Goal: Task Accomplishment & Management: Manage account settings

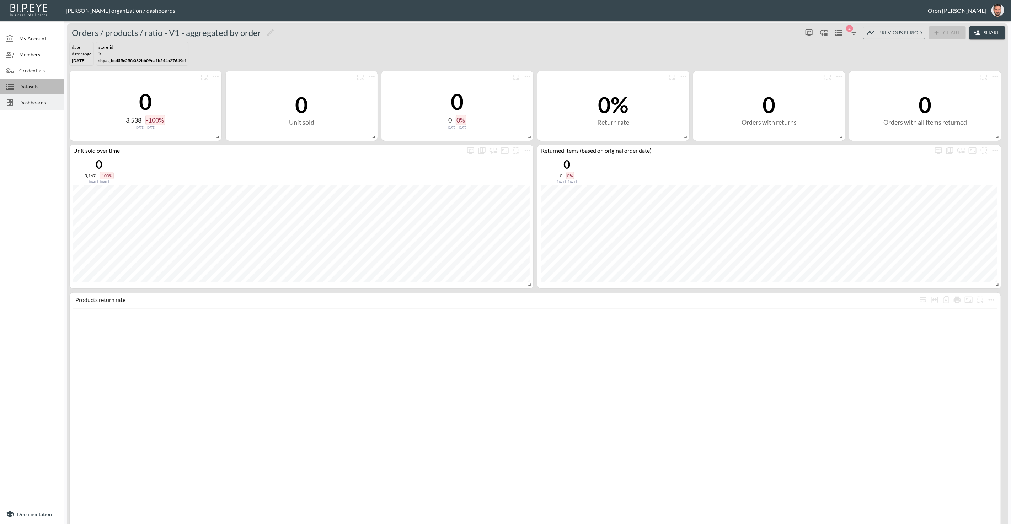
click at [39, 89] on span "Datasets" at bounding box center [38, 86] width 39 height 7
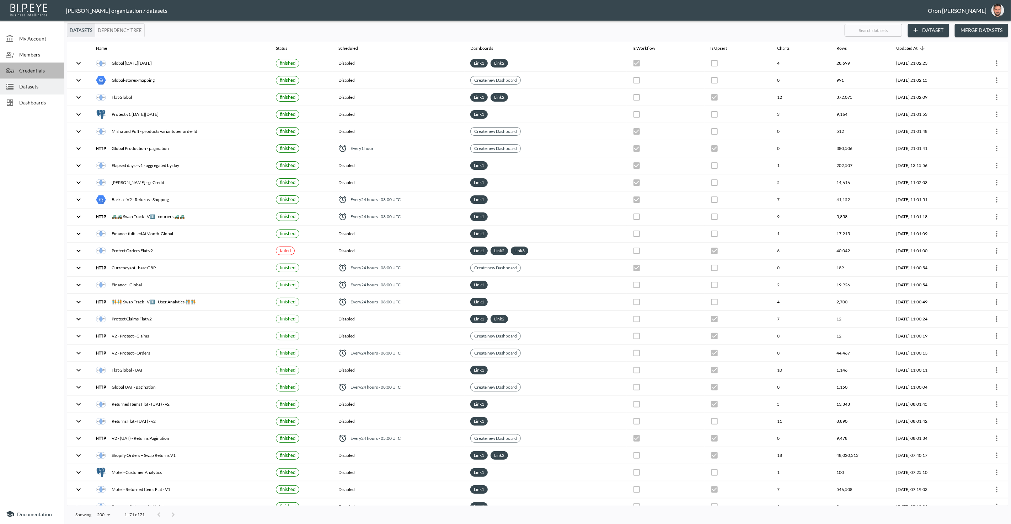
click at [28, 68] on span "Credentials" at bounding box center [38, 70] width 39 height 7
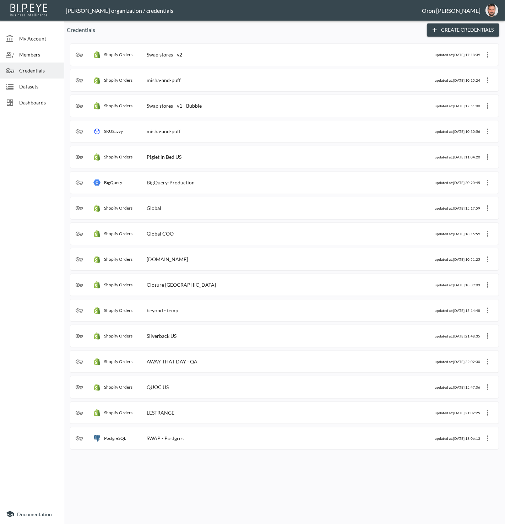
click at [190, 102] on div "Shopify Orders Swap stores - v1 - Bubble" at bounding box center [147, 105] width 108 height 7
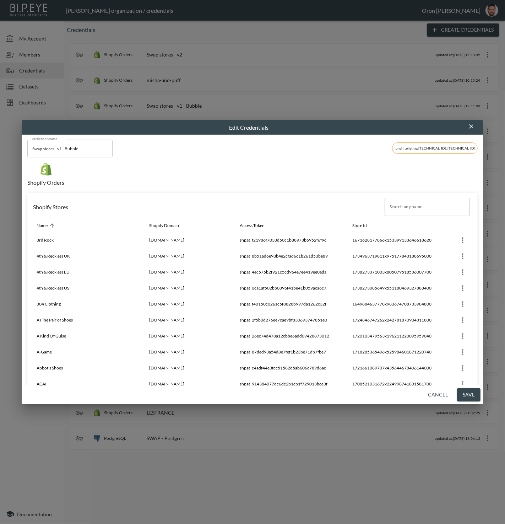
click at [404, 205] on input "Search any name" at bounding box center [427, 207] width 85 height 18
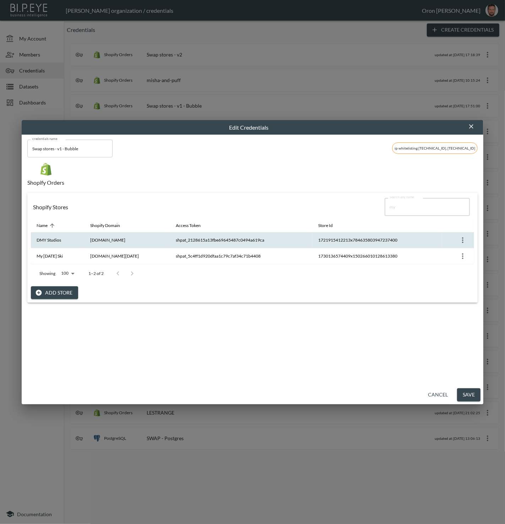
type input "my"
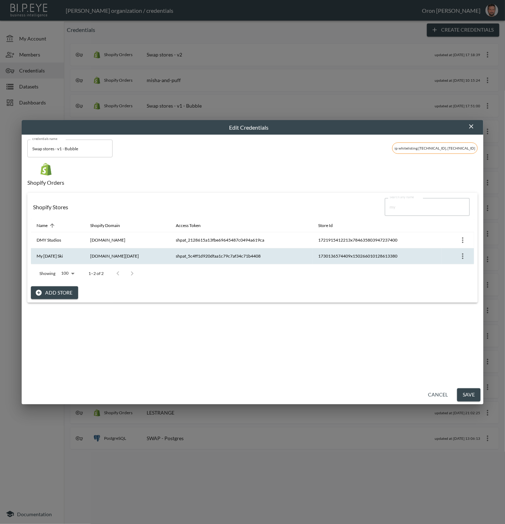
click at [108, 255] on th "my-sunday-ski.myshopify.com" at bounding box center [128, 256] width 86 height 16
copy th "my-sunday-ski.myshopify.com"
click at [43, 252] on th "My Sunday Ski" at bounding box center [58, 256] width 54 height 16
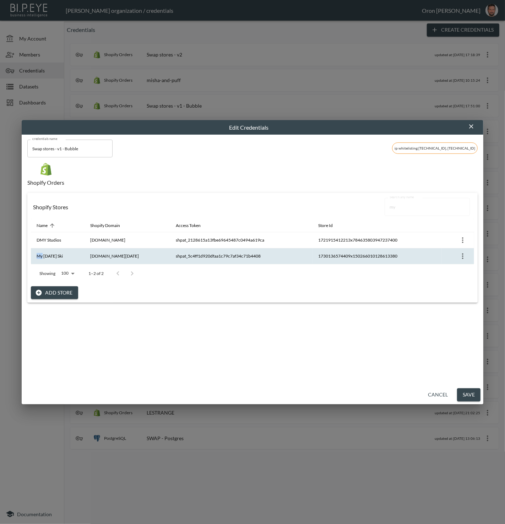
click at [43, 252] on th "My Sunday Ski" at bounding box center [58, 256] width 54 height 16
click at [51, 256] on th "My Sunday Ski" at bounding box center [58, 256] width 54 height 16
drag, startPoint x: 51, startPoint y: 256, endPoint x: 47, endPoint y: 259, distance: 5.1
click at [51, 256] on th "My Sunday Ski" at bounding box center [58, 256] width 54 height 16
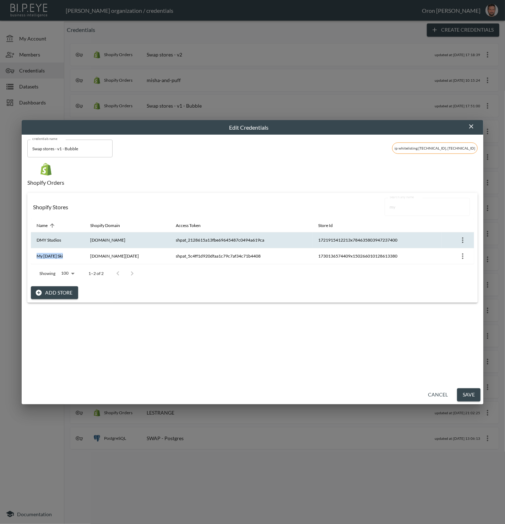
copy th "My Sunday Ski"
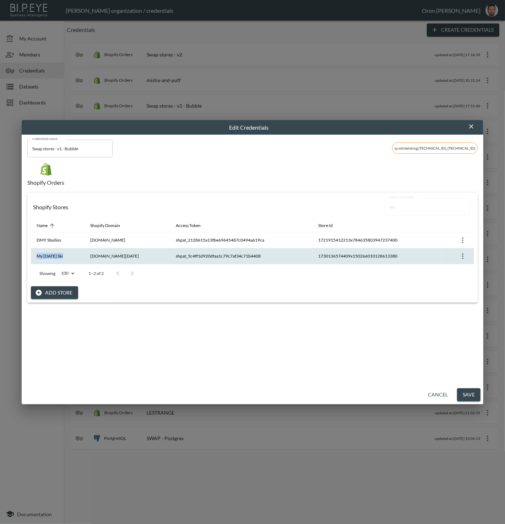
click at [248, 249] on th "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" at bounding box center [241, 256] width 142 height 16
copy th "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"
click at [382, 255] on th "1730136574409x150266010128613380" at bounding box center [377, 256] width 129 height 16
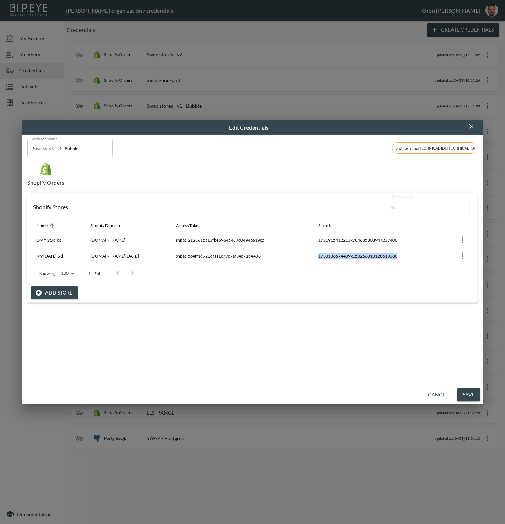
copy th "1730136574409x150266010128613380"
click at [472, 126] on icon "button" at bounding box center [471, 126] width 7 height 7
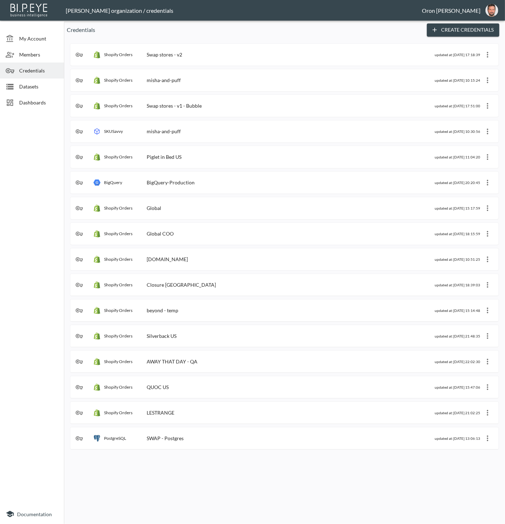
click at [13, 85] on icon at bounding box center [10, 86] width 9 height 9
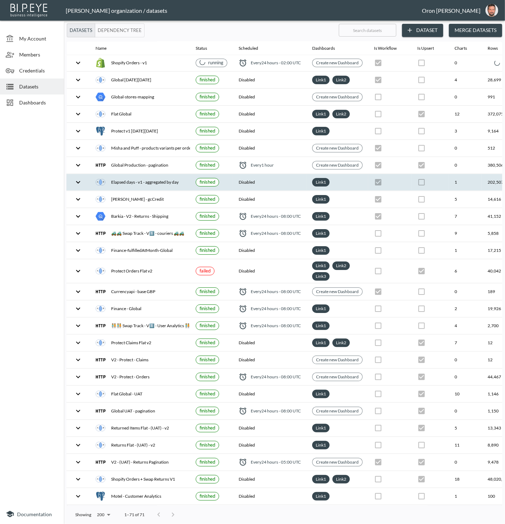
scroll to position [0, 92]
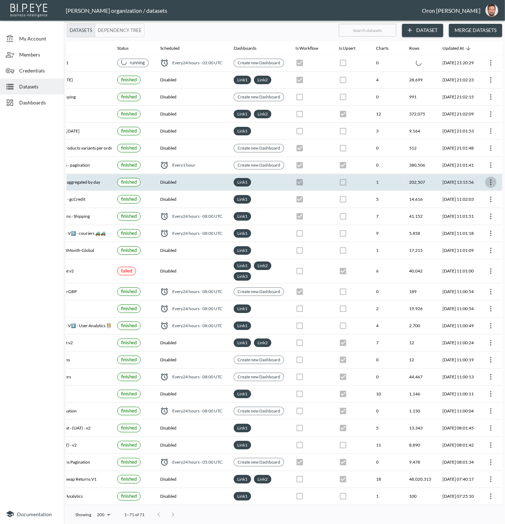
click at [489, 179] on icon "more" at bounding box center [491, 182] width 9 height 9
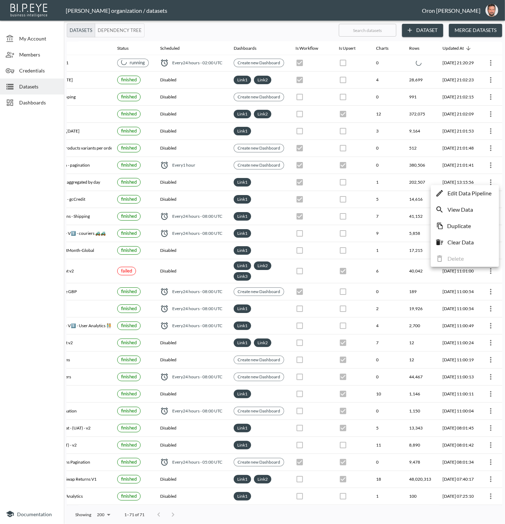
click at [483, 190] on p "Edit Data Pipeline" at bounding box center [470, 193] width 44 height 9
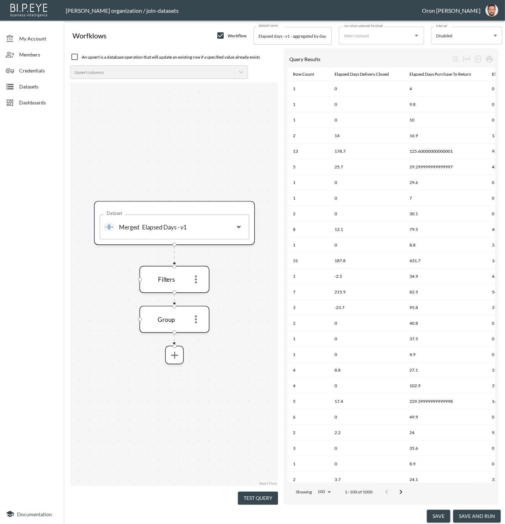
click at [17, 85] on div at bounding box center [13, 86] width 14 height 9
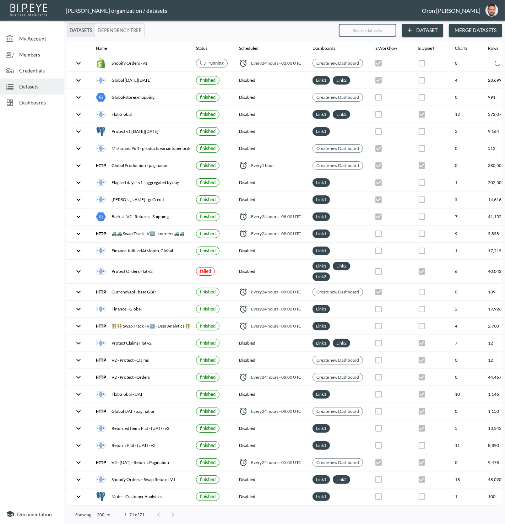
click at [381, 27] on input "text" at bounding box center [368, 30] width 58 height 18
type input "el"
checkbox input "false"
checkbox input "true"
checkbox input "false"
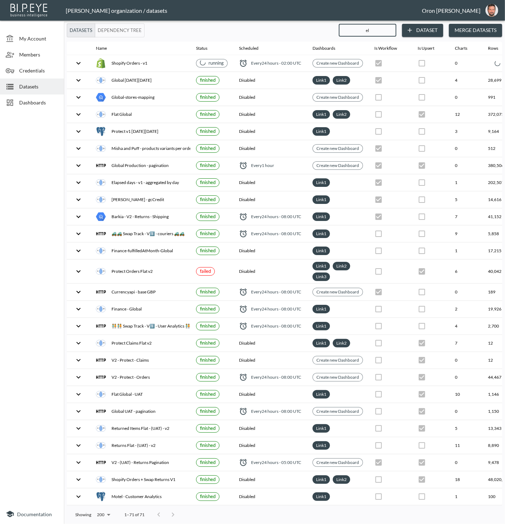
checkbox input "true"
checkbox input "false"
checkbox input "true"
checkbox input "false"
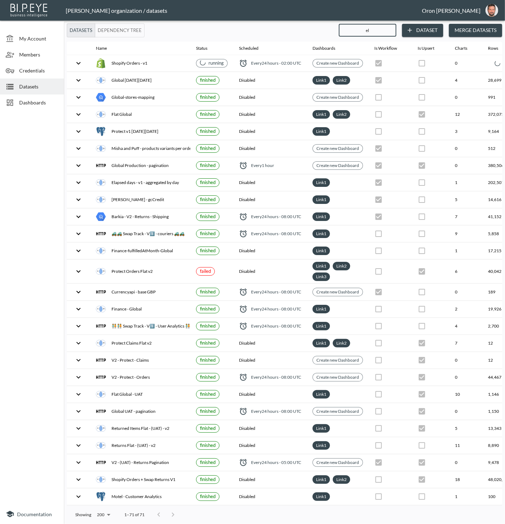
checkbox input "true"
checkbox input "false"
type input "ela"
checkbox input "true"
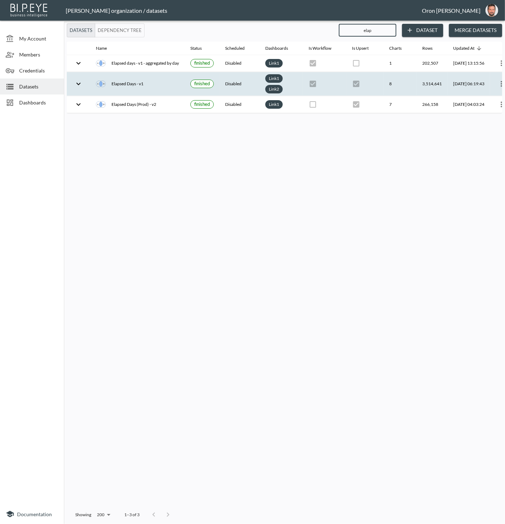
scroll to position [0, 21]
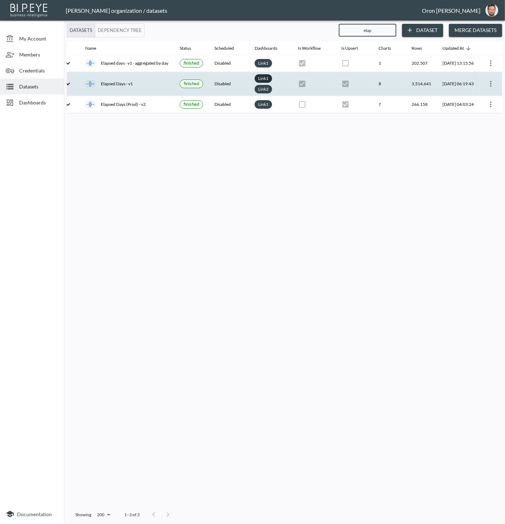
type input "elap"
click at [257, 76] on link "Link 1" at bounding box center [263, 78] width 13 height 8
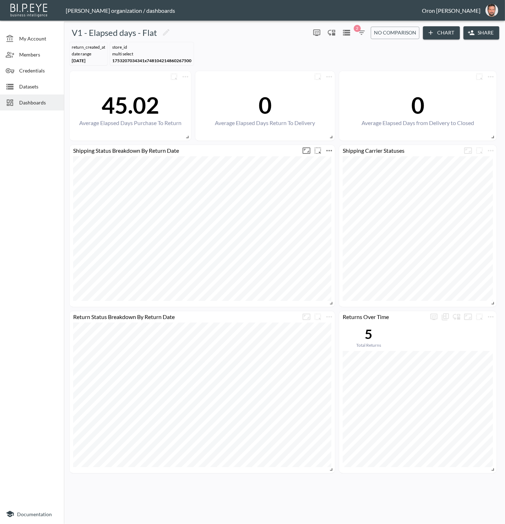
click at [330, 153] on icon "more" at bounding box center [329, 150] width 9 height 9
click at [327, 160] on li "Edit" at bounding box center [328, 163] width 55 height 13
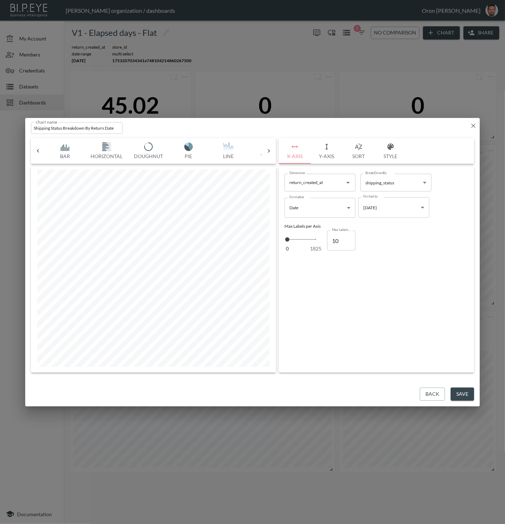
scroll to position [0, 157]
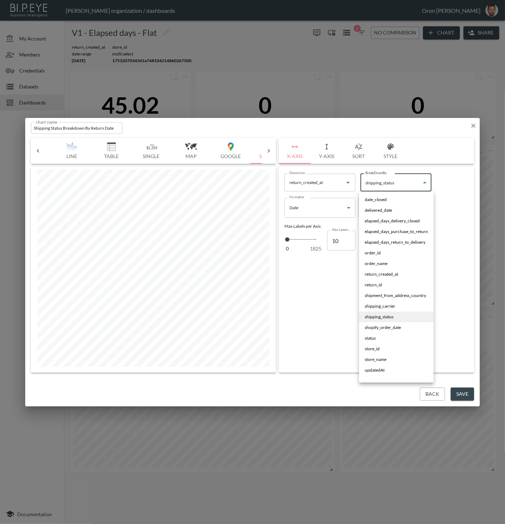
click at [408, 182] on body "BI.P.EYE, Interactive Analytics Dashboards - app Zach Bailet organization / das…" at bounding box center [252, 262] width 505 height 524
click at [473, 128] on div at bounding box center [252, 262] width 505 height 524
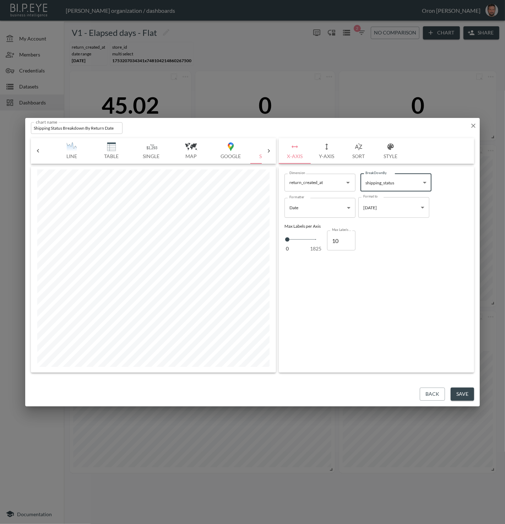
click at [473, 125] on icon "button" at bounding box center [474, 126] width 4 height 4
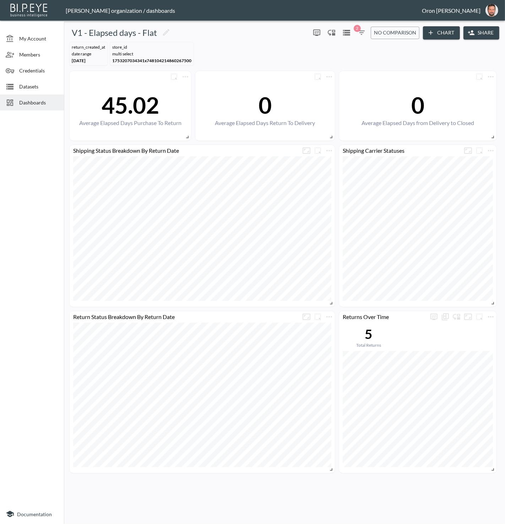
click at [33, 81] on div "Datasets" at bounding box center [32, 87] width 64 height 16
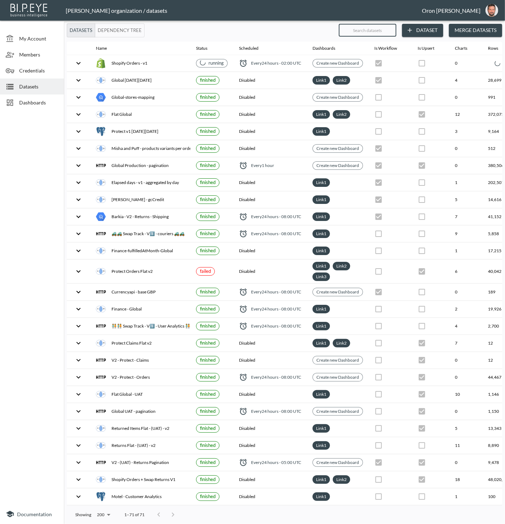
click at [370, 32] on input "text" at bounding box center [368, 30] width 58 height 18
type input "v"
checkbox input "false"
checkbox input "true"
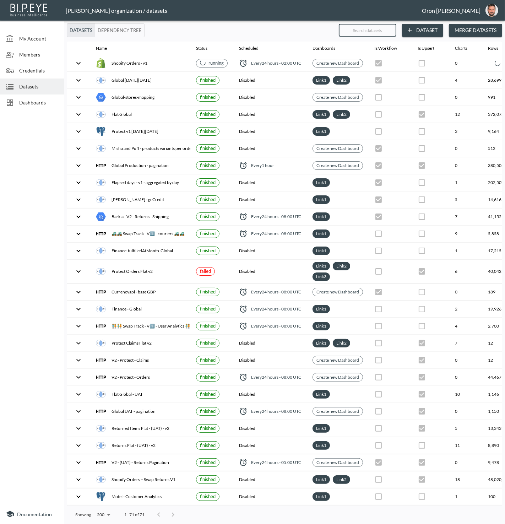
checkbox input "false"
checkbox input "true"
checkbox input "false"
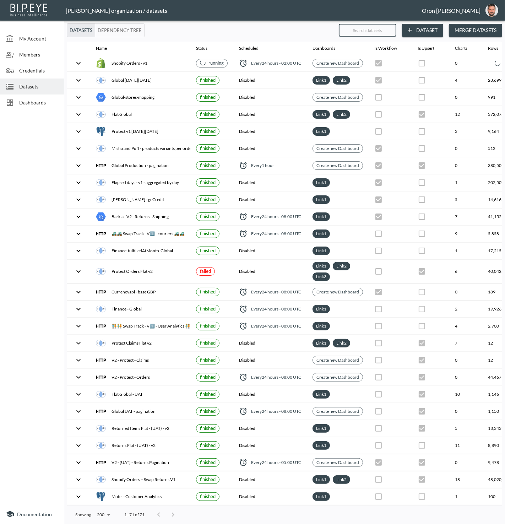
checkbox input "false"
checkbox input "true"
checkbox input "false"
checkbox input "true"
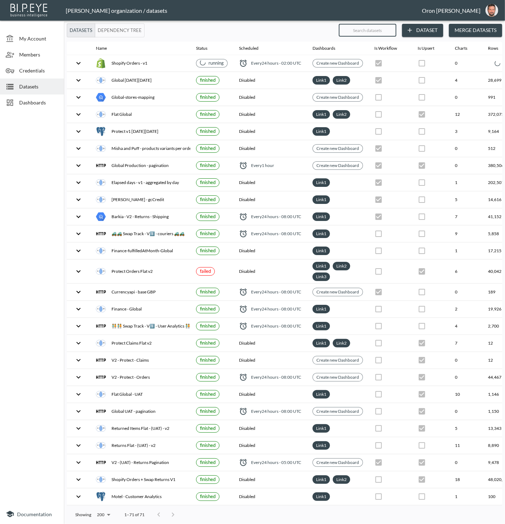
checkbox input "true"
checkbox input "false"
checkbox input "true"
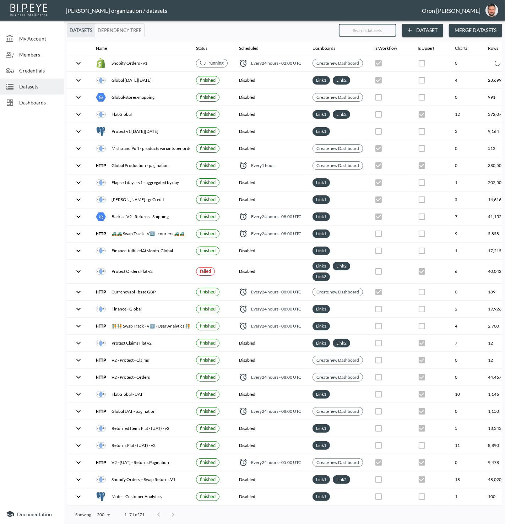
checkbox input "false"
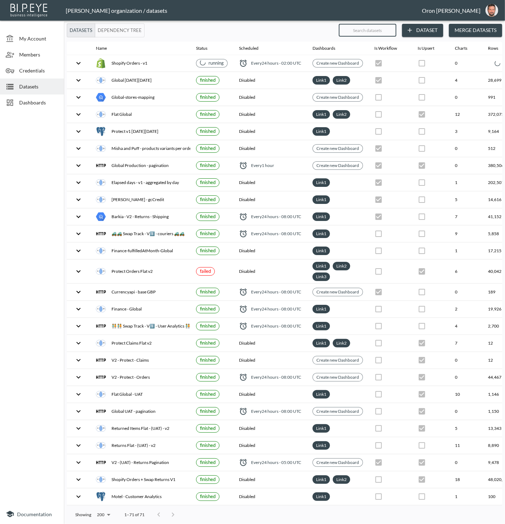
checkbox input "true"
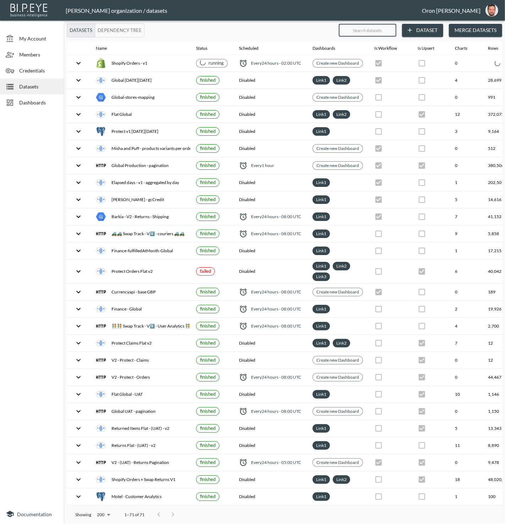
checkbox input "false"
checkbox input "true"
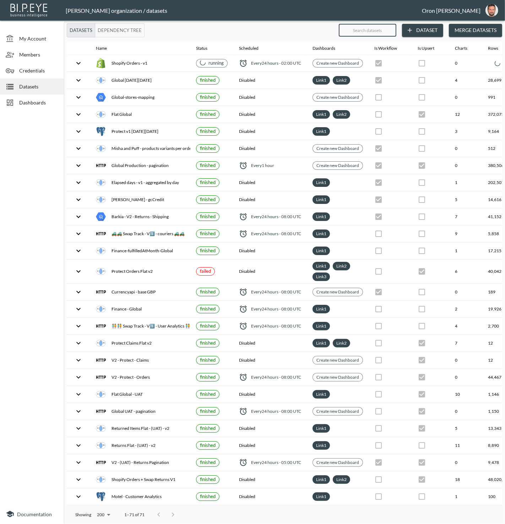
checkbox input "true"
checkbox input "false"
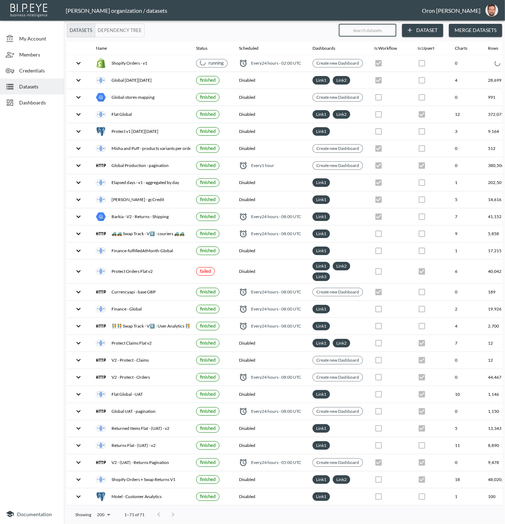
checkbox input "true"
checkbox input "false"
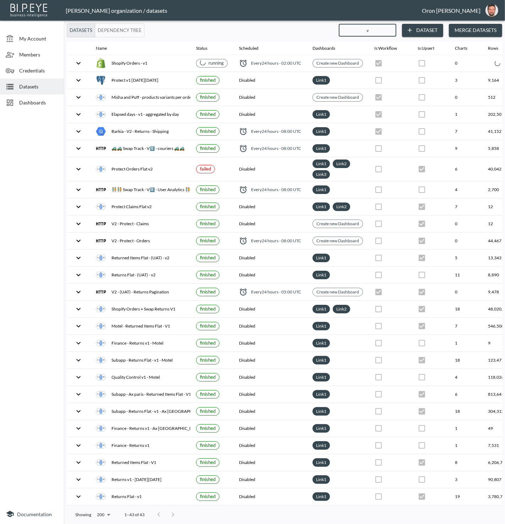
type input "v1"
checkbox input "false"
checkbox input "true"
checkbox input "false"
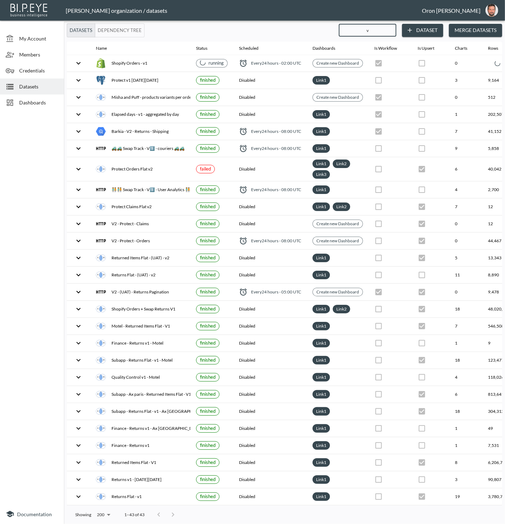
checkbox input "false"
checkbox input "true"
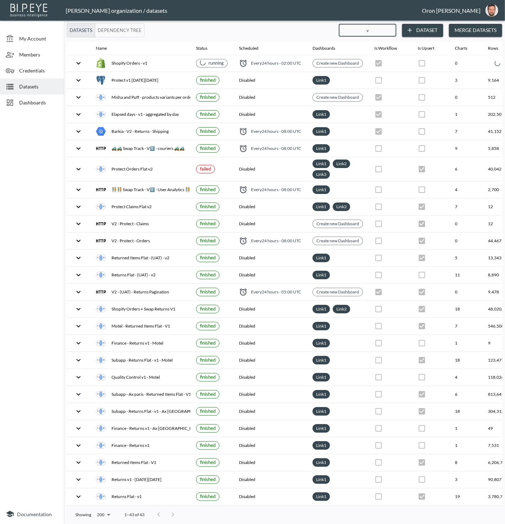
checkbox input "true"
checkbox input "false"
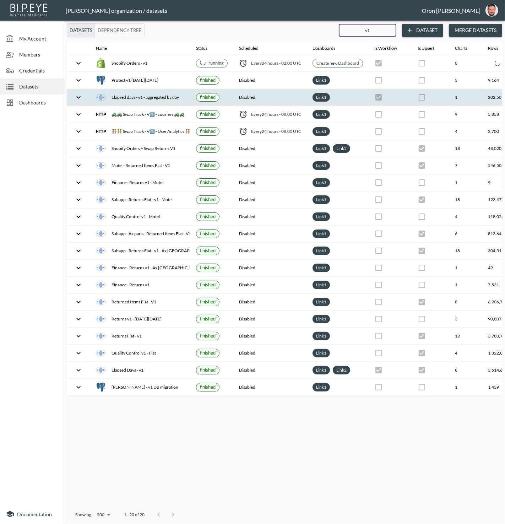
scroll to position [0, 90]
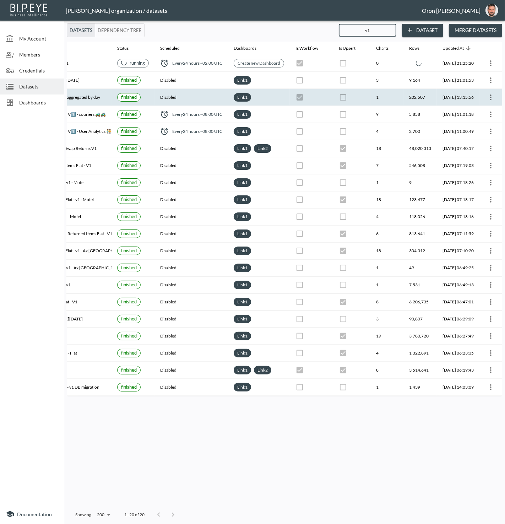
type input "v1"
click at [491, 95] on icon "more" at bounding box center [491, 97] width 9 height 9
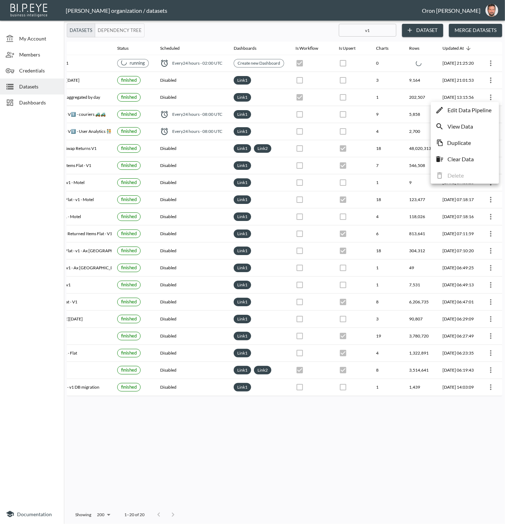
click at [489, 109] on p "Edit Data Pipeline" at bounding box center [470, 110] width 44 height 9
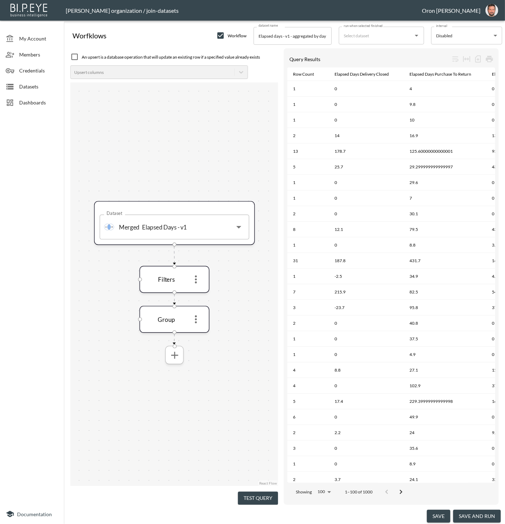
click at [171, 360] on icon "more" at bounding box center [174, 355] width 12 height 12
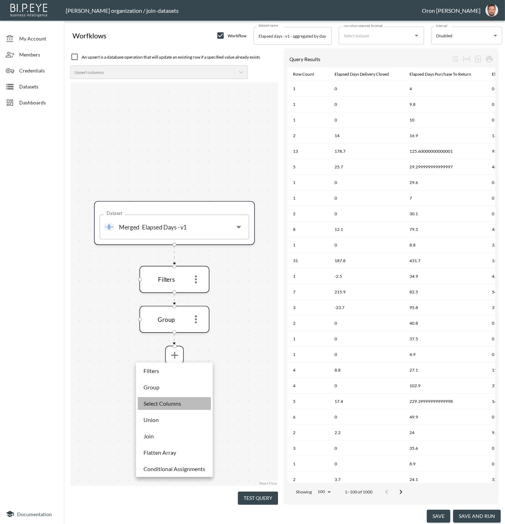
click at [178, 403] on p "Select Columns" at bounding box center [163, 403] width 38 height 9
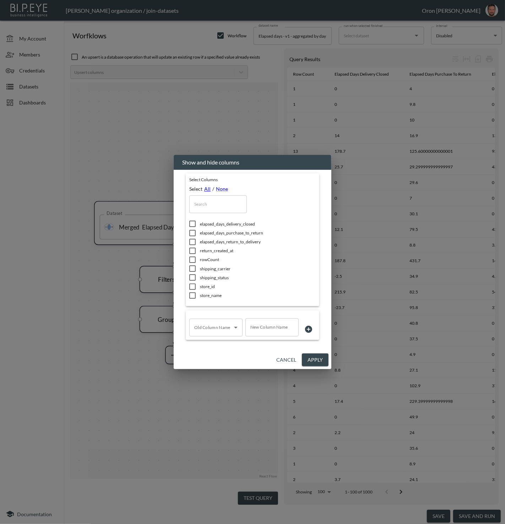
click at [207, 187] on link "All" at bounding box center [207, 189] width 6 height 6
checkbox input "true"
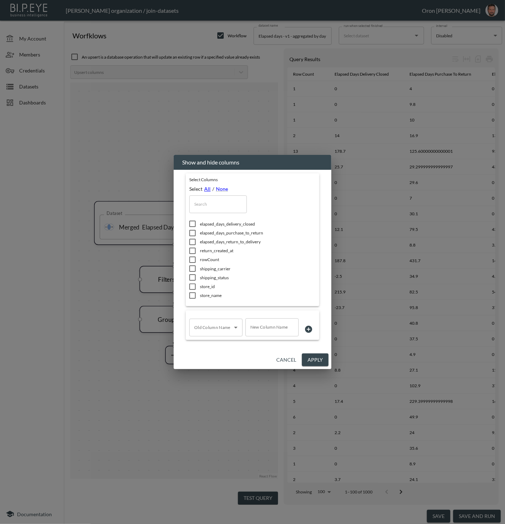
checkbox input "true"
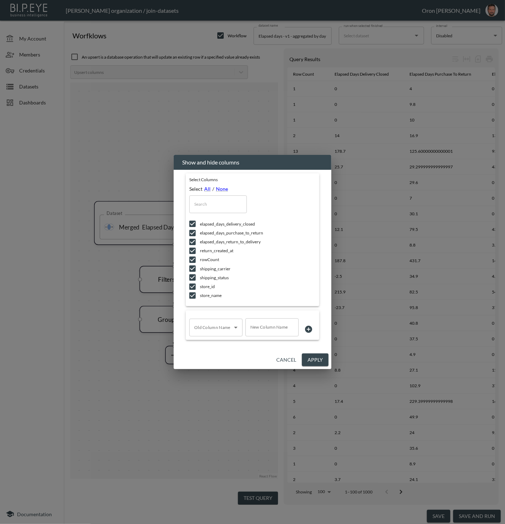
click at [207, 329] on body "BI.P.EYE, Interactive Analytics Dashboards - app Zach Bailet organization / joi…" at bounding box center [252, 262] width 505 height 524
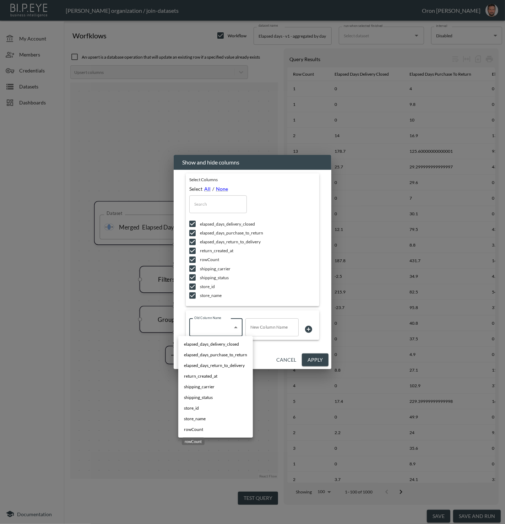
click at [199, 428] on span "rowCount" at bounding box center [193, 429] width 19 height 6
type input "rowCount"
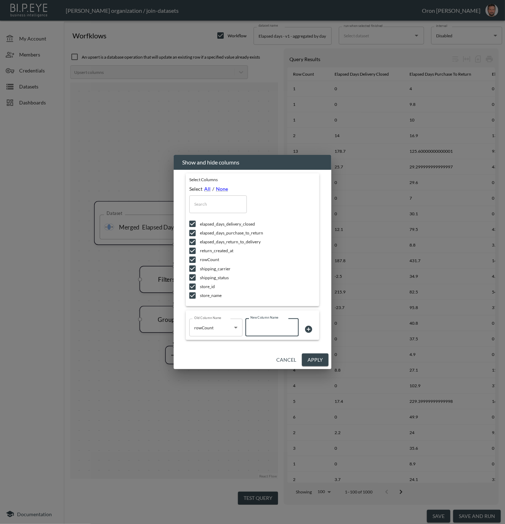
click at [265, 330] on input "New Column Name" at bounding box center [272, 327] width 53 height 18
type input "total_returns"
click at [311, 360] on button "Apply" at bounding box center [315, 360] width 27 height 13
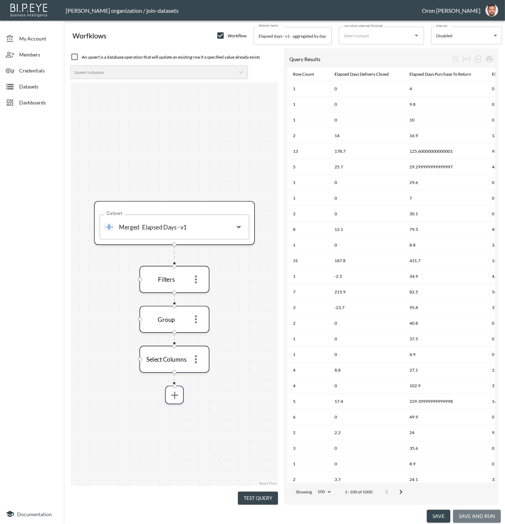
click at [464, 511] on button "save and run" at bounding box center [477, 516] width 48 height 13
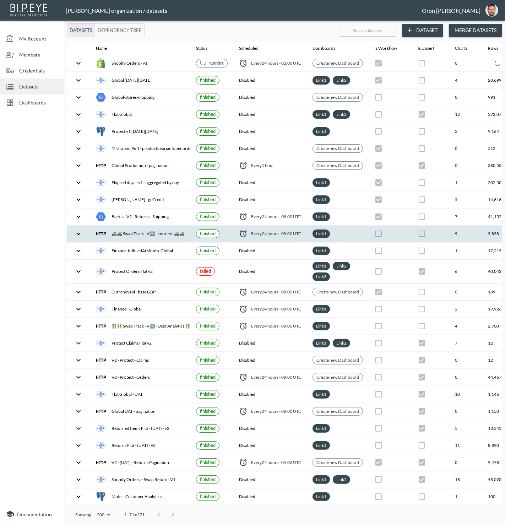
checkbox input "true"
checkbox input "false"
checkbox input "true"
checkbox input "false"
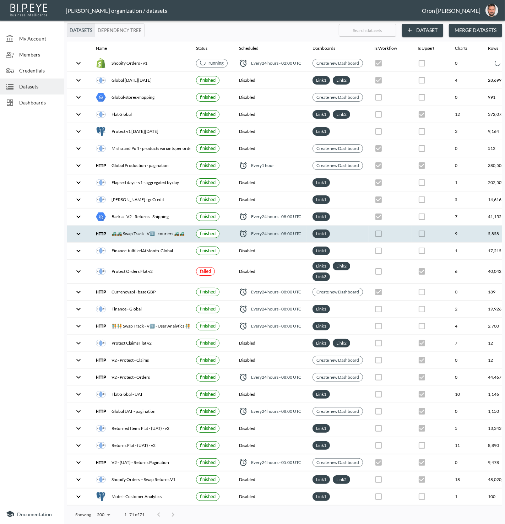
checkbox input "true"
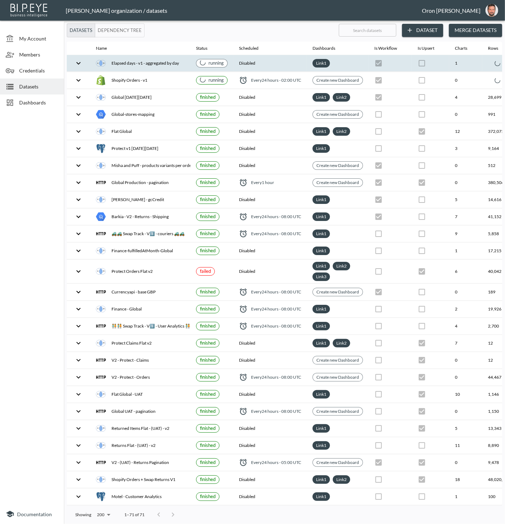
click at [274, 64] on th "Disabled" at bounding box center [270, 63] width 74 height 17
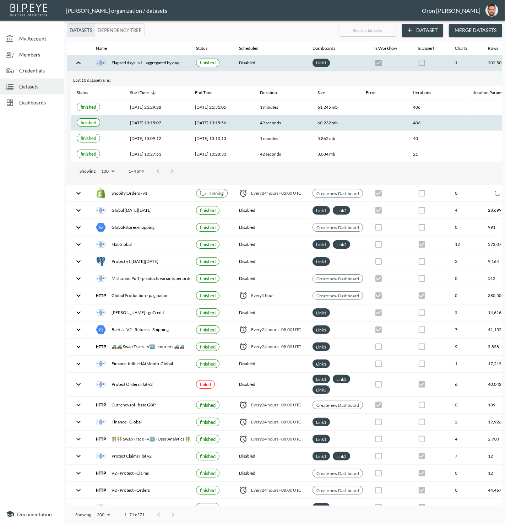
scroll to position [0, 92]
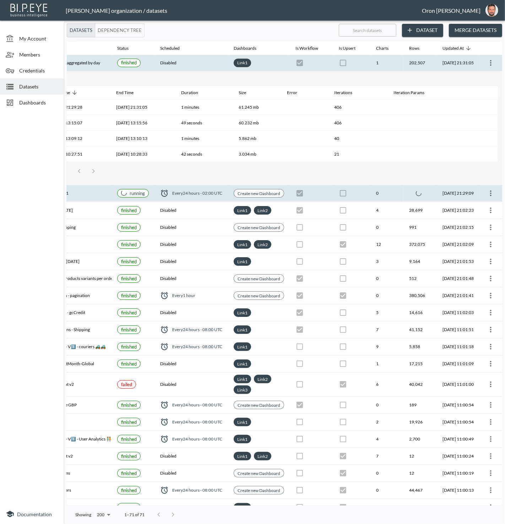
click at [387, 191] on th "0" at bounding box center [387, 193] width 33 height 17
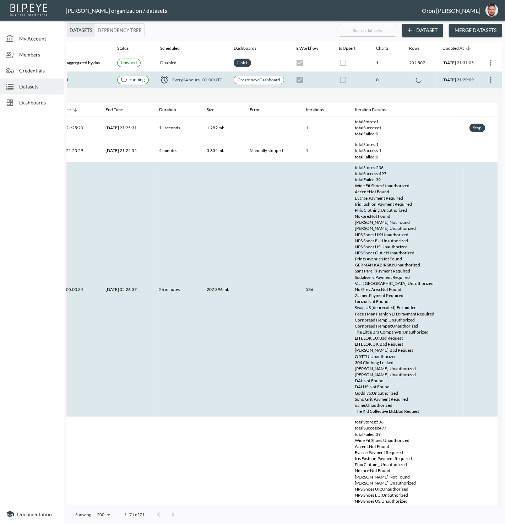
scroll to position [0, 0]
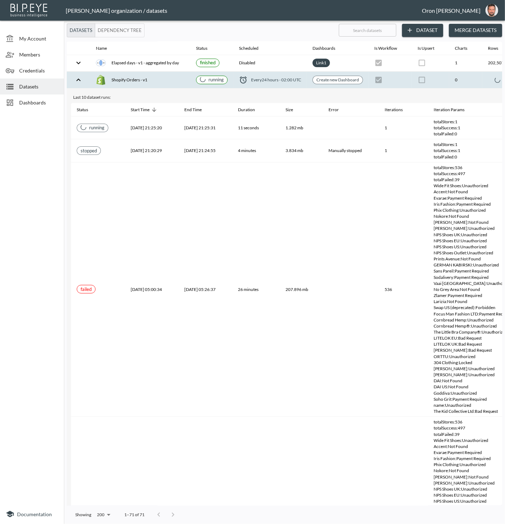
click at [449, 78] on th at bounding box center [430, 80] width 37 height 17
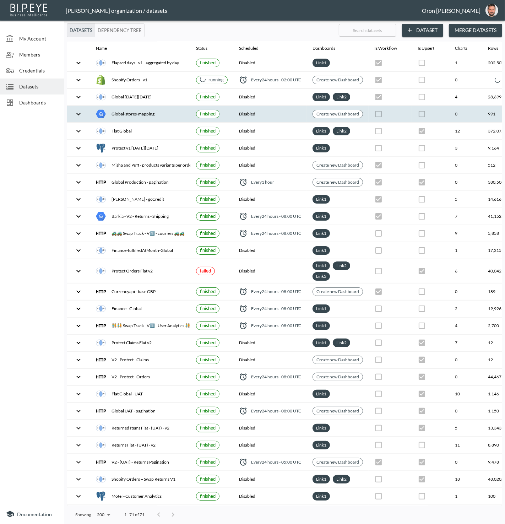
scroll to position [0, 92]
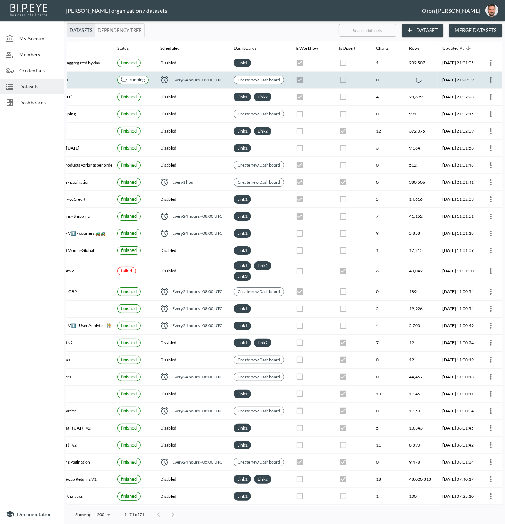
click at [437, 83] on th "2025-08-19, 21:29:09" at bounding box center [458, 80] width 43 height 17
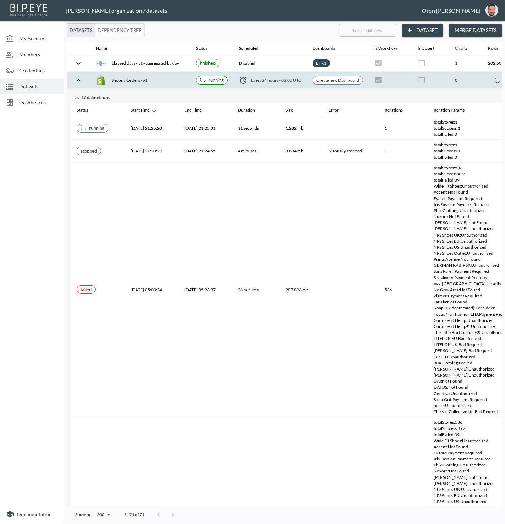
scroll to position [0, 92]
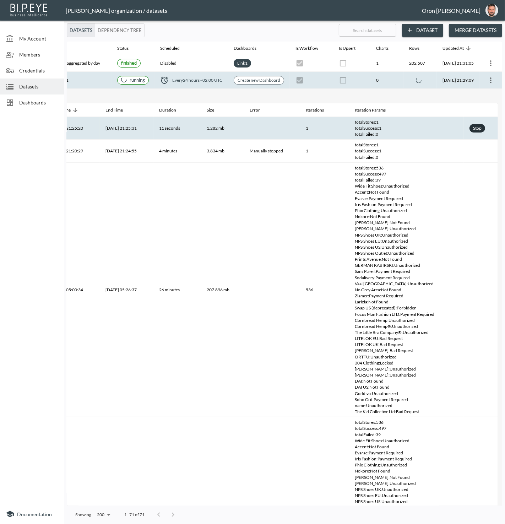
click at [479, 128] on div "Stop" at bounding box center [477, 128] width 11 height 9
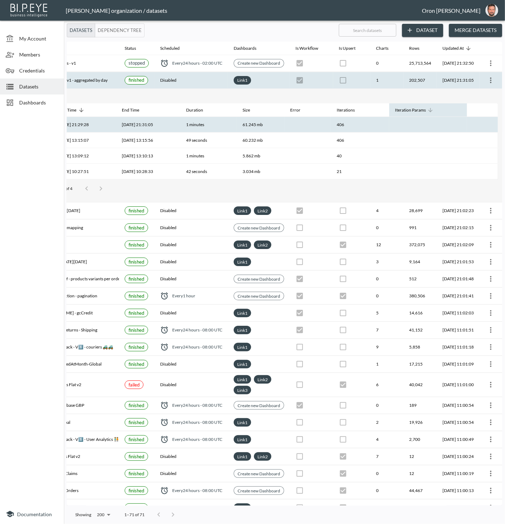
scroll to position [0, 0]
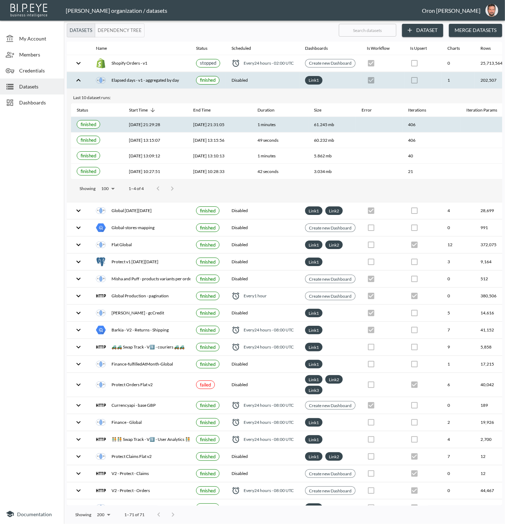
click at [449, 78] on th "1" at bounding box center [458, 80] width 33 height 17
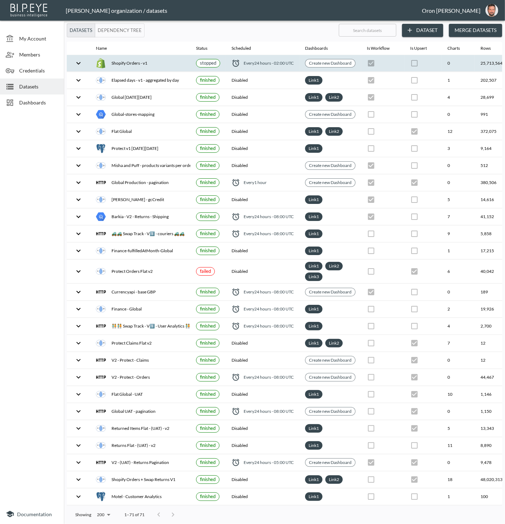
click at [451, 67] on th "0" at bounding box center [458, 63] width 33 height 17
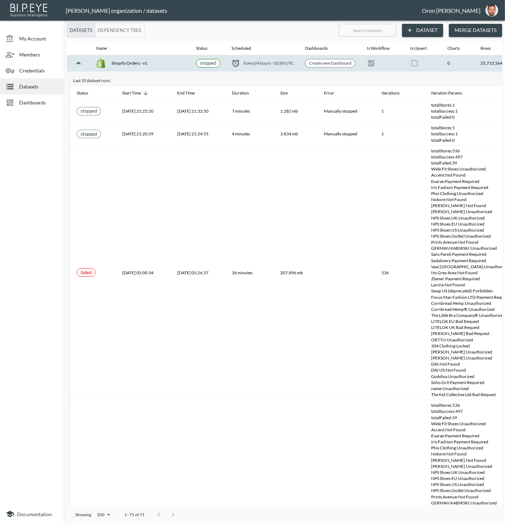
scroll to position [0, 84]
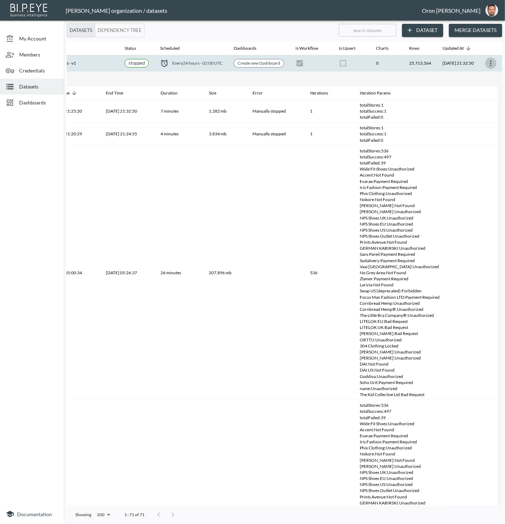
click at [491, 62] on icon "more" at bounding box center [491, 63] width 9 height 9
click at [488, 77] on p "Edit Data Pipeline" at bounding box center [470, 76] width 44 height 9
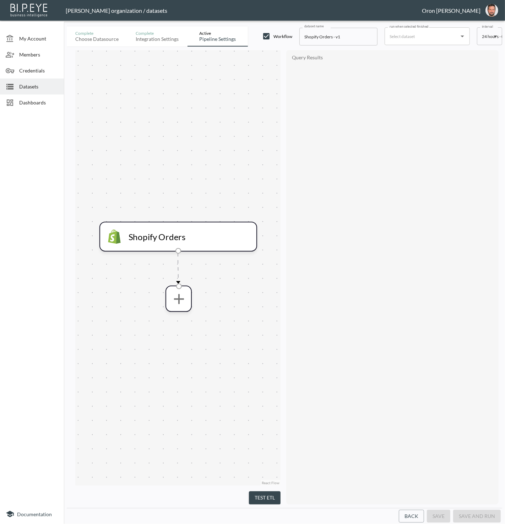
click at [38, 80] on div "Datasets" at bounding box center [32, 87] width 64 height 16
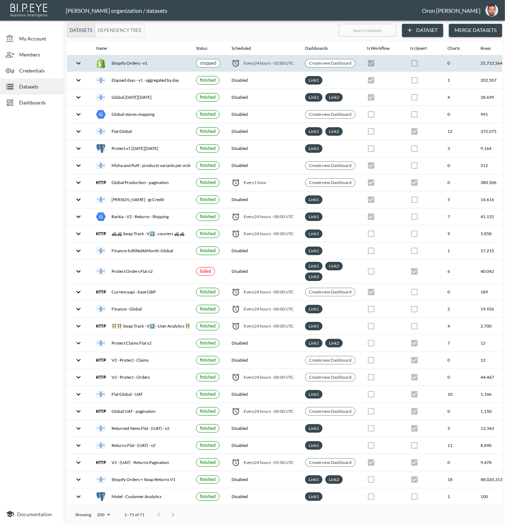
click at [457, 67] on th "0" at bounding box center [458, 63] width 33 height 17
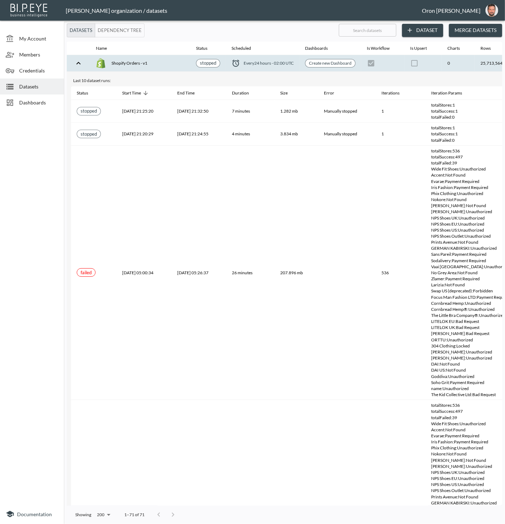
scroll to position [0, 84]
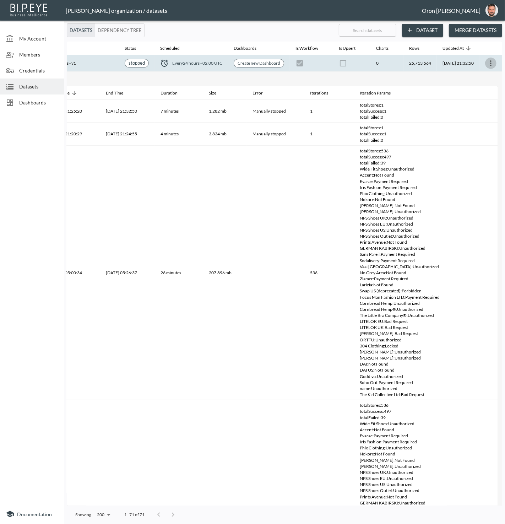
click at [491, 63] on icon "more" at bounding box center [491, 63] width 9 height 9
click at [486, 79] on p "Edit Data Pipeline" at bounding box center [470, 76] width 44 height 9
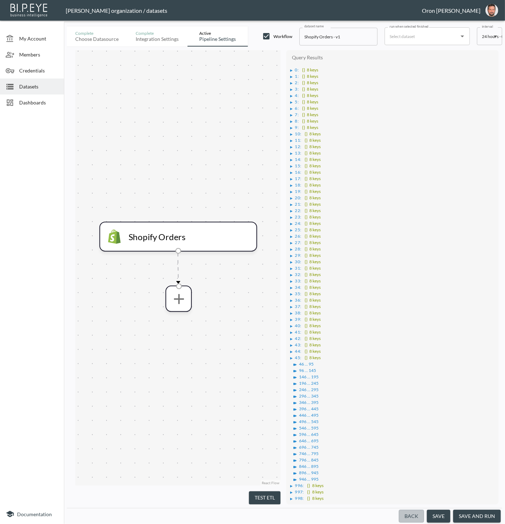
drag, startPoint x: 413, startPoint y: 513, endPoint x: 351, endPoint y: 435, distance: 99.9
click at [413, 511] on button "Back" at bounding box center [411, 516] width 25 height 13
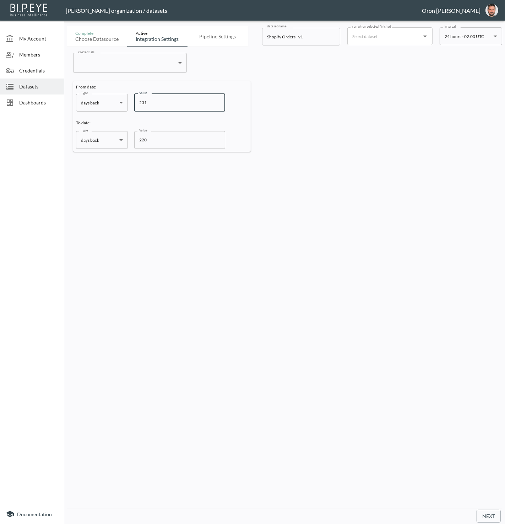
click at [152, 103] on input "231" at bounding box center [179, 103] width 91 height 18
type input "220"
drag, startPoint x: 160, startPoint y: 138, endPoint x: 87, endPoint y: 133, distance: 73.0
click at [97, 135] on div "Type days back days back Type Value 220 Value" at bounding box center [150, 140] width 149 height 18
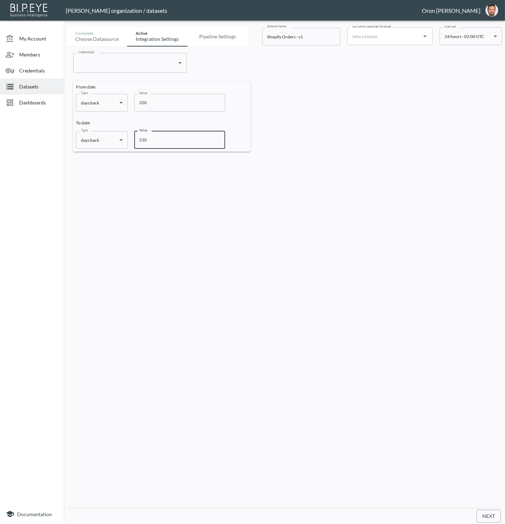
type input "210"
click at [492, 511] on button "Next" at bounding box center [489, 516] width 24 height 13
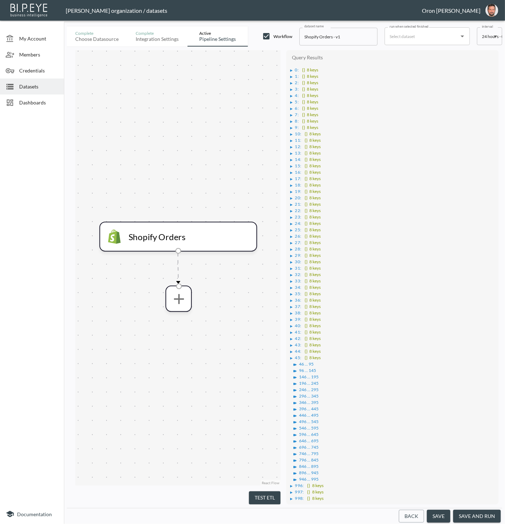
click at [465, 511] on button "save and run" at bounding box center [477, 516] width 48 height 13
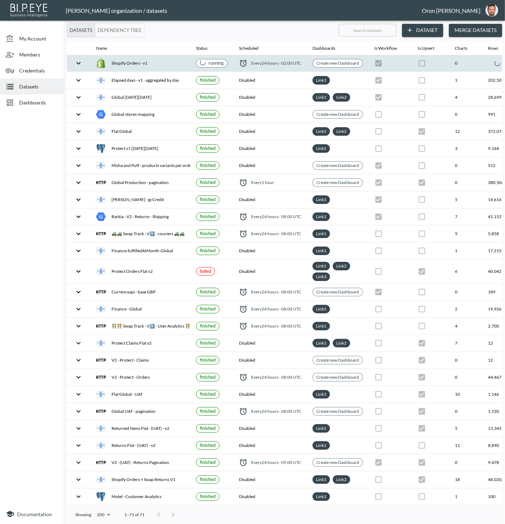
click at [470, 63] on th "0" at bounding box center [465, 63] width 33 height 17
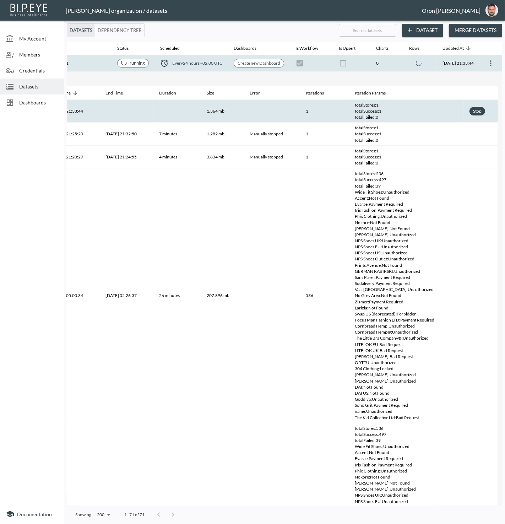
scroll to position [0, 92]
click at [480, 108] on div "Stop" at bounding box center [477, 111] width 11 height 9
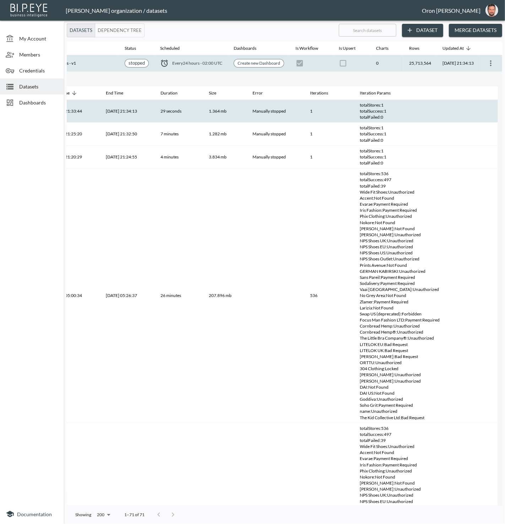
click at [491, 64] on icon "more" at bounding box center [491, 63] width 9 height 9
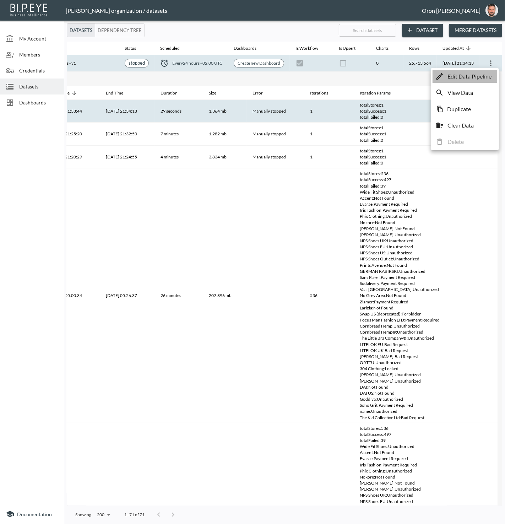
click at [487, 75] on p "Edit Data Pipeline" at bounding box center [470, 76] width 44 height 9
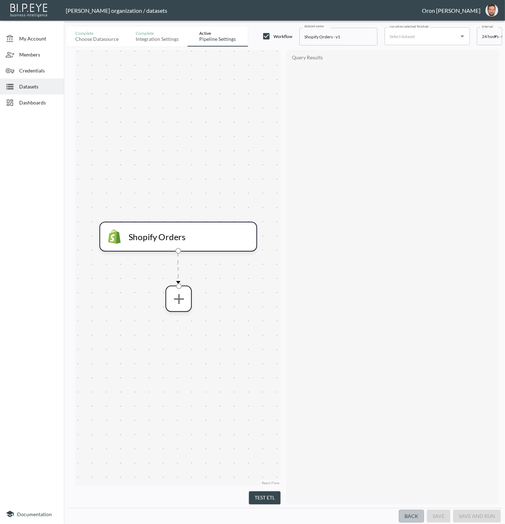
click at [415, 511] on button "Back" at bounding box center [411, 516] width 25 height 13
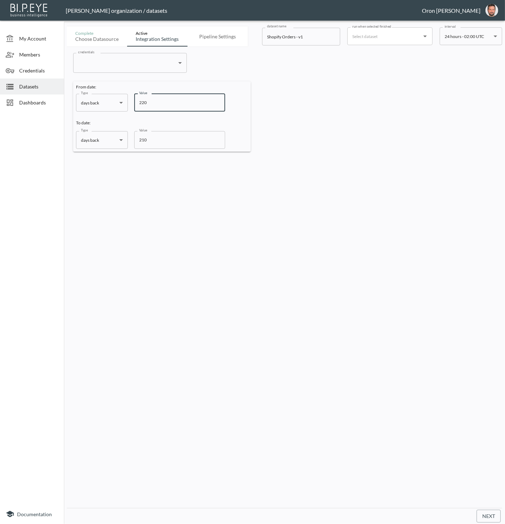
drag, startPoint x: 149, startPoint y: 101, endPoint x: 120, endPoint y: 99, distance: 28.5
click at [120, 99] on div "Type days back days back Type Value 220 Value" at bounding box center [150, 103] width 149 height 18
type input "210"
drag, startPoint x: 149, startPoint y: 139, endPoint x: 123, endPoint y: 139, distance: 26.7
click at [124, 139] on div "Type days back days back Type Value 210 Value" at bounding box center [150, 140] width 149 height 18
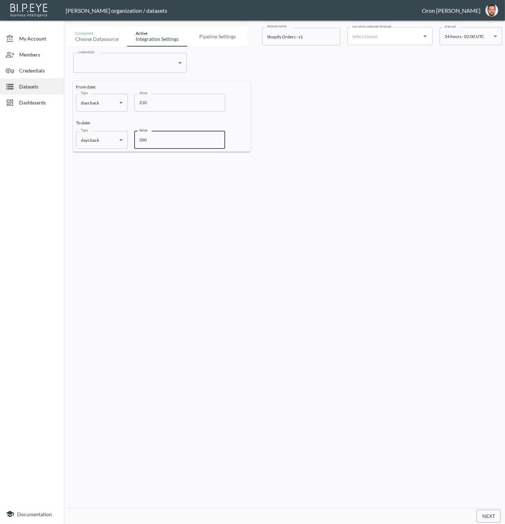
type input "200"
drag, startPoint x: 493, startPoint y: 518, endPoint x: 490, endPoint y: 486, distance: 31.8
click at [493, 511] on button "Next" at bounding box center [489, 516] width 24 height 13
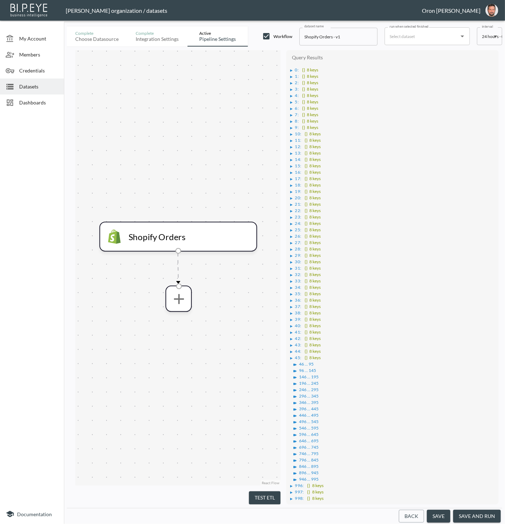
click at [290, 70] on div "▶ 0 : {} 8 keys ▶ 1 : {} 8 keys ▶ 2 : {} 8 keys ▶ 3 : {} 8 keys ▶ 4 : {} 8 keys…" at bounding box center [392, 287] width 205 height 446
click at [291, 69] on div "▶" at bounding box center [292, 71] width 2 height 4
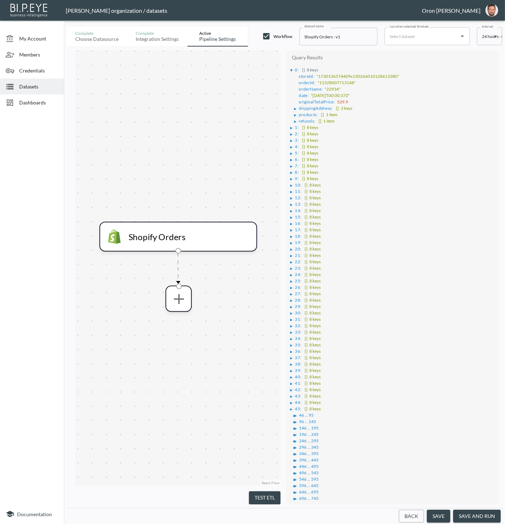
click at [477, 511] on button "save and run" at bounding box center [477, 516] width 48 height 13
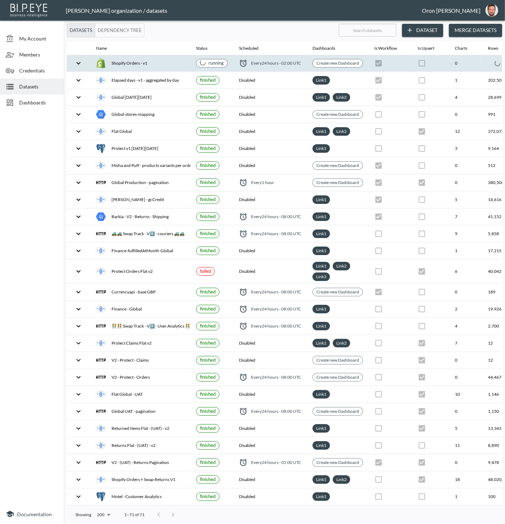
click at [444, 60] on th at bounding box center [430, 63] width 37 height 17
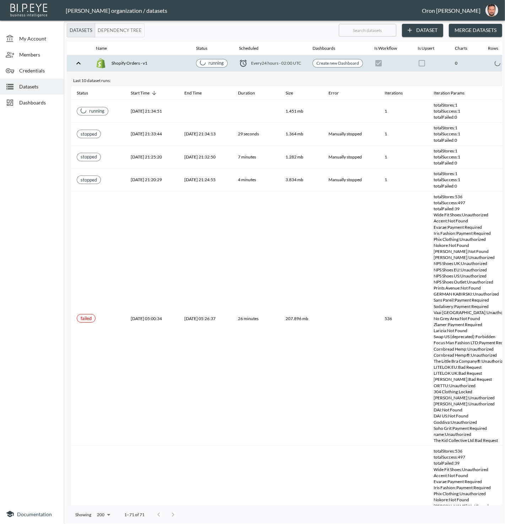
scroll to position [0, 92]
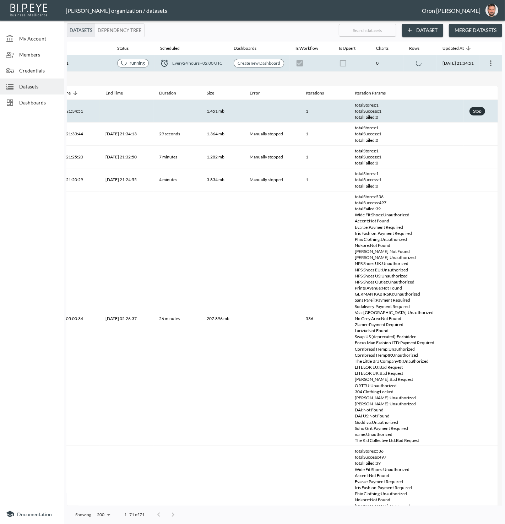
click at [477, 109] on div "Stop" at bounding box center [477, 111] width 11 height 9
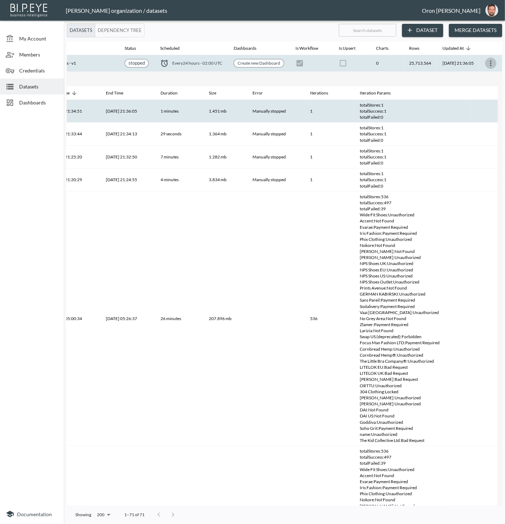
click at [490, 63] on icon "more" at bounding box center [491, 63] width 9 height 9
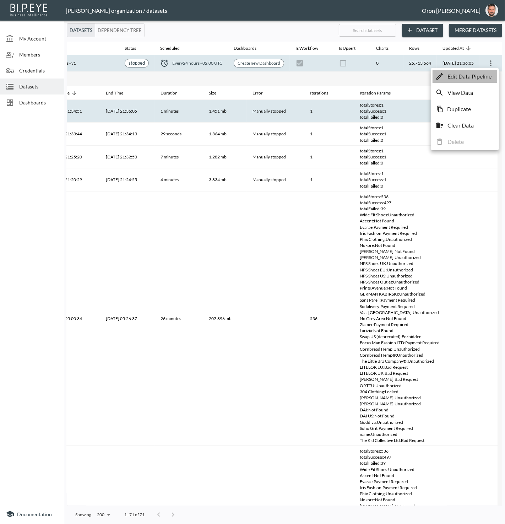
click at [485, 75] on p "Edit Data Pipeline" at bounding box center [470, 76] width 44 height 9
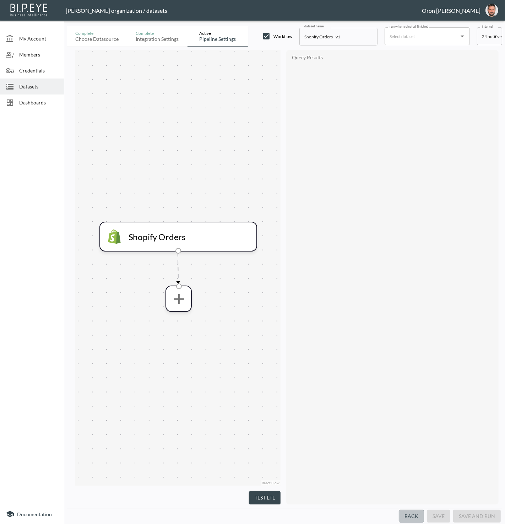
click at [404, 511] on button "Back" at bounding box center [411, 516] width 25 height 13
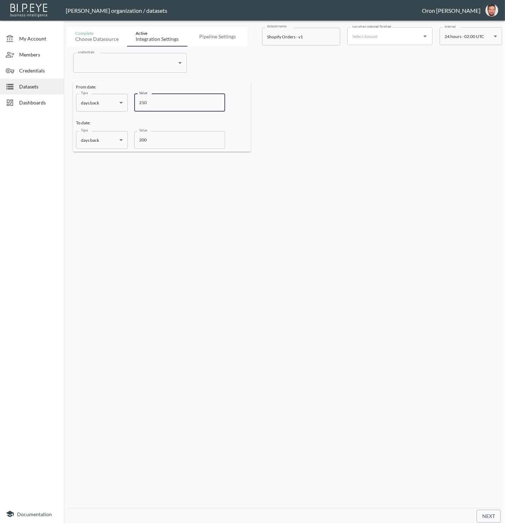
drag, startPoint x: 201, startPoint y: 99, endPoint x: 82, endPoint y: 94, distance: 119.1
click at [82, 94] on div "Type days back days back Type Value 210 Value" at bounding box center [150, 103] width 149 height 18
type input "200"
type input "190"
click at [481, 511] on button "Next" at bounding box center [489, 516] width 24 height 13
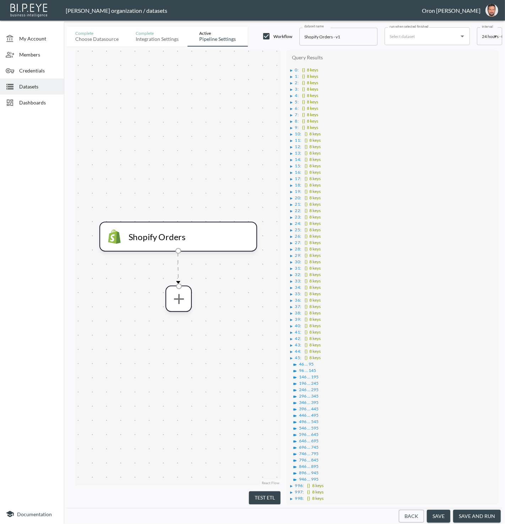
click at [291, 70] on div "▶" at bounding box center [292, 71] width 2 height 4
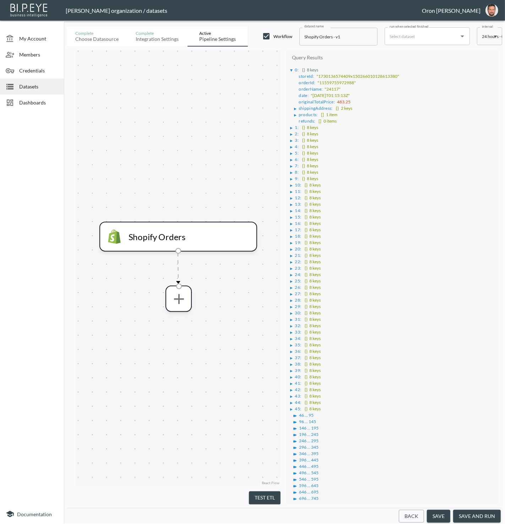
click at [487, 511] on button "save and run" at bounding box center [477, 516] width 48 height 13
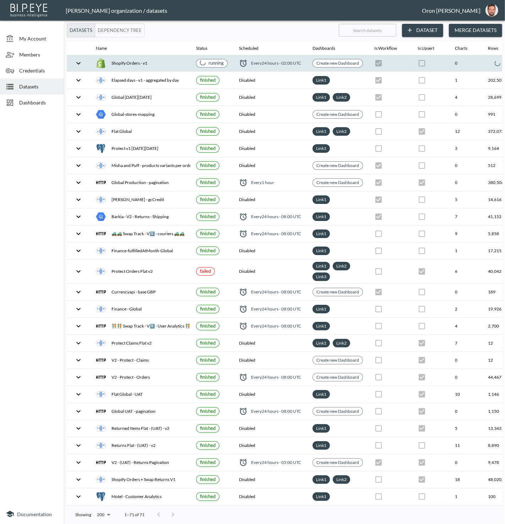
click at [443, 63] on th at bounding box center [430, 63] width 37 height 17
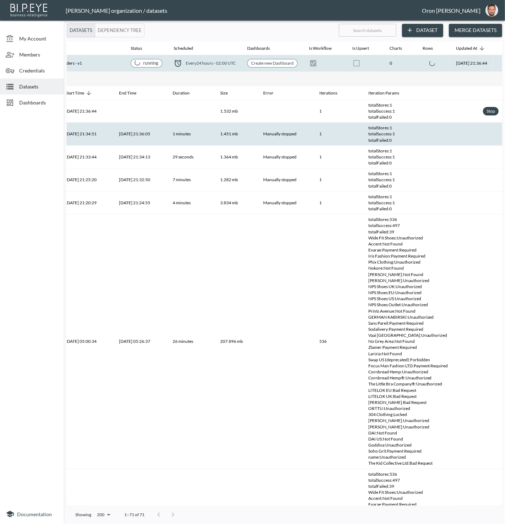
scroll to position [0, 92]
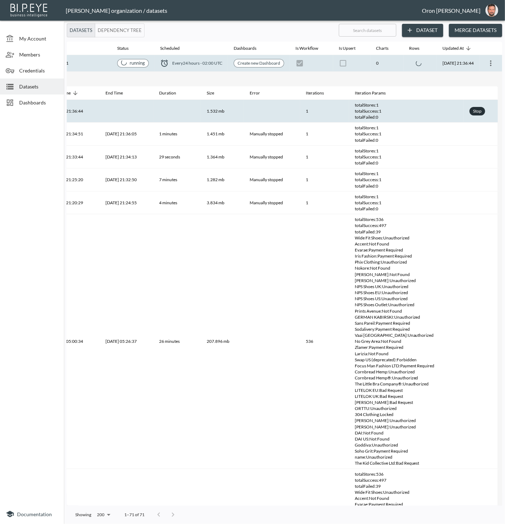
click at [477, 107] on div "Stop" at bounding box center [477, 111] width 11 height 9
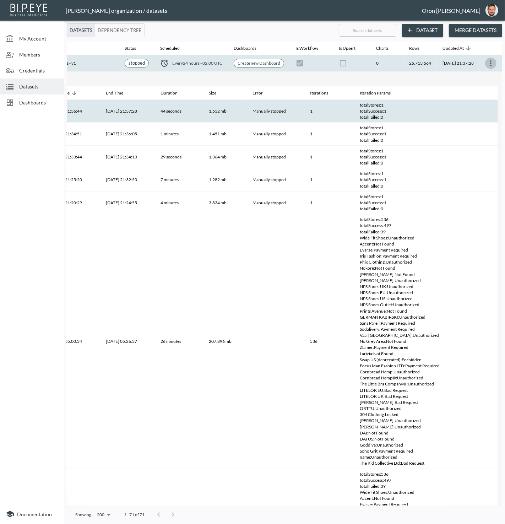
click at [488, 61] on icon "more" at bounding box center [491, 63] width 9 height 9
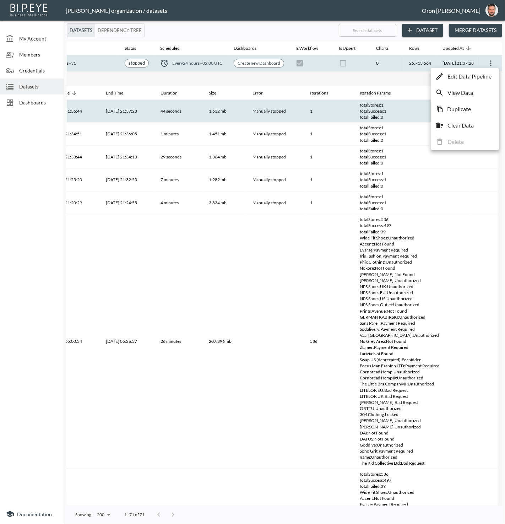
click at [479, 74] on p "Edit Data Pipeline" at bounding box center [470, 76] width 44 height 9
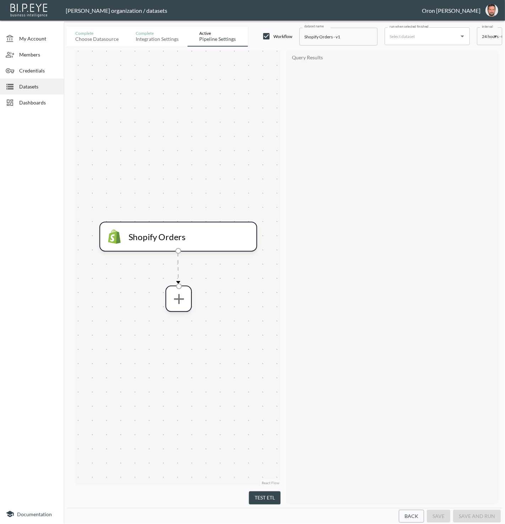
click at [411, 511] on button "Back" at bounding box center [411, 516] width 25 height 13
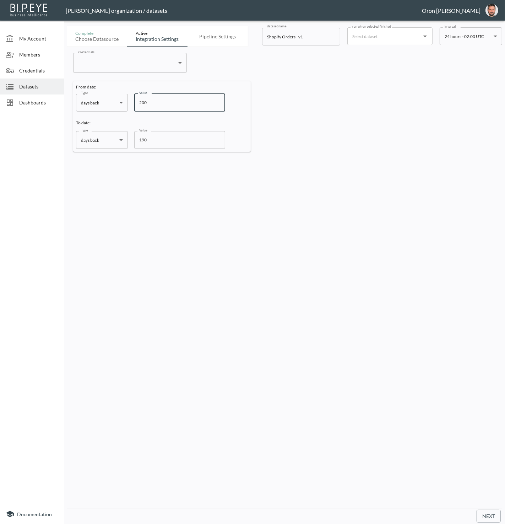
drag, startPoint x: 151, startPoint y: 103, endPoint x: 121, endPoint y: 102, distance: 30.2
click at [121, 102] on div "Type days back days back Type Value 200 Value" at bounding box center [150, 103] width 149 height 18
type input "190"
drag, startPoint x: 139, startPoint y: 138, endPoint x: 125, endPoint y: 138, distance: 14.6
click at [125, 138] on div "Type days back days back Type Value 190 Value" at bounding box center [150, 140] width 149 height 18
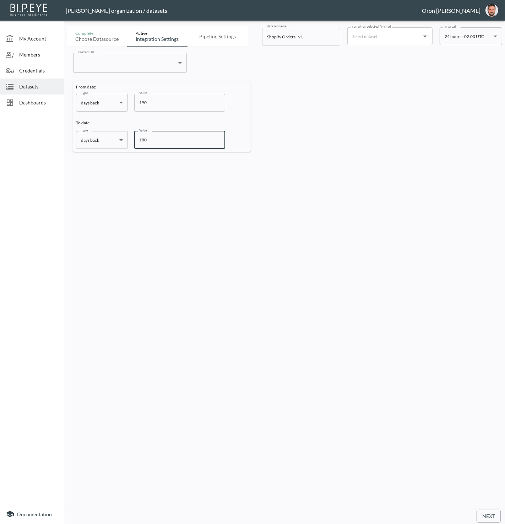
type input "180"
drag, startPoint x: 488, startPoint y: 518, endPoint x: 372, endPoint y: 436, distance: 142.8
click at [488, 511] on button "Next" at bounding box center [489, 516] width 24 height 13
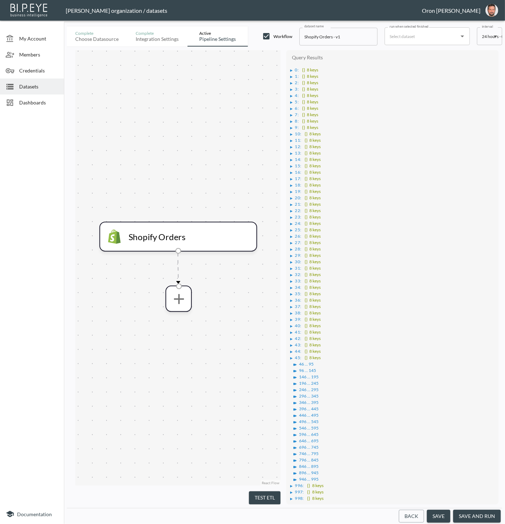
click at [464, 511] on button "save and run" at bounding box center [477, 516] width 48 height 13
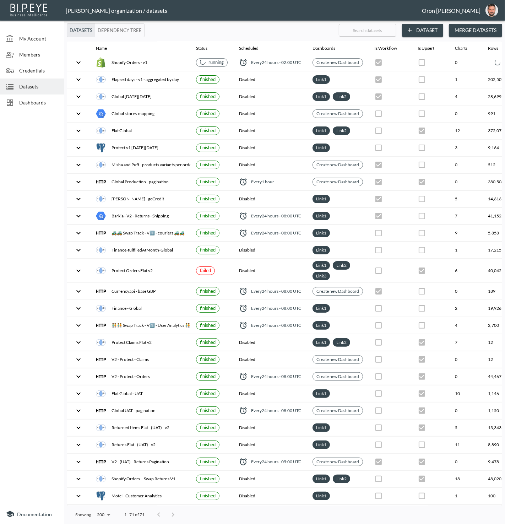
scroll to position [1, 0]
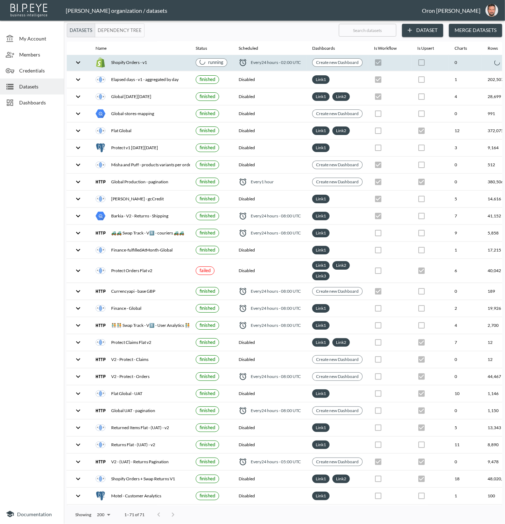
click at [472, 61] on th "0" at bounding box center [465, 62] width 33 height 17
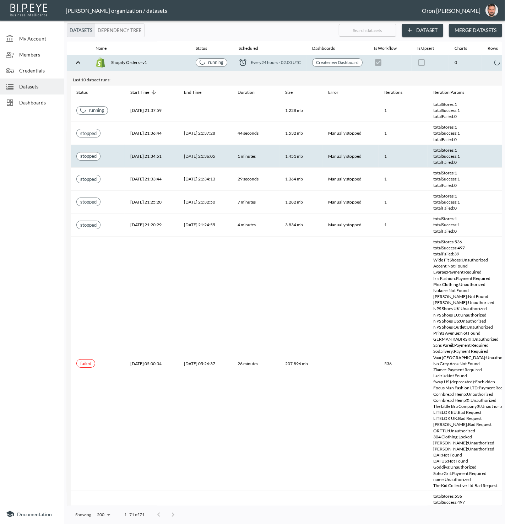
scroll to position [1, 92]
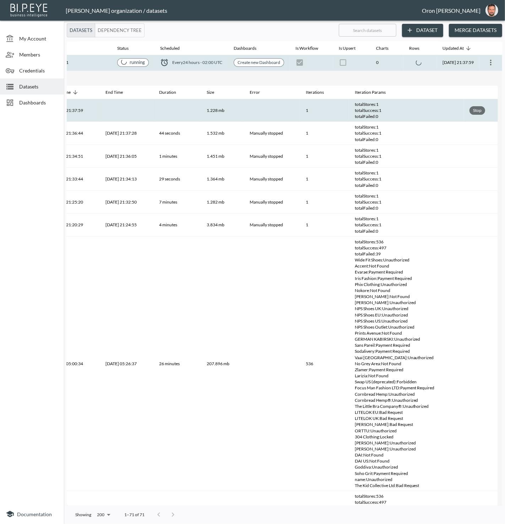
click at [479, 110] on div "Stop" at bounding box center [477, 110] width 11 height 9
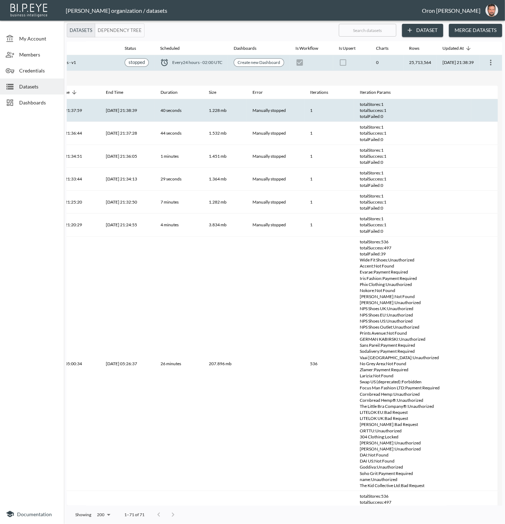
scroll to position [1, 84]
click at [490, 60] on icon "more" at bounding box center [491, 62] width 9 height 9
click at [488, 75] on p "Edit Data Pipeline" at bounding box center [470, 75] width 44 height 9
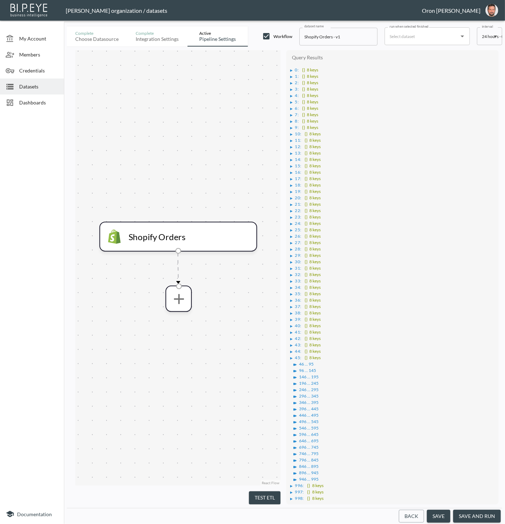
click at [289, 68] on div "Query Results ▶ 0 : {} 8 keys ▶ 1 : {} 8 keys ▶ 2 : {} 8 keys ▶ 3 : {} 8 keys ▶…" at bounding box center [392, 277] width 212 height 454
click at [291, 69] on div "▶" at bounding box center [292, 71] width 2 height 4
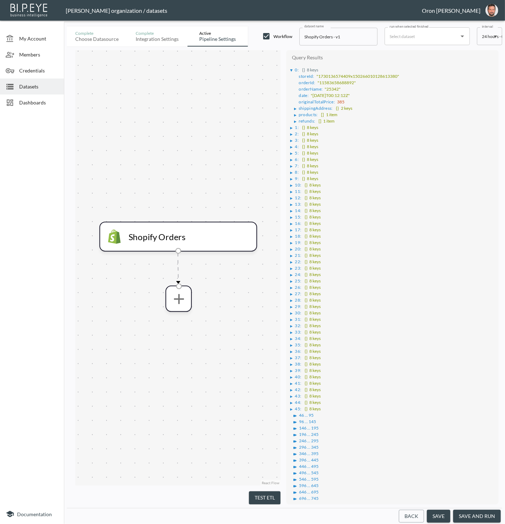
click at [412, 511] on button "Back" at bounding box center [411, 516] width 25 height 13
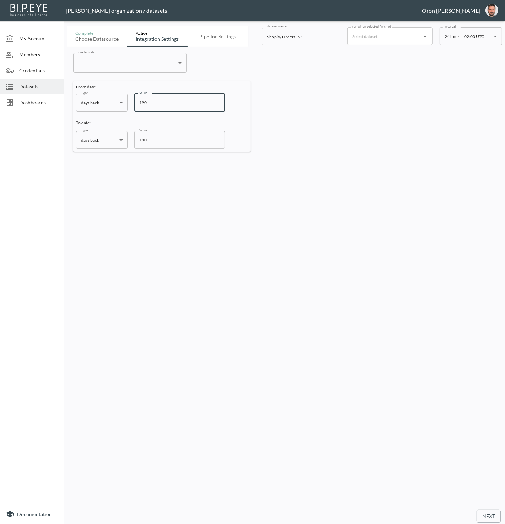
drag, startPoint x: 151, startPoint y: 102, endPoint x: 114, endPoint y: 98, distance: 36.7
click at [114, 98] on div "Type days back days back Type Value 190 Value" at bounding box center [150, 103] width 149 height 18
type input "180"
drag, startPoint x: 158, startPoint y: 140, endPoint x: 118, endPoint y: 139, distance: 40.2
click at [118, 139] on div "Type days back days back Type Value 180 Value" at bounding box center [150, 140] width 149 height 18
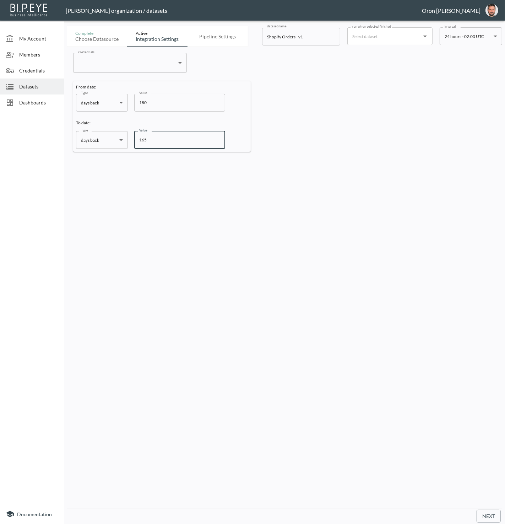
type input "165"
click at [489, 511] on button "Next" at bounding box center [489, 516] width 24 height 13
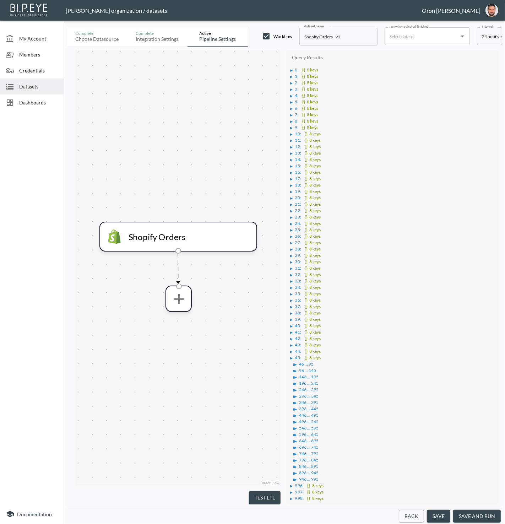
click at [294, 69] on div "▶" at bounding box center [293, 71] width 5 height 4
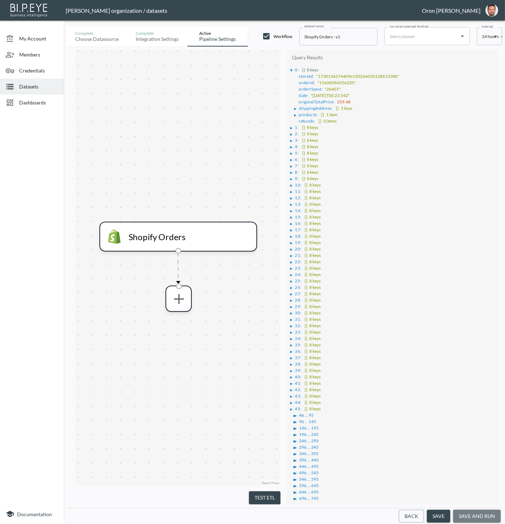
click at [478, 511] on button "save and run" at bounding box center [477, 516] width 48 height 13
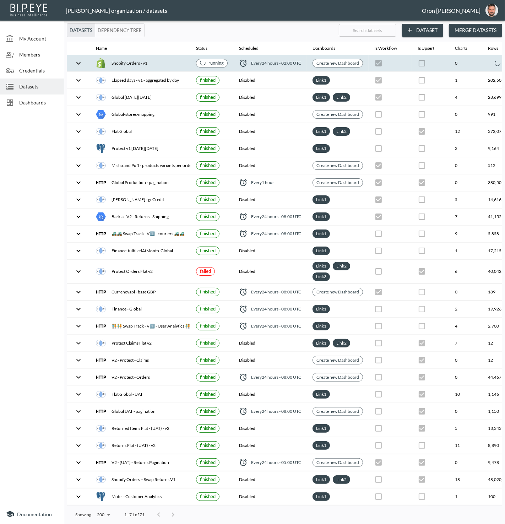
click at [456, 68] on th "0" at bounding box center [465, 63] width 33 height 17
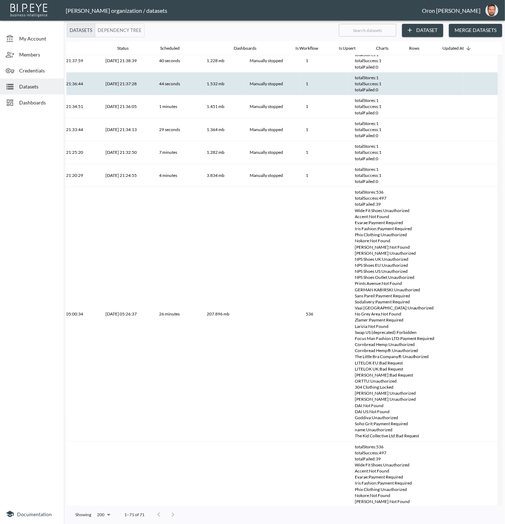
scroll to position [0, 80]
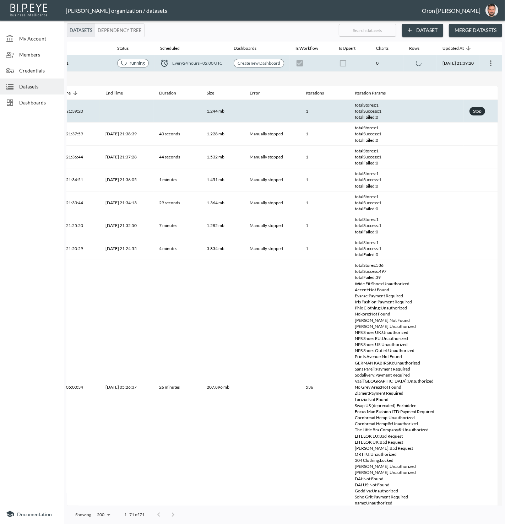
click at [483, 111] on div "Stop" at bounding box center [477, 111] width 11 height 9
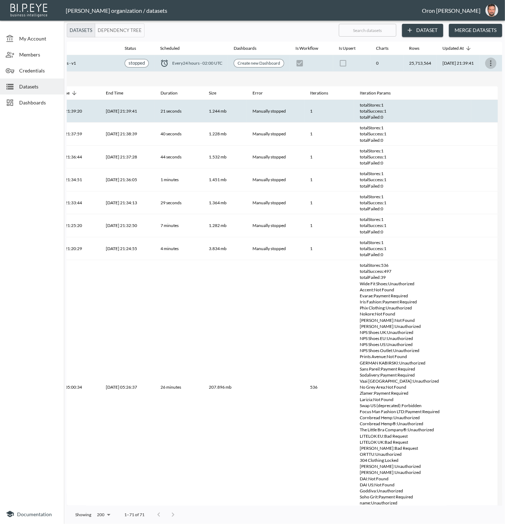
click at [487, 62] on icon "more" at bounding box center [491, 63] width 9 height 9
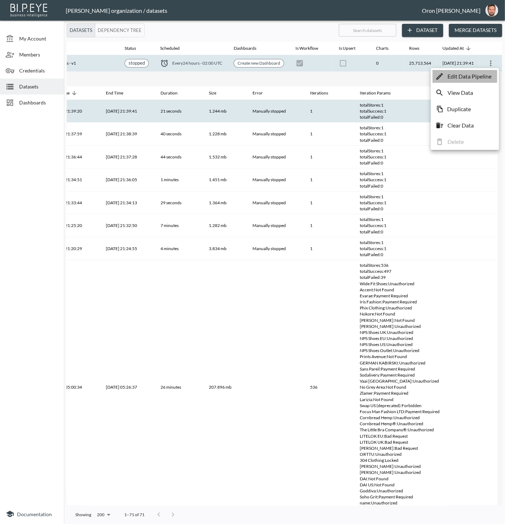
click at [485, 75] on p "Edit Data Pipeline" at bounding box center [470, 76] width 44 height 9
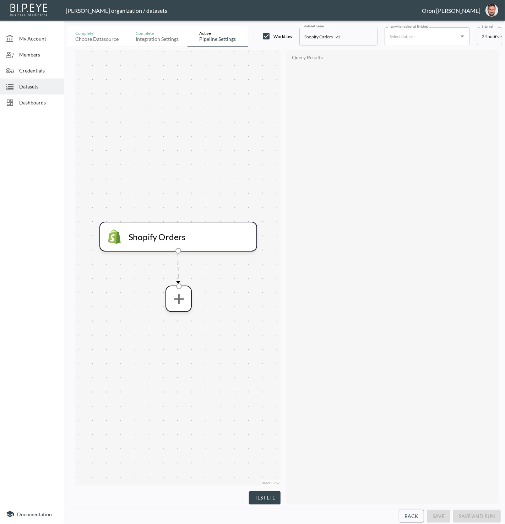
click at [415, 511] on button "Back" at bounding box center [411, 516] width 25 height 13
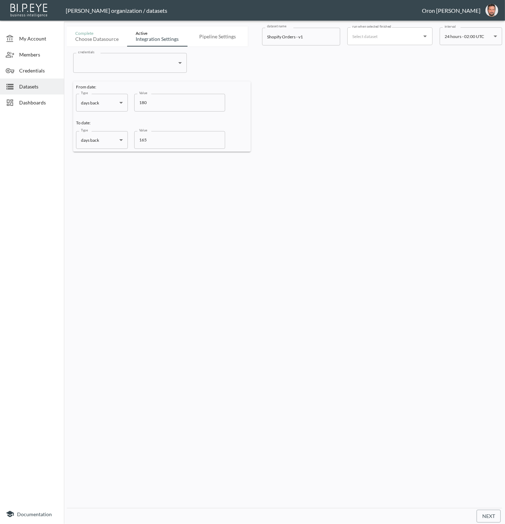
click at [122, 60] on body "BI.P.EYE, Interactive Analytics Dashboards - app Zach Bailet organization / dat…" at bounding box center [252, 262] width 505 height 524
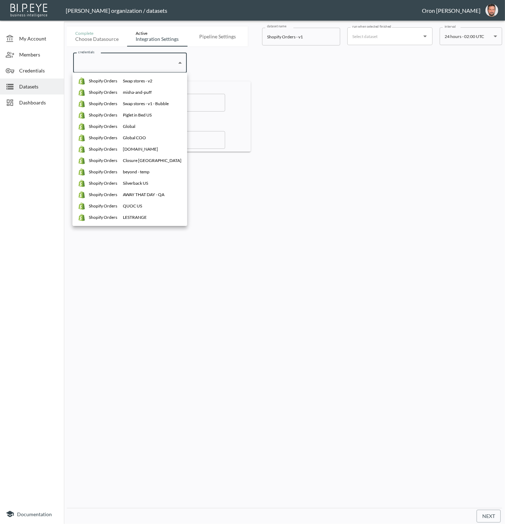
click at [149, 106] on div "Swap stores - v1 - Bubble" at bounding box center [146, 104] width 46 height 6
type input "fa9770a1-6298-4b39-b58e-7b47035b1bea"
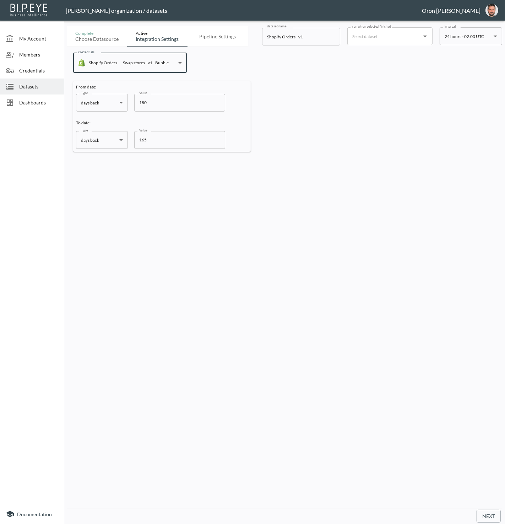
drag, startPoint x: 145, startPoint y: 105, endPoint x: 115, endPoint y: 104, distance: 29.1
click at [115, 104] on div "Type days back days back Type Value 180 Value" at bounding box center [150, 103] width 149 height 18
type input "2"
drag, startPoint x: 150, startPoint y: 138, endPoint x: 114, endPoint y: 138, distance: 36.2
click at [114, 138] on div "Type days back days back Type Value 165 Value" at bounding box center [150, 140] width 149 height 18
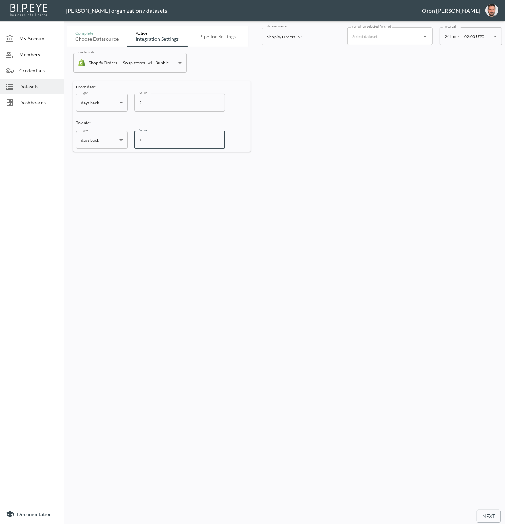
type input "1"
drag, startPoint x: 492, startPoint y: 518, endPoint x: 458, endPoint y: 430, distance: 94.4
click at [492, 511] on button "Next" at bounding box center [489, 516] width 24 height 13
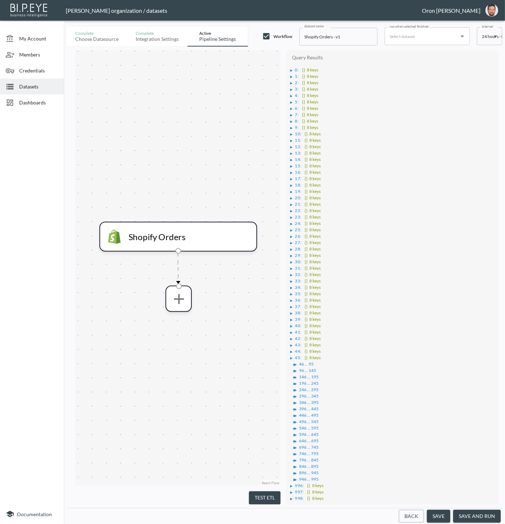
drag, startPoint x: 437, startPoint y: 517, endPoint x: 424, endPoint y: 458, distance: 60.9
click at [437, 511] on button "save" at bounding box center [438, 516] width 23 height 13
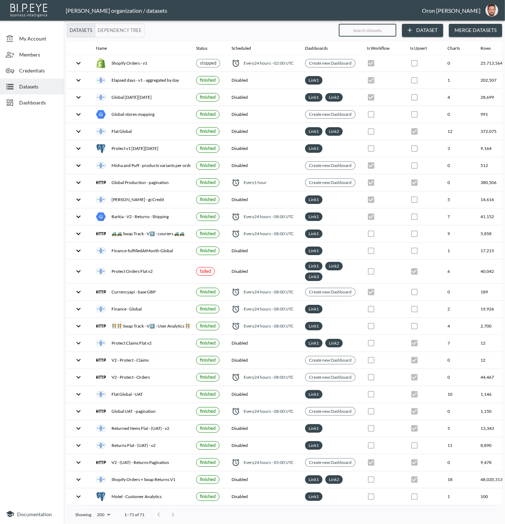
click at [359, 31] on input "text" at bounding box center [368, 30] width 58 height 18
type input "o"
checkbox input "false"
checkbox input "true"
checkbox input "false"
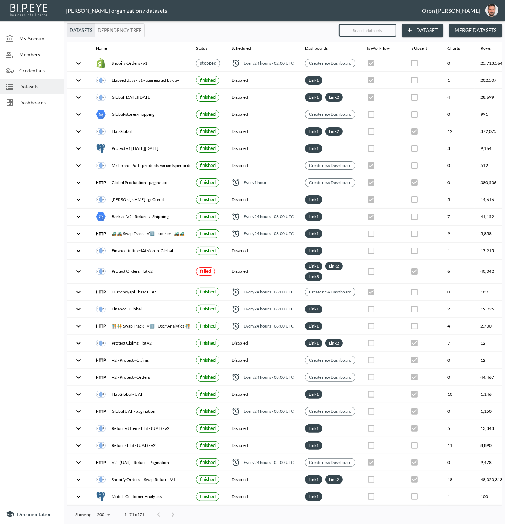
checkbox input "true"
checkbox input "false"
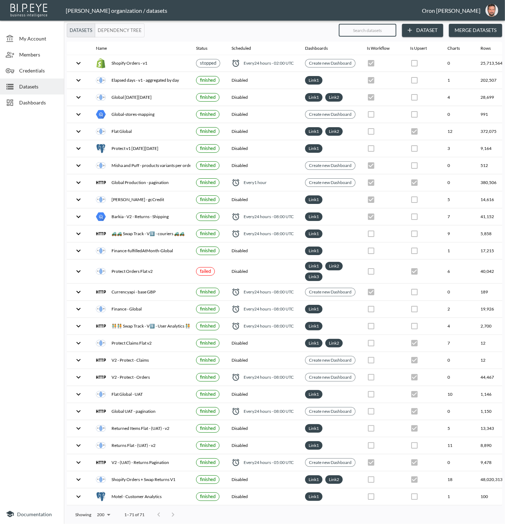
checkbox input "true"
checkbox input "false"
type input "or"
checkbox input "false"
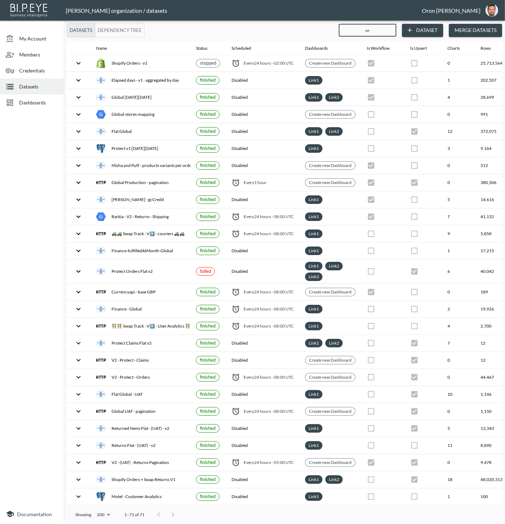
checkbox input "true"
checkbox input "false"
checkbox input "true"
checkbox input "false"
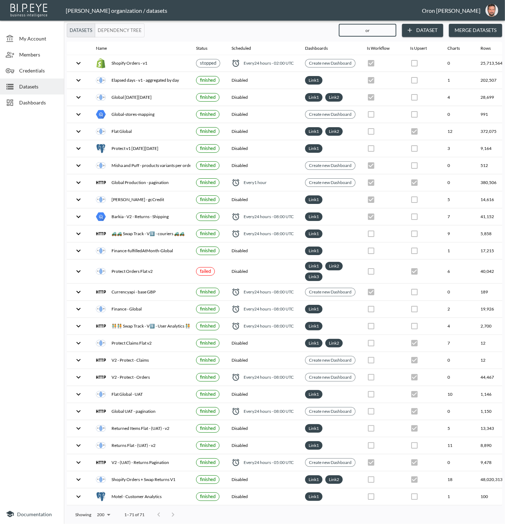
checkbox input "false"
checkbox input "true"
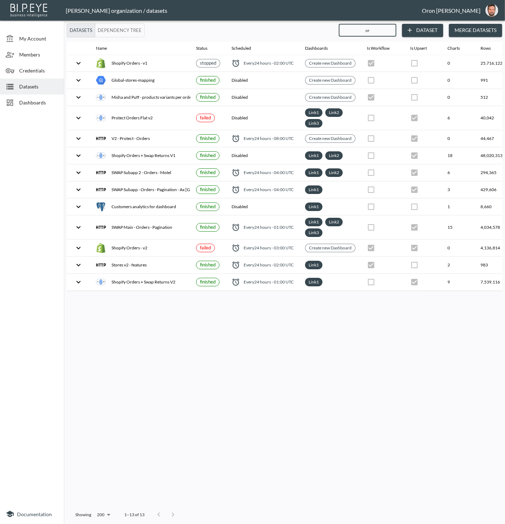
type input "ord"
checkbox input "true"
checkbox input "false"
checkbox input "true"
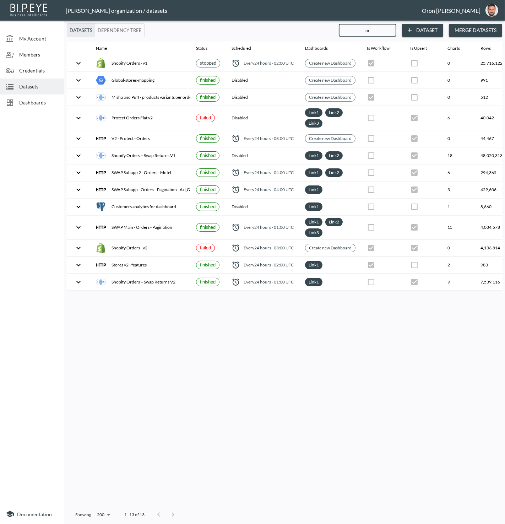
checkbox input "true"
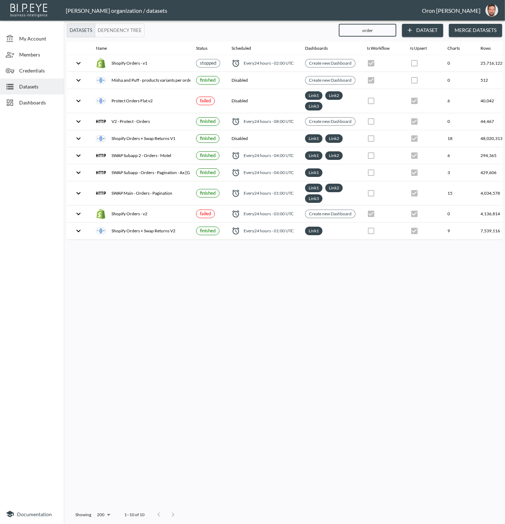
type input "orders"
checkbox input "false"
checkbox input "true"
checkbox input "false"
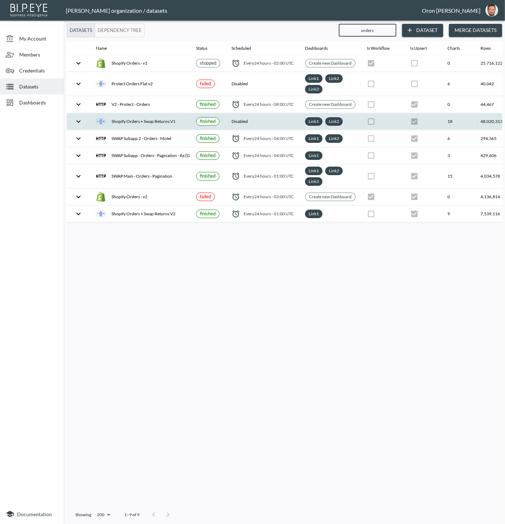
scroll to position [0, 82]
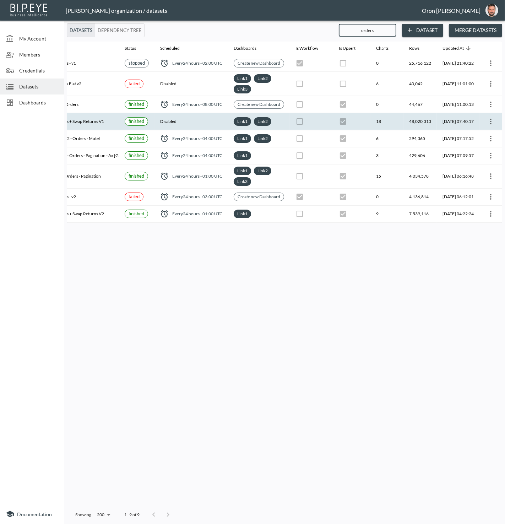
type input "orders"
click at [492, 117] on icon "more" at bounding box center [491, 121] width 9 height 9
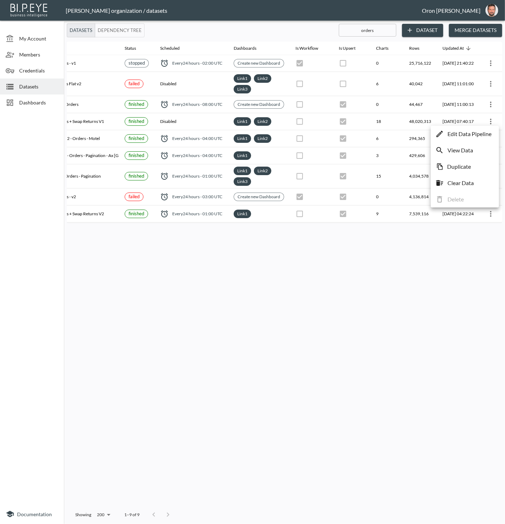
click at [489, 131] on p "Edit Data Pipeline" at bounding box center [470, 134] width 44 height 9
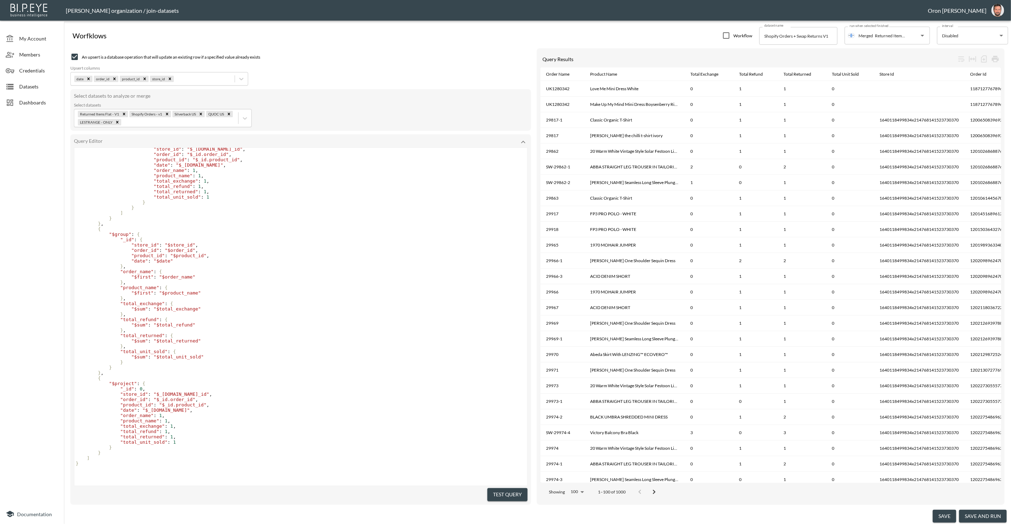
click at [244, 244] on pre ""store_id" : "$store_id" ," at bounding box center [300, 244] width 453 height 5
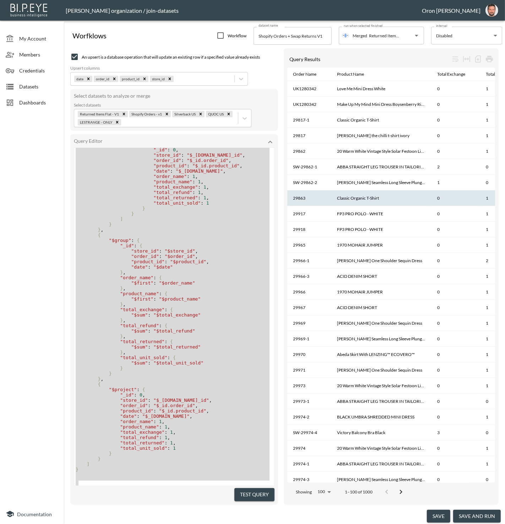
scroll to position [0, 8]
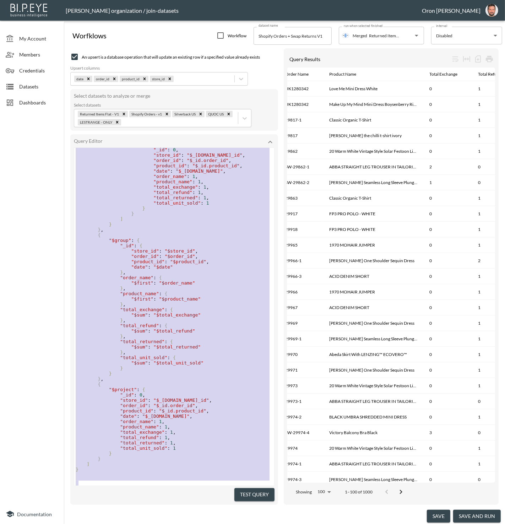
click at [238, 190] on pre ""total_refund" : 1 ," at bounding box center [174, 192] width 200 height 5
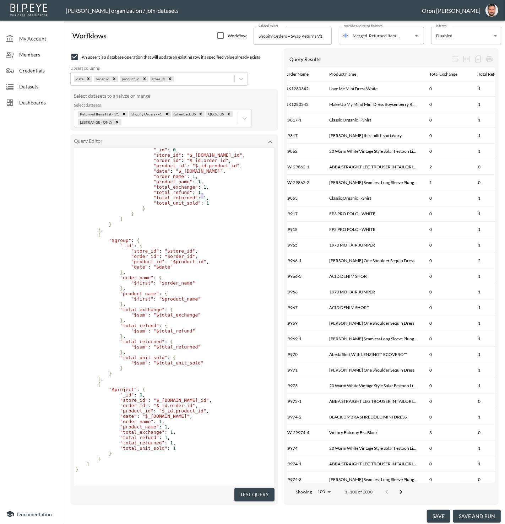
type textarea "{ "aggregate": "Returned Items Flat - V1___a40f532e64e4", "pipeline": [ { "$mat…"
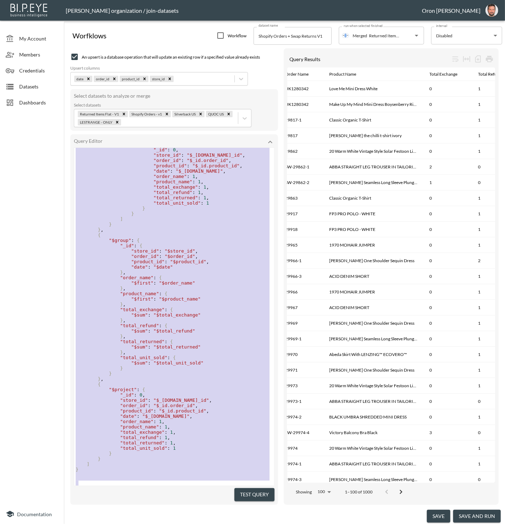
click at [201, 270] on pre "} ," at bounding box center [174, 272] width 200 height 5
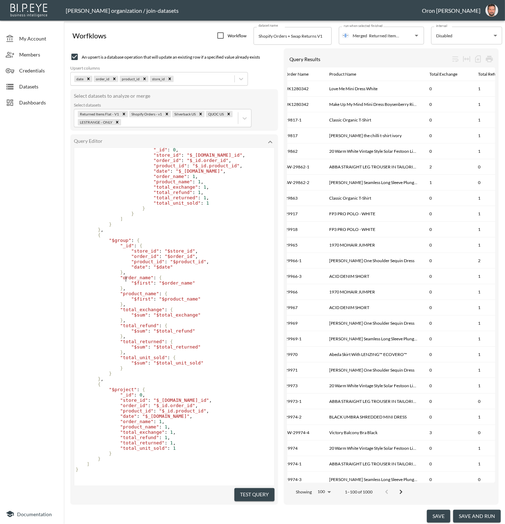
type textarea "{ "aggregate": "Returned Items Flat - V1___a40f532e64e4", "pipeline": [ { "$mat…"
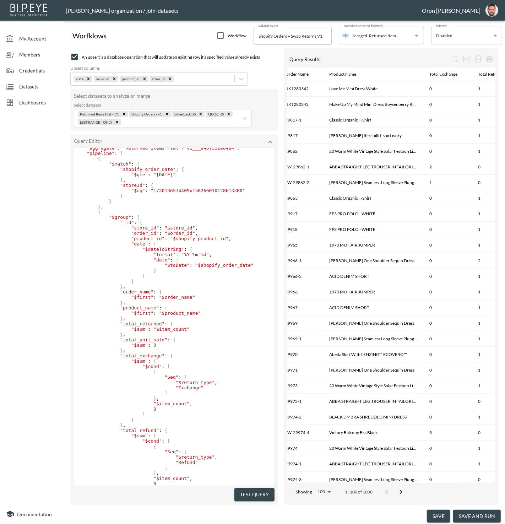
scroll to position [7, 0]
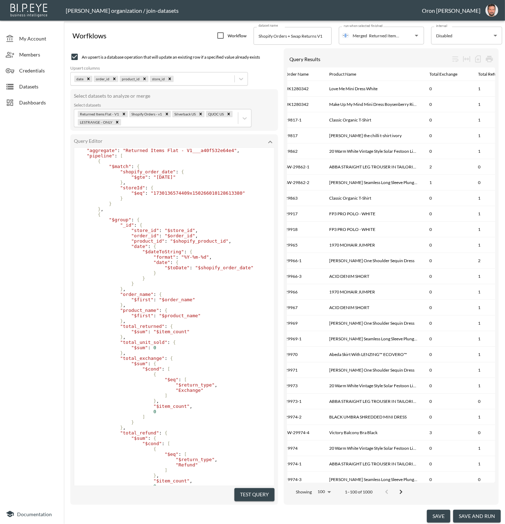
click at [185, 233] on span ""$store_id"" at bounding box center [180, 230] width 31 height 5
type textarea "store_id"
click at [185, 233] on span ""$store_id"" at bounding box center [180, 230] width 31 height 5
click at [134, 187] on span ""storeId"" at bounding box center [132, 187] width 25 height 5
type textarea "storeId"
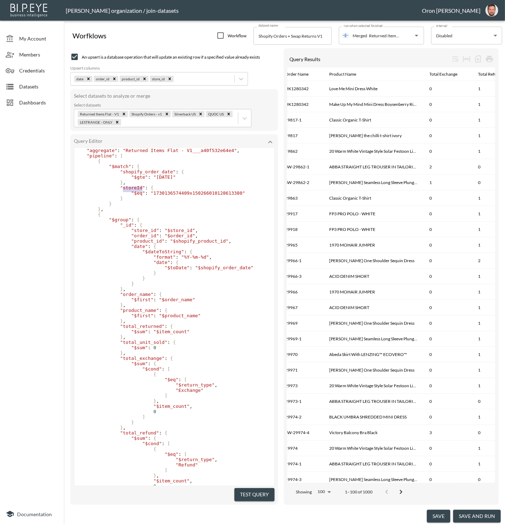
drag, startPoint x: 134, startPoint y: 187, endPoint x: 181, endPoint y: 204, distance: 49.9
click at [135, 187] on span ""storeId"" at bounding box center [132, 187] width 25 height 5
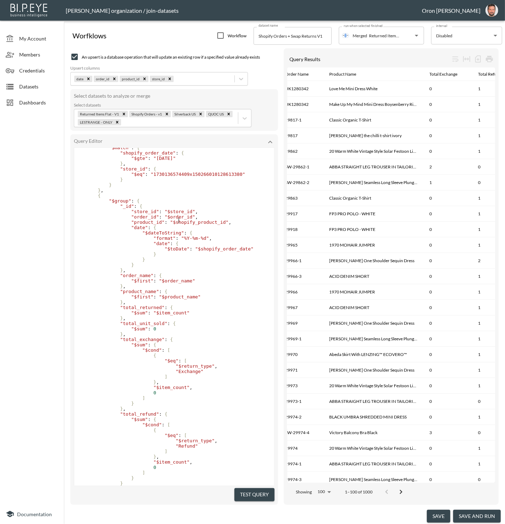
drag, startPoint x: 178, startPoint y: 220, endPoint x: 182, endPoint y: 218, distance: 4.3
click at [178, 220] on span ""$order_id"" at bounding box center [180, 216] width 31 height 5
drag, startPoint x: 259, startPoint y: 491, endPoint x: 253, endPoint y: 434, distance: 58.2
click at [258, 491] on button "Test Query" at bounding box center [255, 494] width 40 height 13
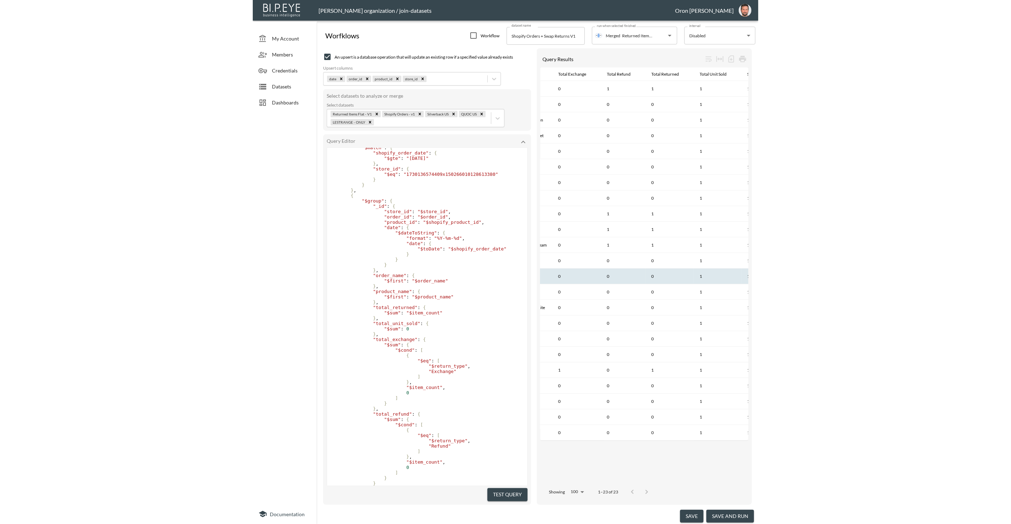
scroll to position [0, 75]
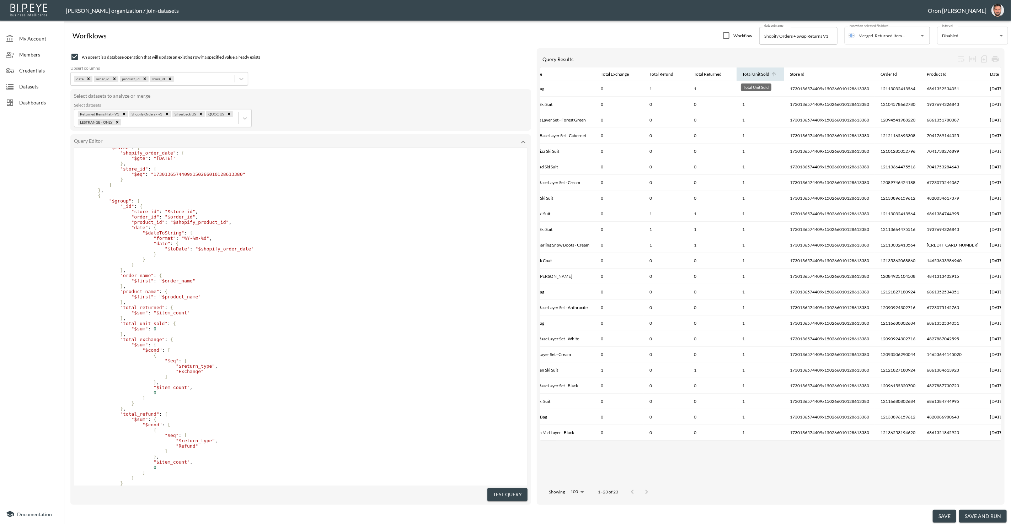
click at [753, 75] on div "Total Unit Sold" at bounding box center [755, 74] width 27 height 9
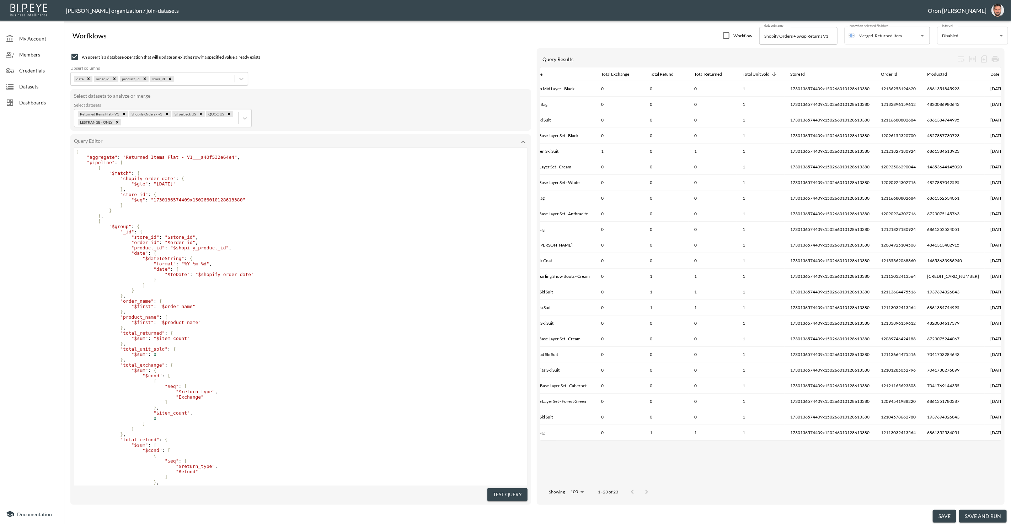
click at [172, 184] on span ""2025-08-01"" at bounding box center [165, 183] width 22 height 5
type textarea "07"
click at [281, 227] on pre ""$group" : {" at bounding box center [300, 226] width 453 height 5
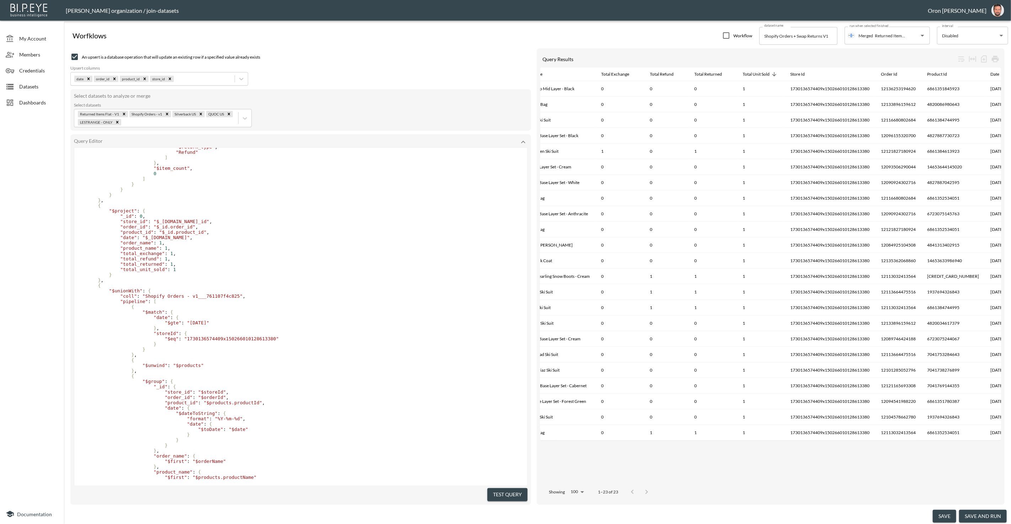
scroll to position [350, 0]
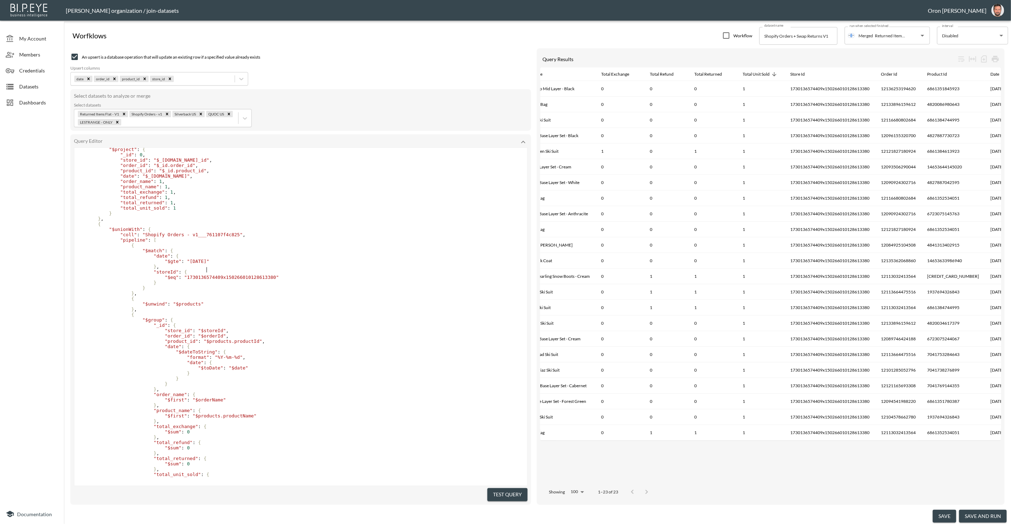
click at [205, 264] on span ""2025-08-01"" at bounding box center [198, 261] width 22 height 5
type textarea "07"
drag, startPoint x: 311, startPoint y: 279, endPoint x: 305, endPoint y: 279, distance: 5.3
click at [311, 275] on pre ""storeId" : {" at bounding box center [300, 271] width 453 height 5
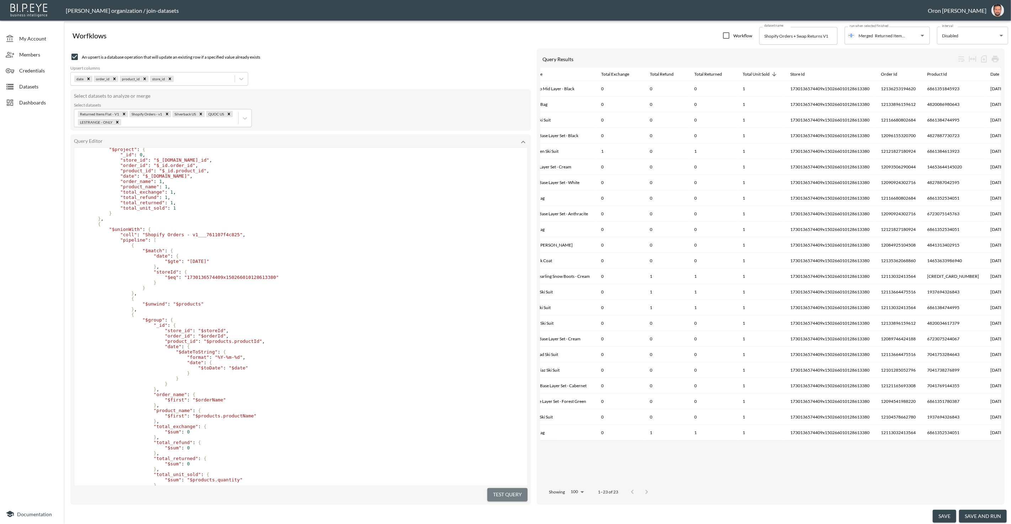
drag, startPoint x: 504, startPoint y: 488, endPoint x: 487, endPoint y: 486, distance: 17.1
click at [503, 488] on button "Test Query" at bounding box center [507, 494] width 40 height 13
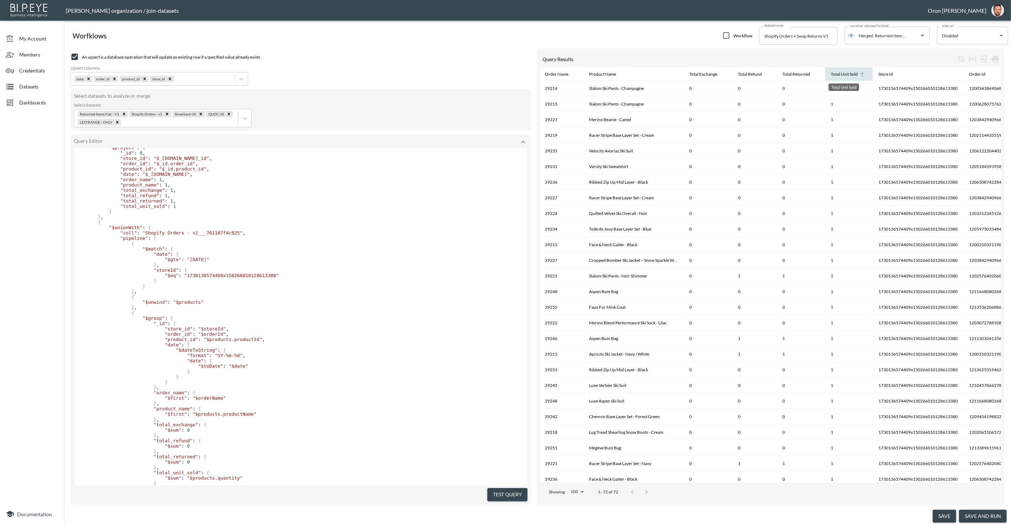
click at [838, 75] on div "Total Unit Sold" at bounding box center [843, 74] width 27 height 9
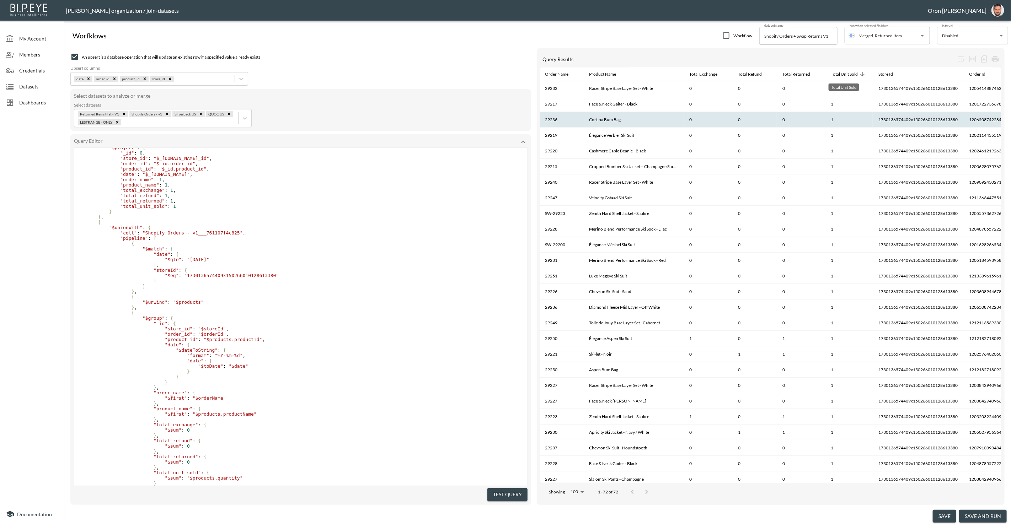
drag, startPoint x: 838, startPoint y: 75, endPoint x: 831, endPoint y: 125, distance: 51.0
click at [838, 75] on div "Total Unit Sold" at bounding box center [843, 74] width 27 height 9
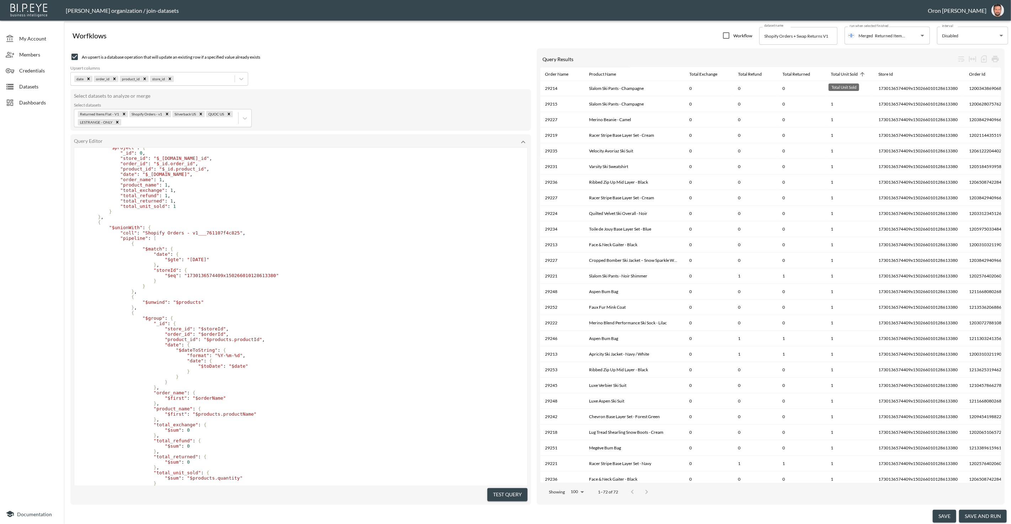
drag, startPoint x: 839, startPoint y: 74, endPoint x: 829, endPoint y: 89, distance: 17.9
click at [839, 75] on div "Total Unit Sold" at bounding box center [843, 74] width 27 height 9
click at [792, 72] on div "Total Returned" at bounding box center [797, 74] width 28 height 9
click at [792, 73] on div "Total Returned" at bounding box center [797, 74] width 28 height 9
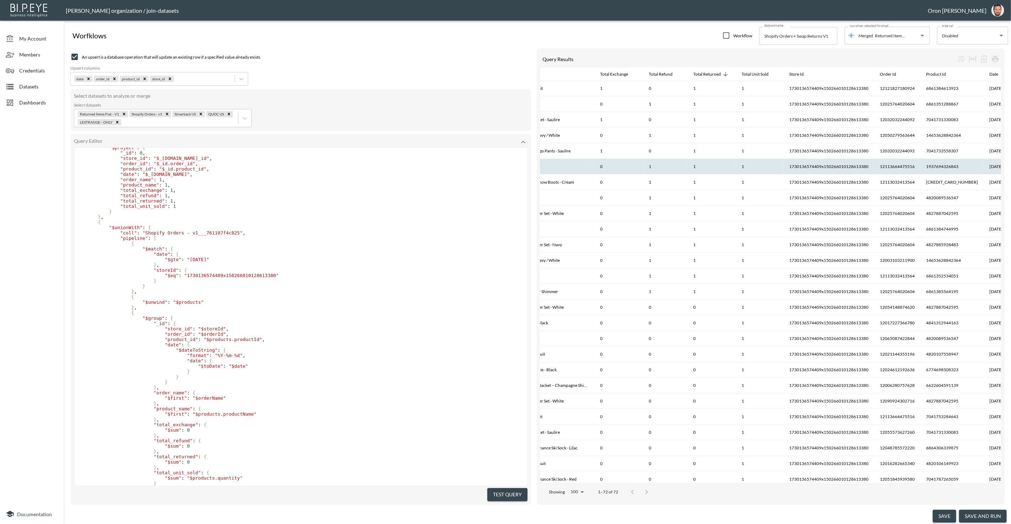
scroll to position [0, 36]
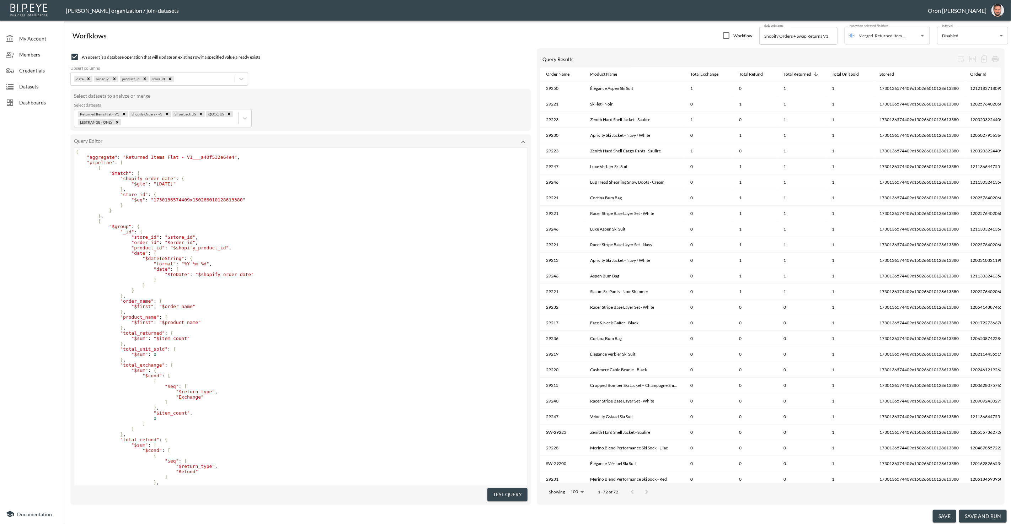
click at [173, 182] on span ""2025-07-01"" at bounding box center [165, 183] width 22 height 5
type textarea "06"
click at [303, 182] on pre ""$gte" : "2025-06-01"" at bounding box center [300, 183] width 453 height 5
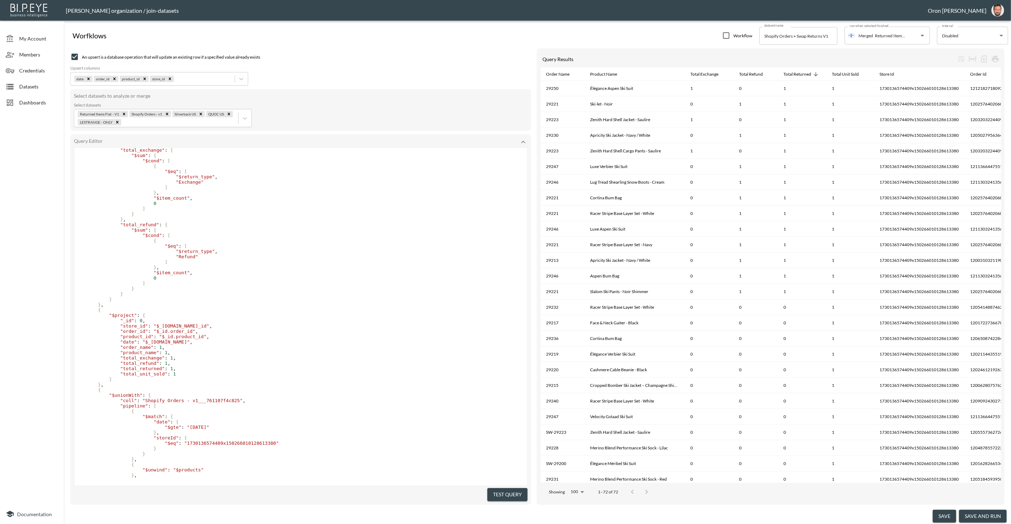
click at [204, 430] on span ""2025-07-01"" at bounding box center [198, 427] width 22 height 5
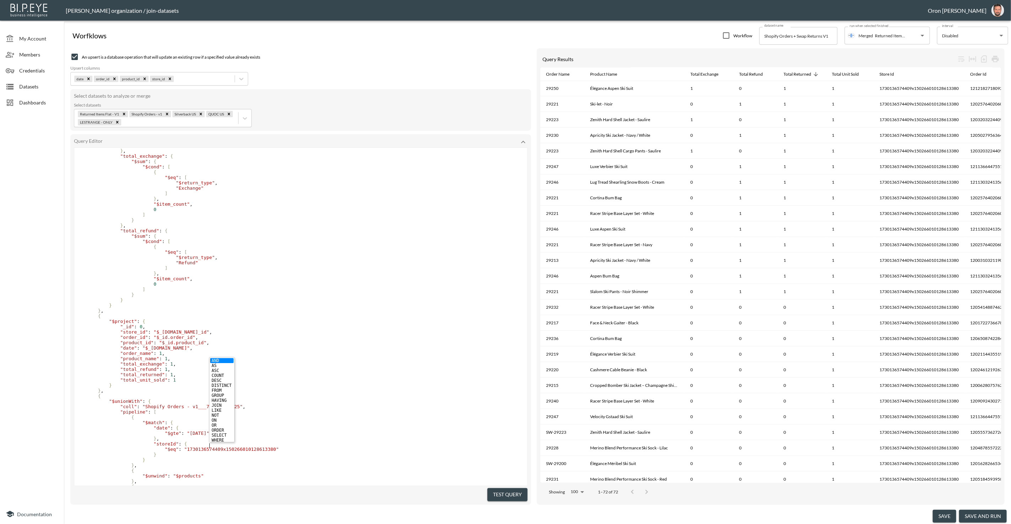
type textarea "06"
click at [506, 491] on button "Test Query" at bounding box center [507, 494] width 40 height 13
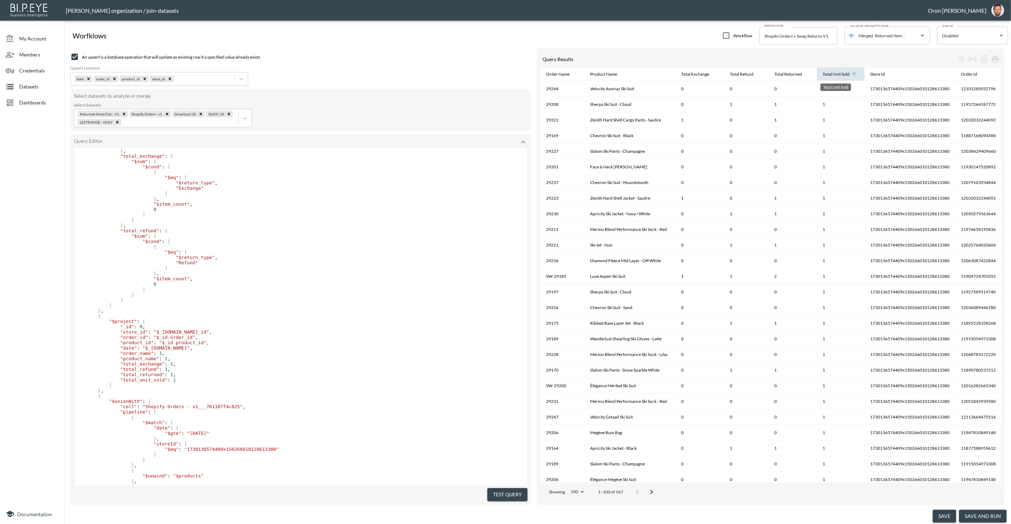
click at [833, 72] on div "Total Unit Sold" at bounding box center [835, 74] width 27 height 9
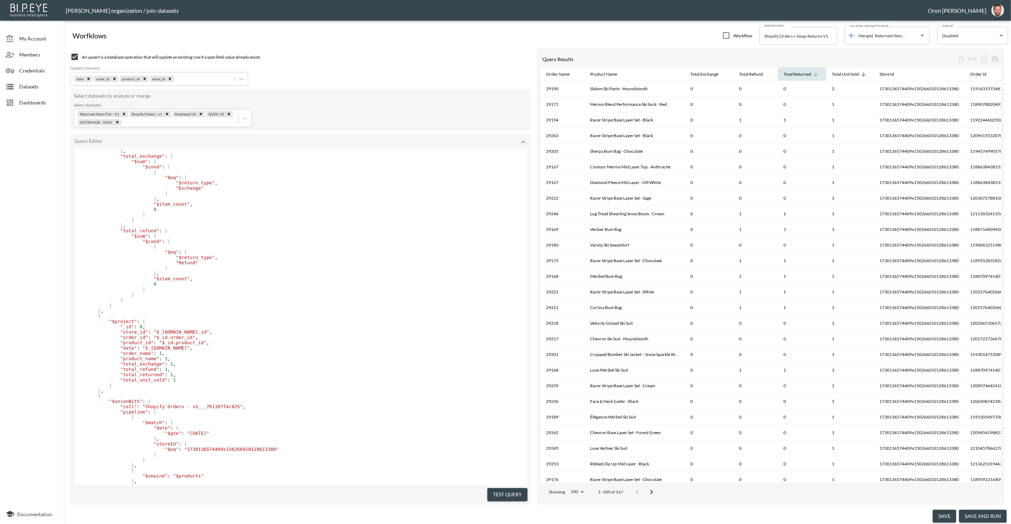
click at [796, 78] on div "Total Returned" at bounding box center [797, 74] width 28 height 9
click at [796, 77] on div "Total Returned" at bounding box center [797, 74] width 28 height 9
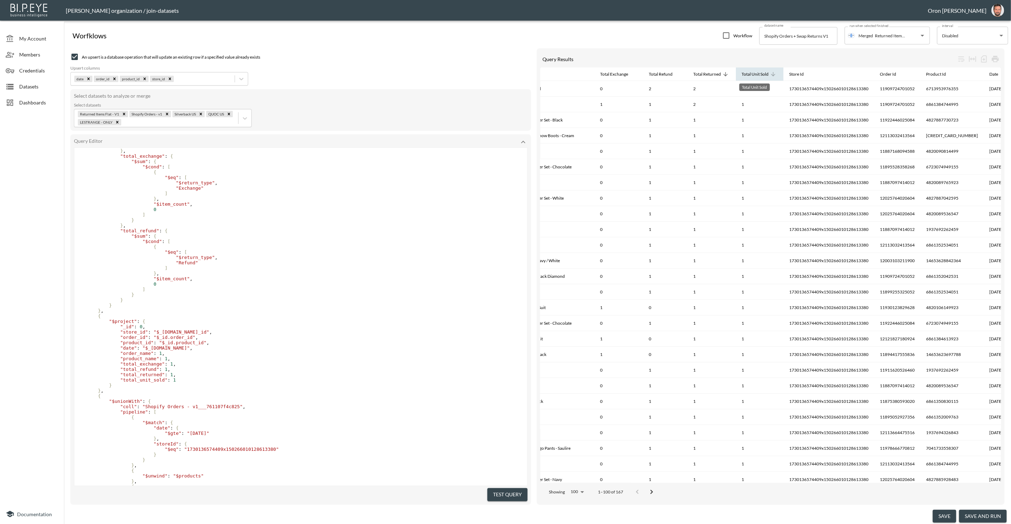
click at [753, 75] on div "Total Unit Sold" at bounding box center [754, 74] width 27 height 9
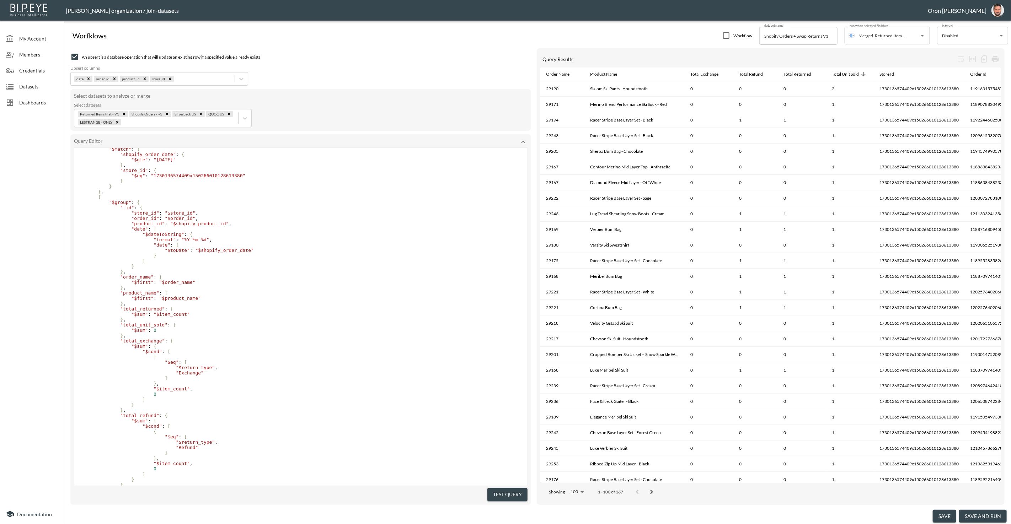
click at [173, 322] on pre "} ," at bounding box center [300, 319] width 453 height 5
type textarea "},"
click at [173, 322] on pre "} ," at bounding box center [300, 319] width 453 height 5
click at [174, 317] on span ""$item_count"" at bounding box center [172, 314] width 36 height 5
type textarea "item_count"
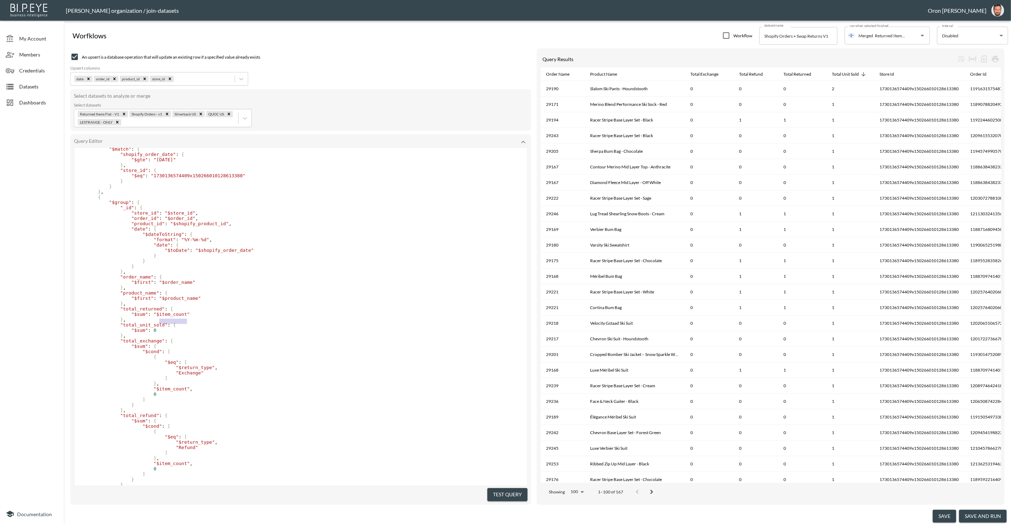
click at [174, 317] on span ""$item_count"" at bounding box center [172, 314] width 36 height 5
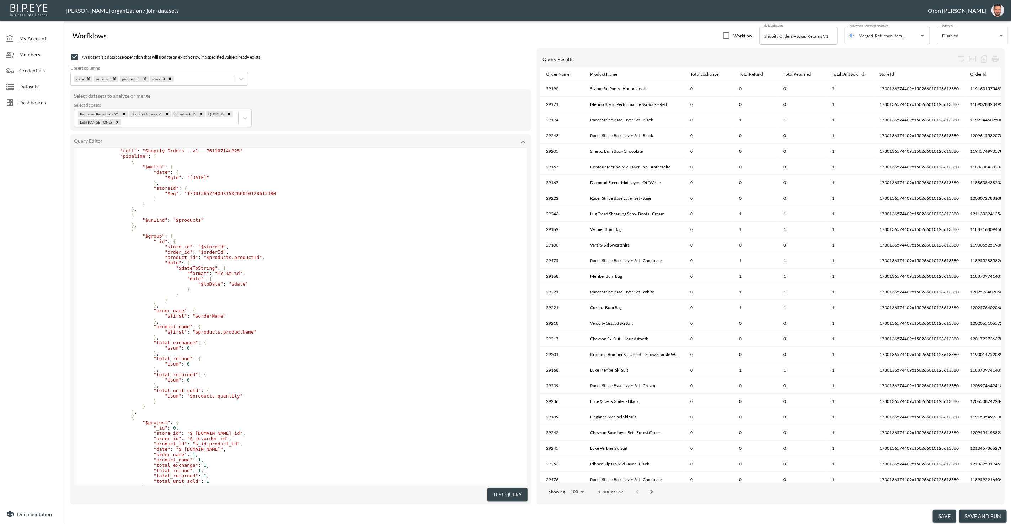
click at [230, 399] on span ""$products.quantity"" at bounding box center [215, 395] width 56 height 5
type textarea "quantity"
click at [230, 399] on span ""$products.quantity"" at bounding box center [215, 395] width 56 height 5
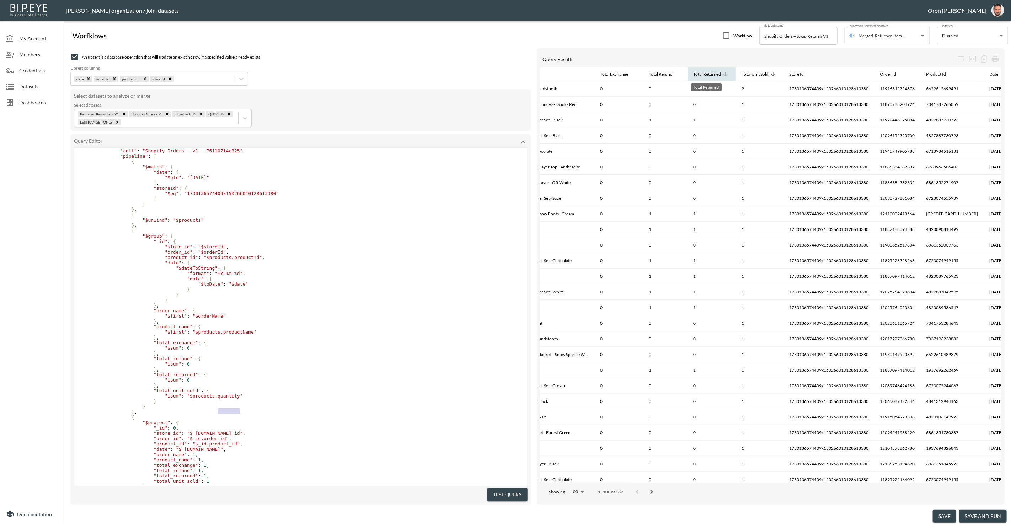
click at [709, 72] on div "Total Returned" at bounding box center [707, 74] width 28 height 9
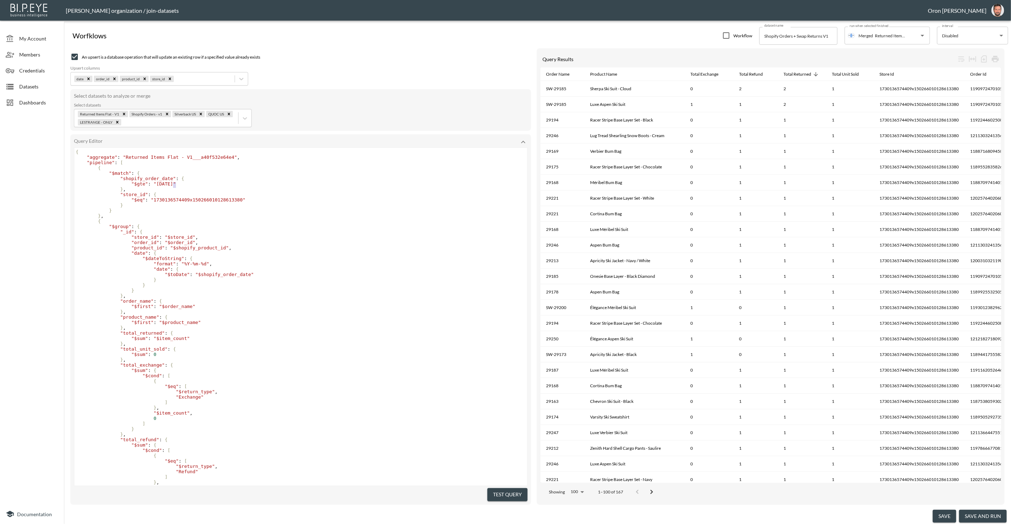
click at [175, 182] on span ""2025-06-01"" at bounding box center [165, 183] width 22 height 5
type textarea "5"
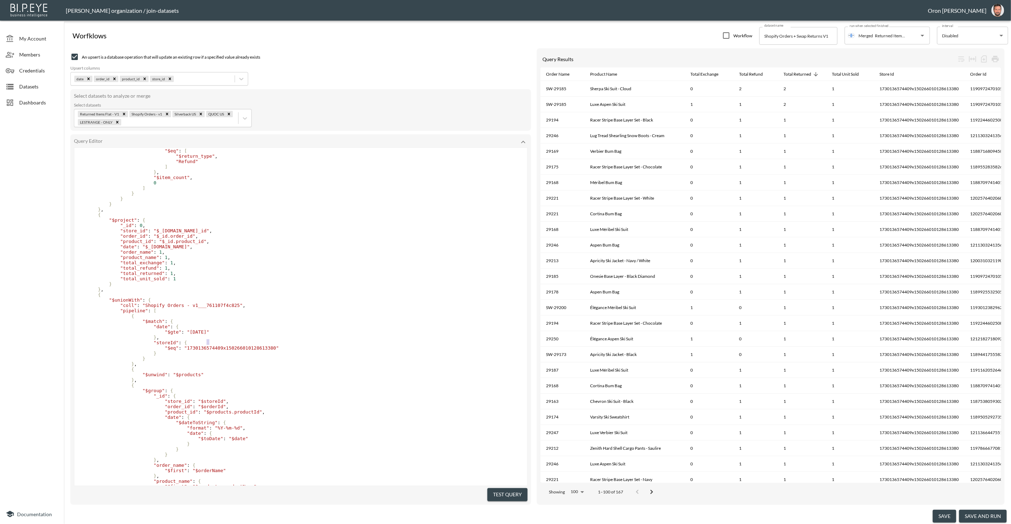
drag, startPoint x: 207, startPoint y: 339, endPoint x: 282, endPoint y: 378, distance: 84.6
click at [208, 335] on span ""2025-06-01"" at bounding box center [198, 331] width 22 height 5
type textarea "5"
click at [500, 489] on button "Test Query" at bounding box center [507, 494] width 40 height 13
click at [797, 76] on div "Total Returned" at bounding box center [797, 74] width 28 height 9
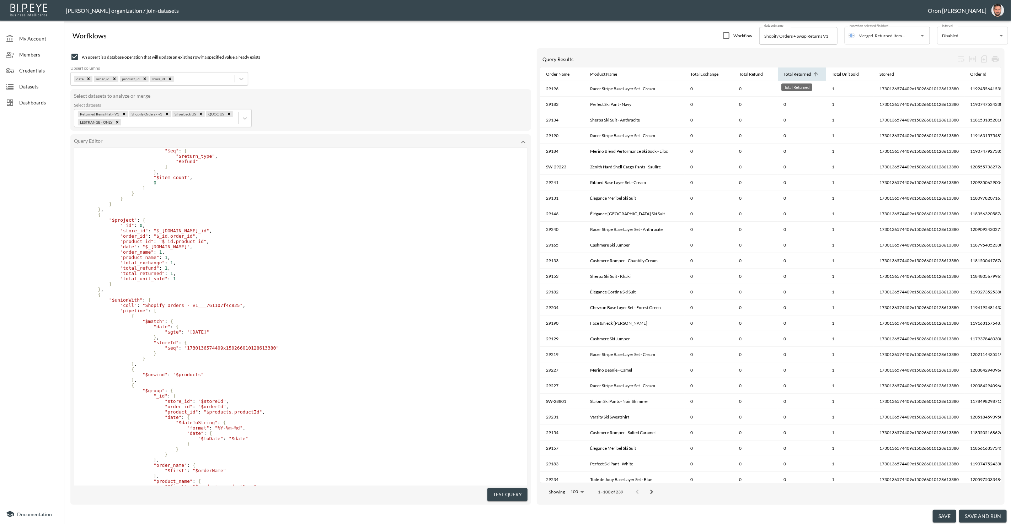
click at [798, 76] on div "Total Returned" at bounding box center [797, 74] width 28 height 9
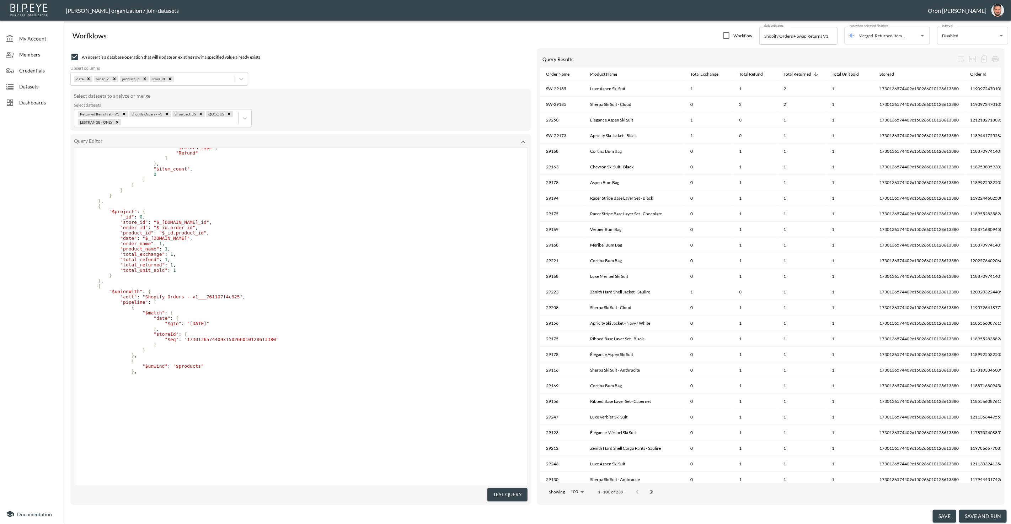
scroll to position [0, 0]
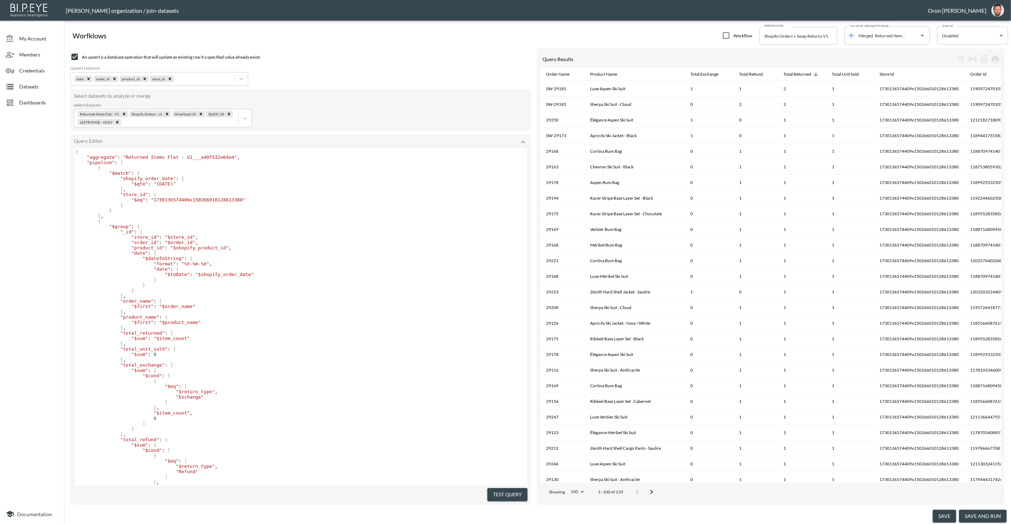
click at [172, 183] on span ""2025-05-01"" at bounding box center [165, 183] width 22 height 5
type textarea "01"
click at [291, 195] on pre ""store_id" : {" at bounding box center [300, 194] width 453 height 5
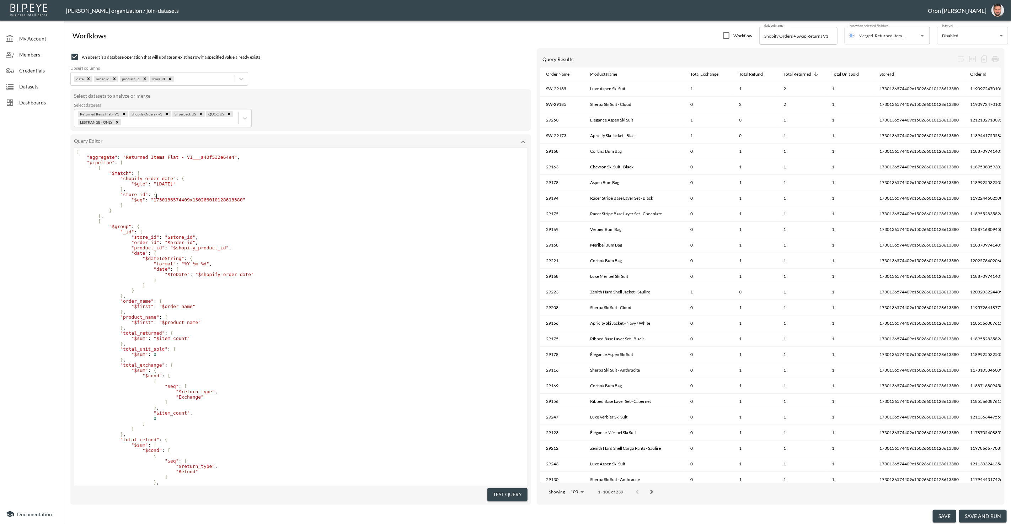
scroll to position [198, 0]
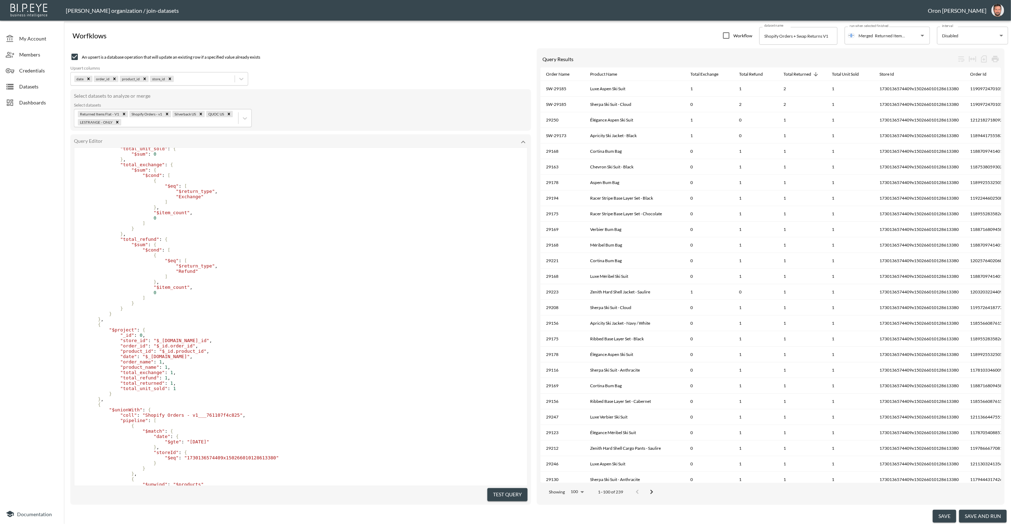
click at [205, 445] on span ""2025-05-01"" at bounding box center [198, 441] width 22 height 5
type textarea "01"
drag, startPoint x: 266, startPoint y: 407, endPoint x: 275, endPoint y: 408, distance: 9.7
click at [266, 397] on pre "}" at bounding box center [300, 393] width 453 height 5
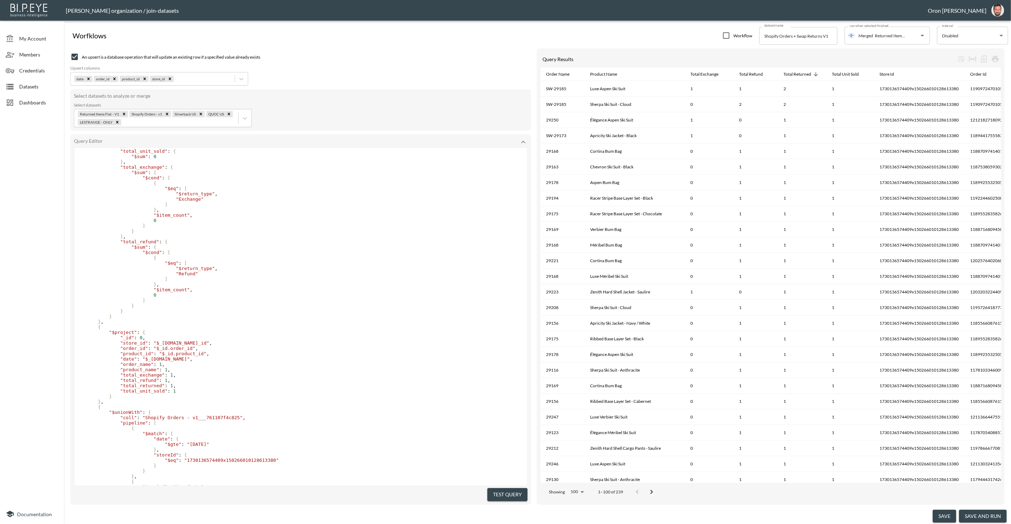
click at [501, 488] on button "Test Query" at bounding box center [507, 494] width 40 height 13
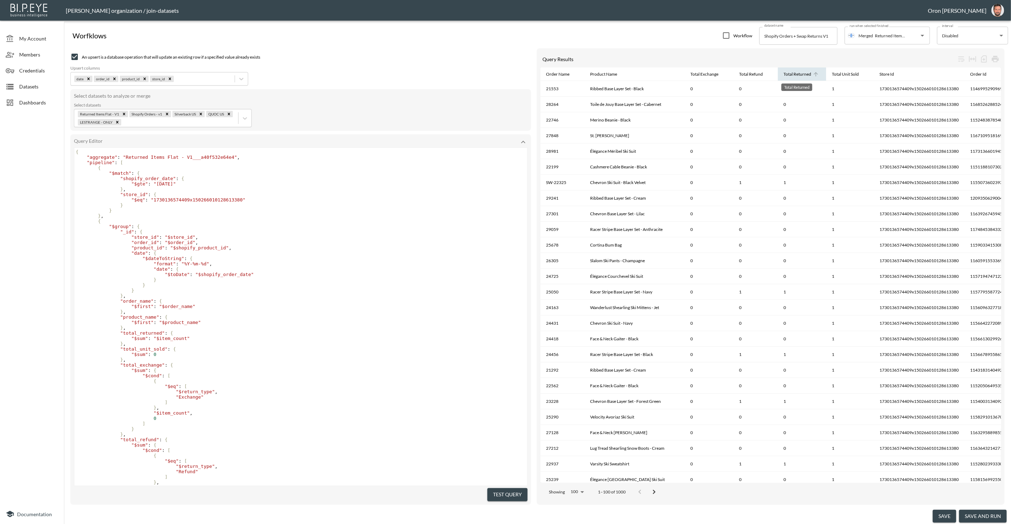
click at [788, 78] on div "Total Returned" at bounding box center [797, 74] width 28 height 9
click at [978, 511] on button "save and run" at bounding box center [983, 516] width 48 height 13
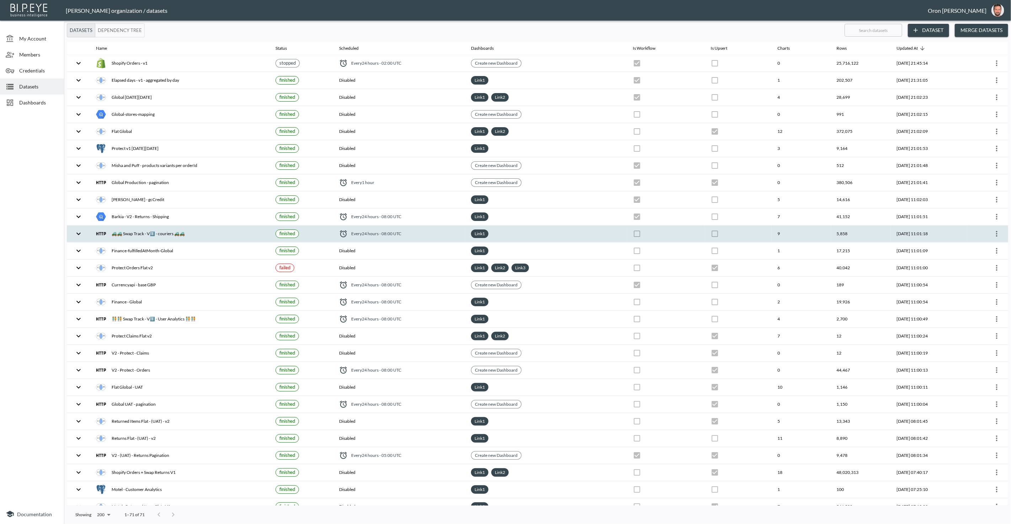
checkbox input "false"
checkbox input "true"
checkbox input "false"
checkbox input "true"
checkbox input "false"
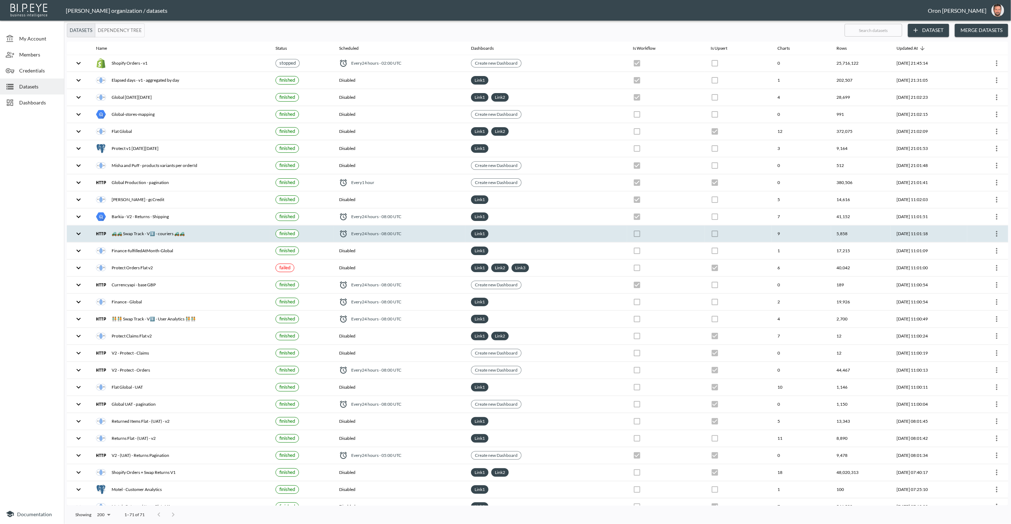
checkbox input "false"
checkbox input "true"
checkbox input "false"
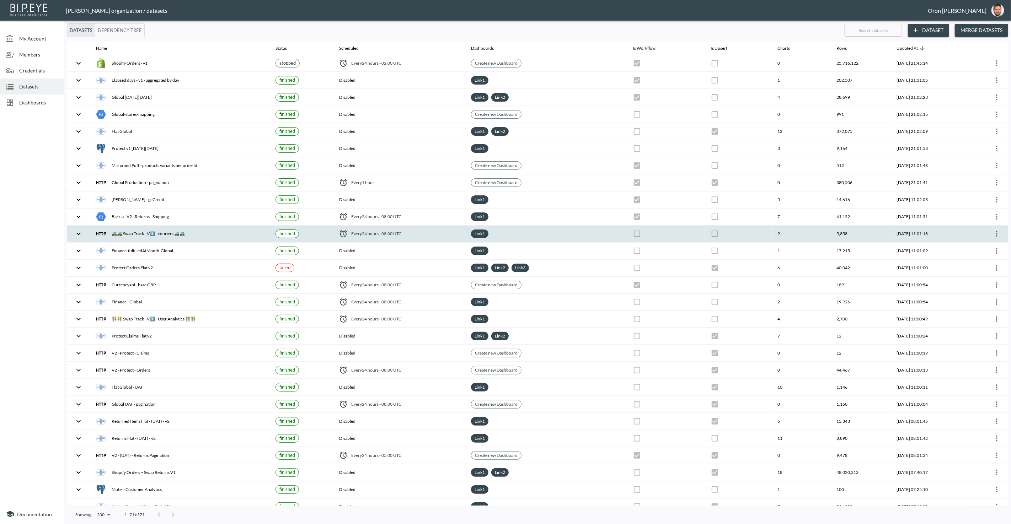
checkbox input "true"
checkbox input "false"
checkbox input "true"
checkbox input "false"
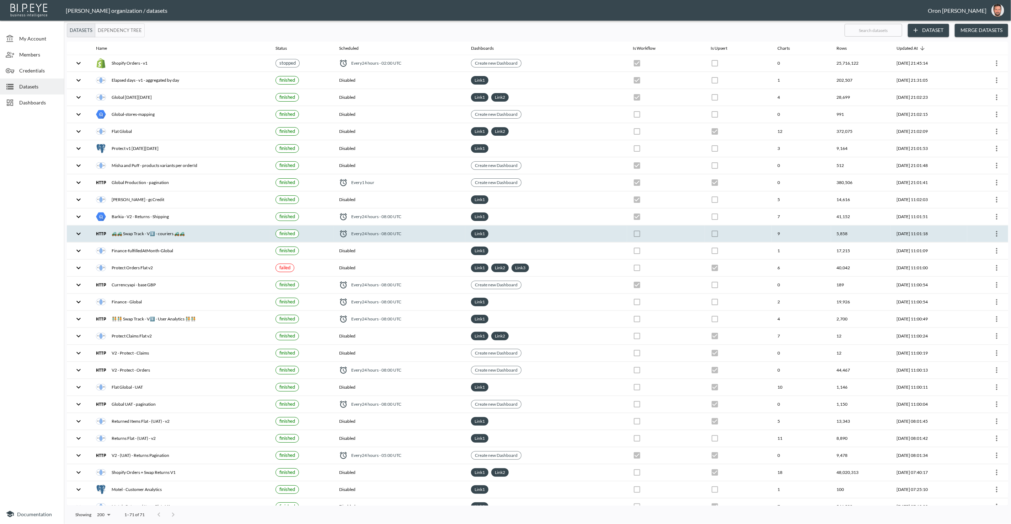
checkbox input "false"
checkbox input "true"
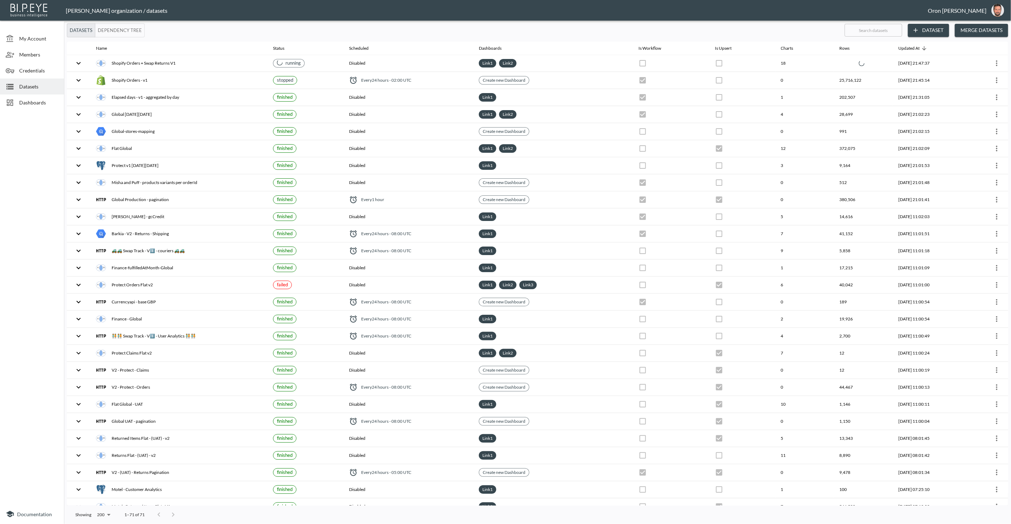
drag, startPoint x: 591, startPoint y: 60, endPoint x: 587, endPoint y: 40, distance: 19.9
click at [591, 59] on div "Link 1 Link 2" at bounding box center [553, 63] width 148 height 9
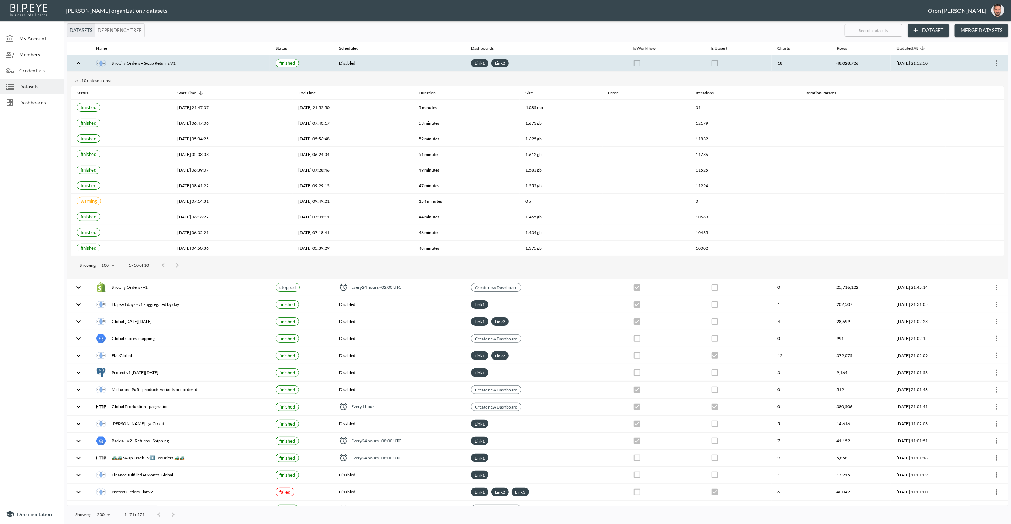
click at [728, 62] on th at bounding box center [738, 63] width 67 height 17
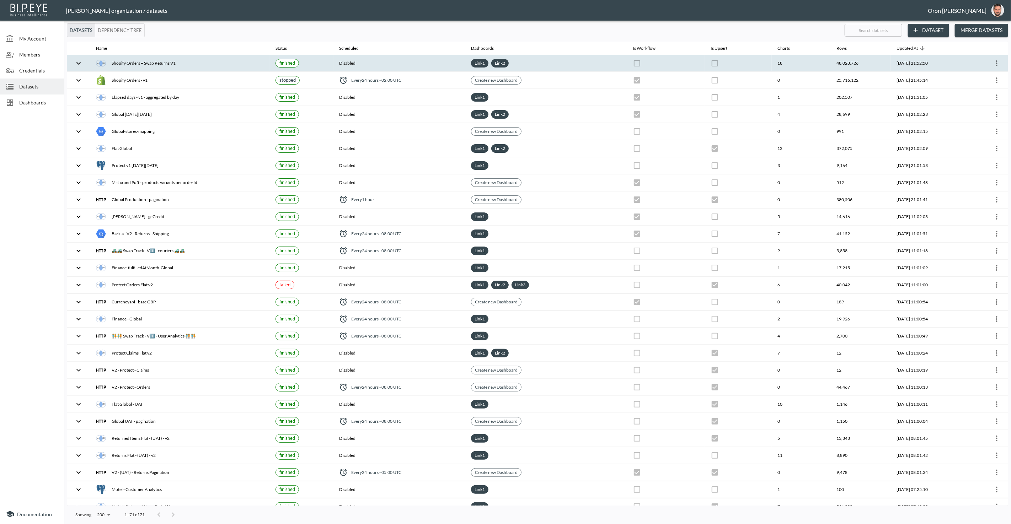
click at [996, 60] on icon "more" at bounding box center [996, 63] width 1 height 6
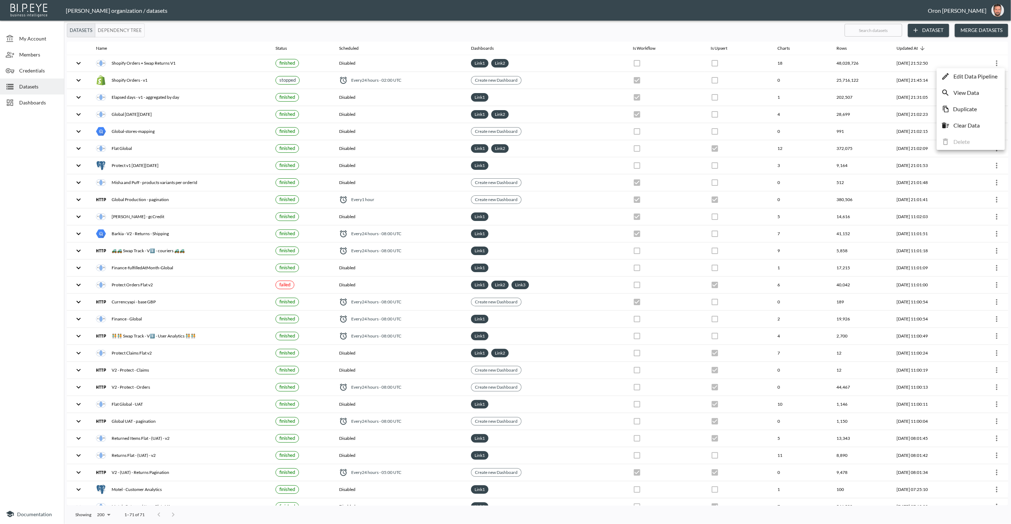
click at [989, 75] on p "Edit Data Pipeline" at bounding box center [975, 76] width 44 height 9
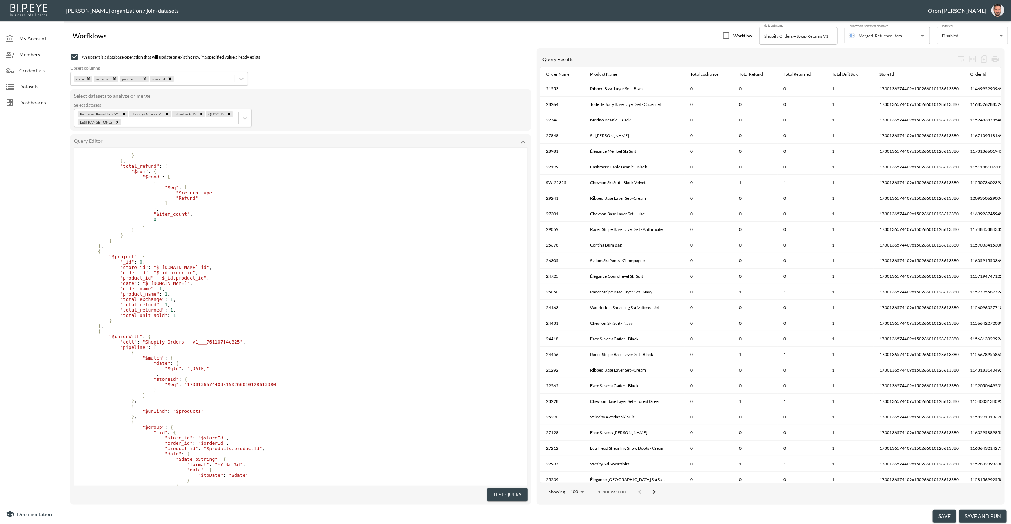
scroll to position [646, 0]
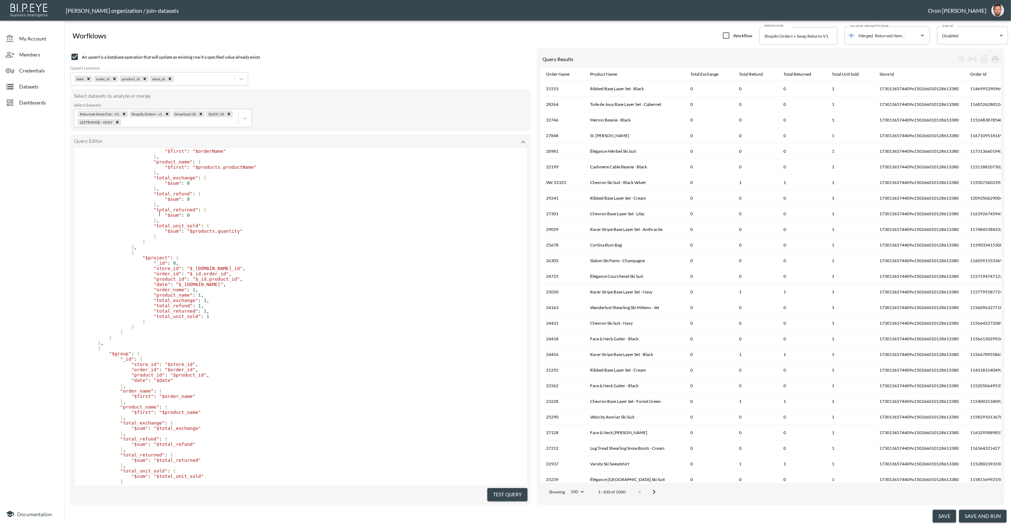
click at [430, 207] on pre "} ," at bounding box center [300, 204] width 453 height 5
type textarea "{ "aggregate": "Returned Items Flat - V1___a40f532e64e4", "pipeline": [ { "$mat…"
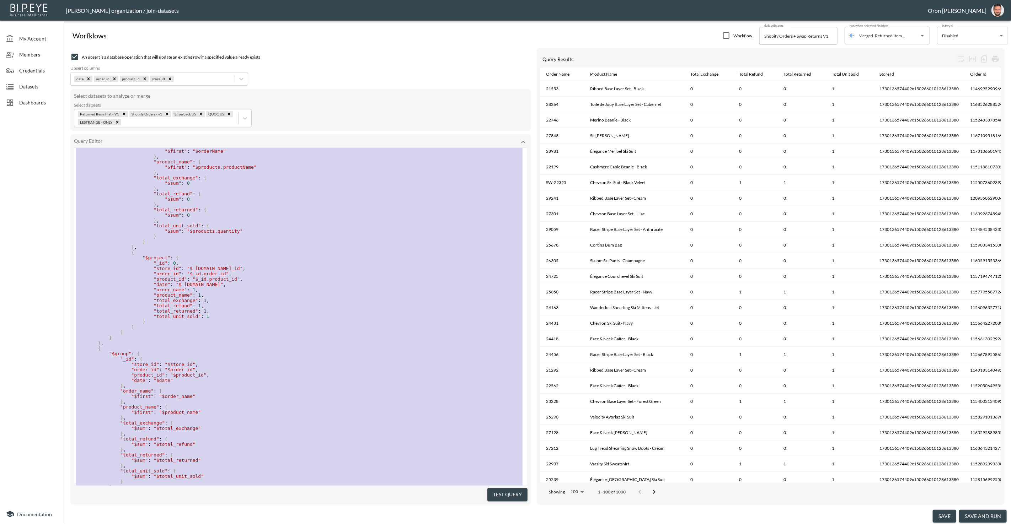
paste textarea
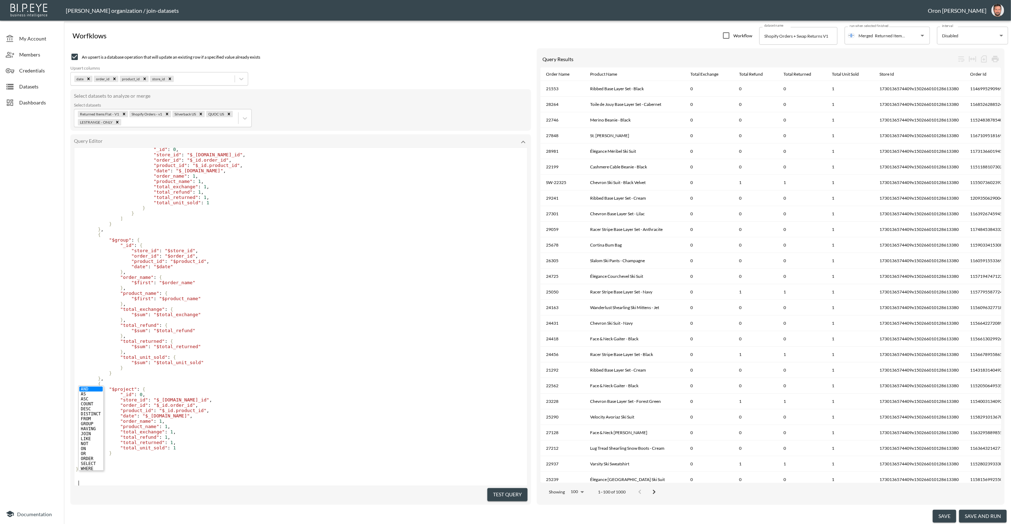
click at [430, 211] on pre "}" at bounding box center [300, 213] width 453 height 5
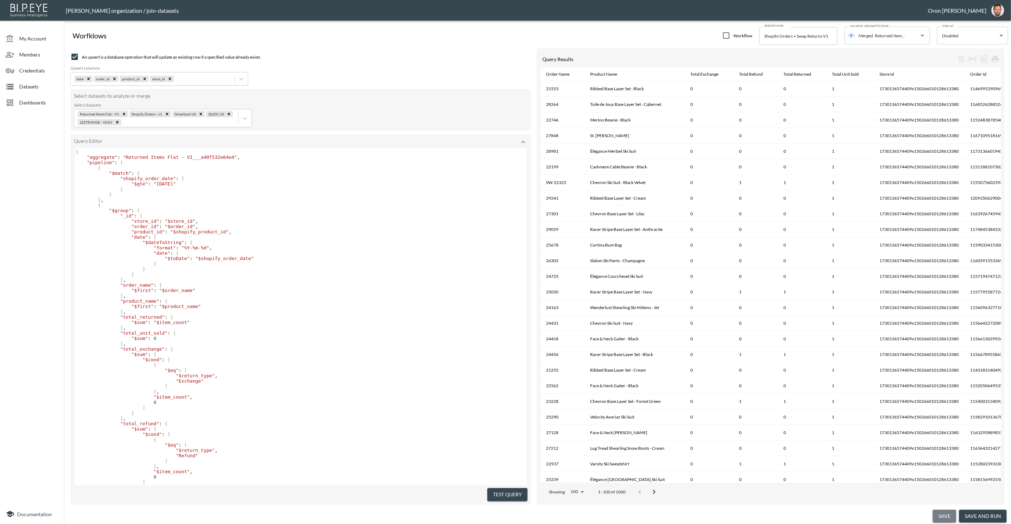
click at [945, 511] on button "save" at bounding box center [943, 516] width 23 height 13
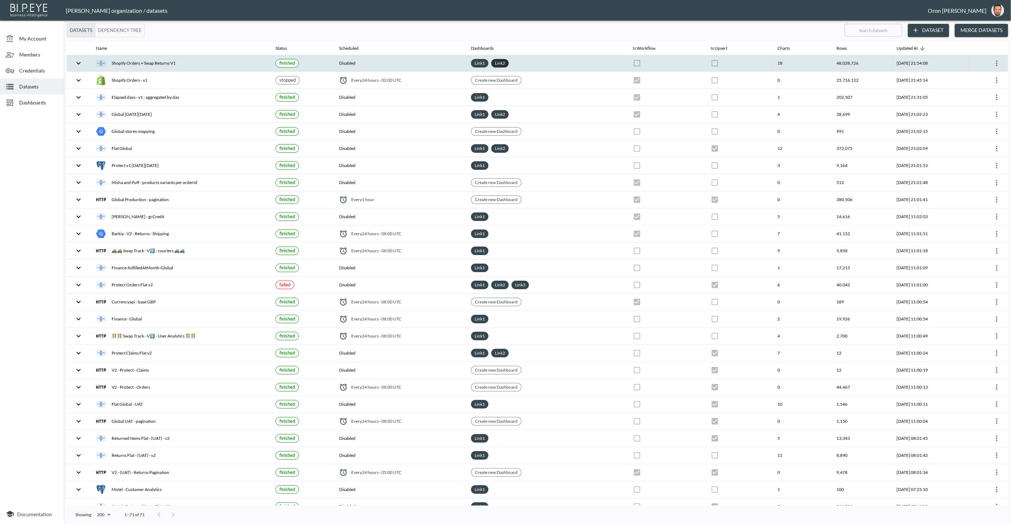
click at [493, 61] on link "Link 2" at bounding box center [499, 63] width 13 height 8
click at [473, 59] on link "Link 1" at bounding box center [479, 63] width 13 height 8
click at [495, 59] on div "Link 2" at bounding box center [499, 63] width 17 height 9
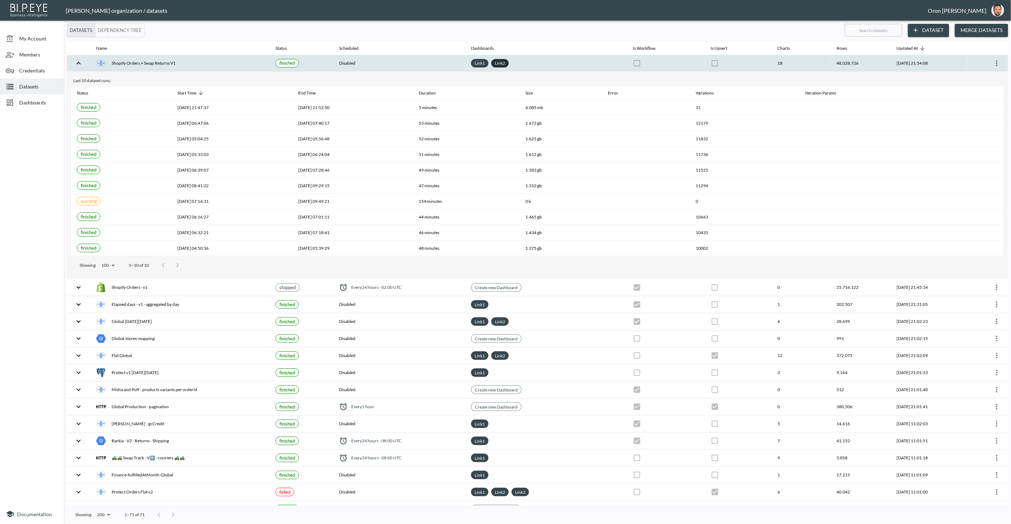
click at [495, 64] on link "Link 2" at bounding box center [499, 63] width 13 height 8
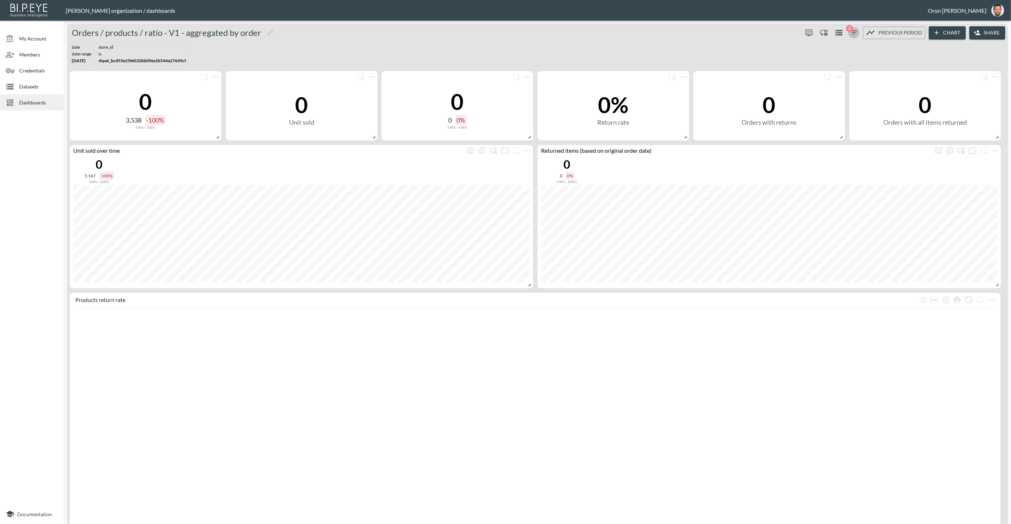
click at [856, 34] on icon "button" at bounding box center [853, 32] width 9 height 9
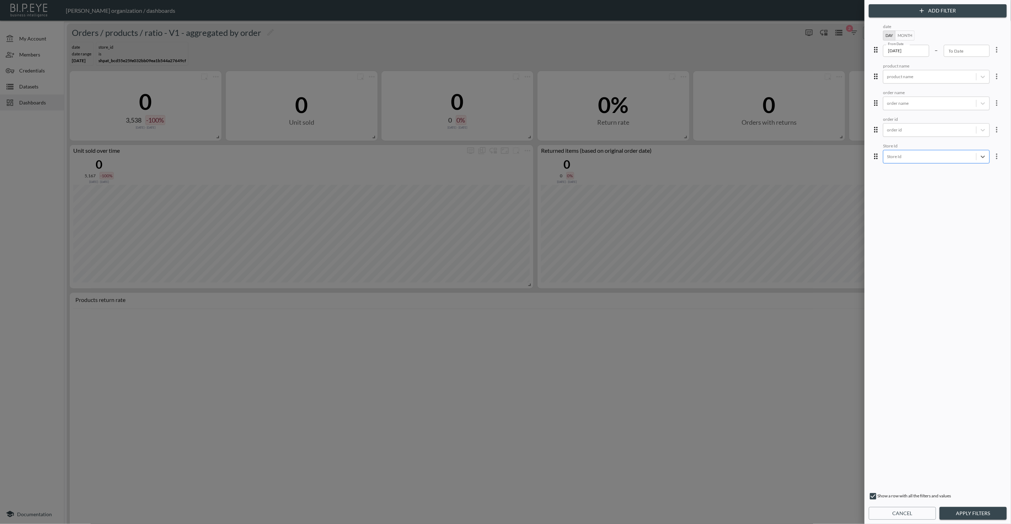
click at [939, 155] on div at bounding box center [930, 156] width 86 height 7
paste input "1730136574409x150266010128613380"
type input "1730136574409x150266010128613380"
drag, startPoint x: 994, startPoint y: 516, endPoint x: 989, endPoint y: 515, distance: 5.4
click at [992, 511] on button "Apply Filters" at bounding box center [972, 513] width 67 height 13
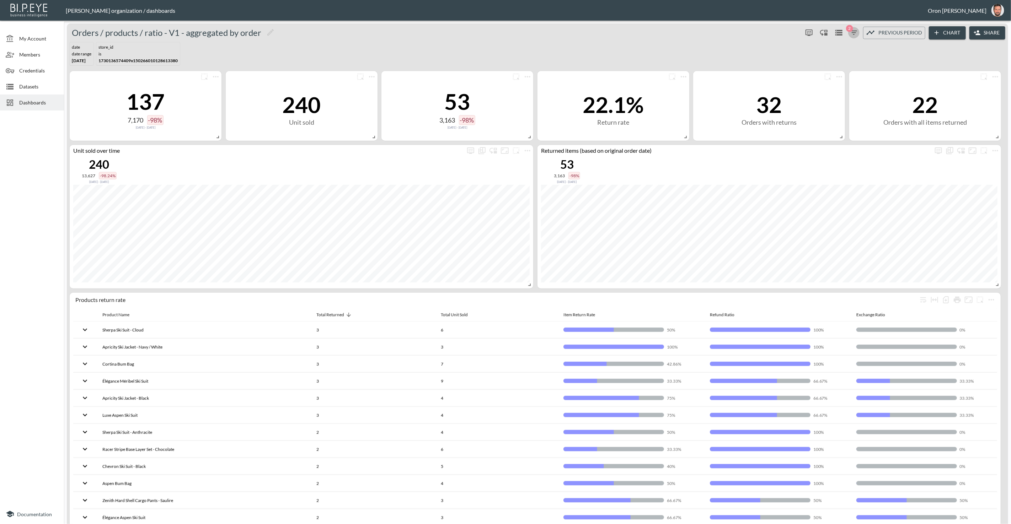
click at [852, 29] on icon "button" at bounding box center [853, 32] width 9 height 9
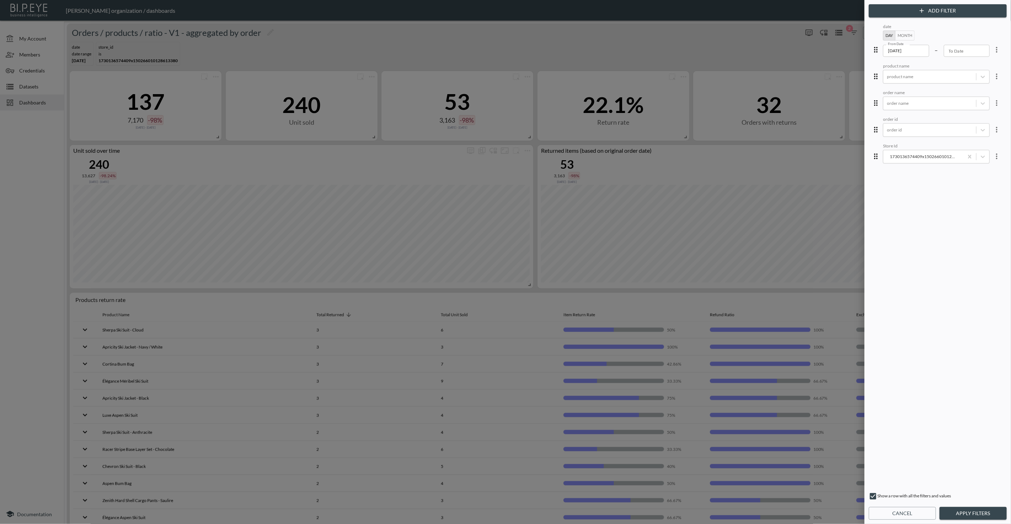
click at [898, 49] on input "2025-05-01" at bounding box center [906, 51] width 46 height 12
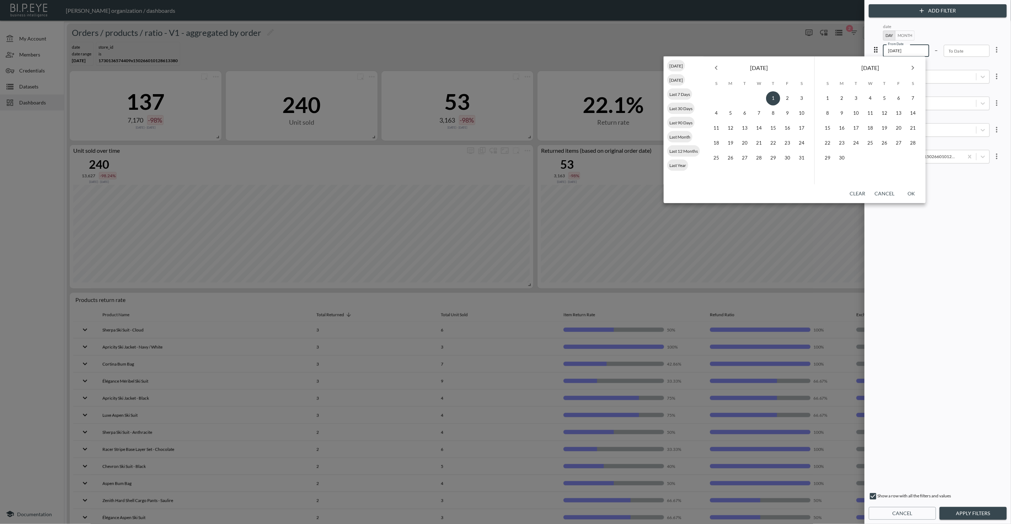
click at [898, 49] on input "2025-05-01" at bounding box center [906, 51] width 46 height 12
type input "2025-01-01"
click at [913, 195] on button "OK" at bounding box center [911, 193] width 23 height 13
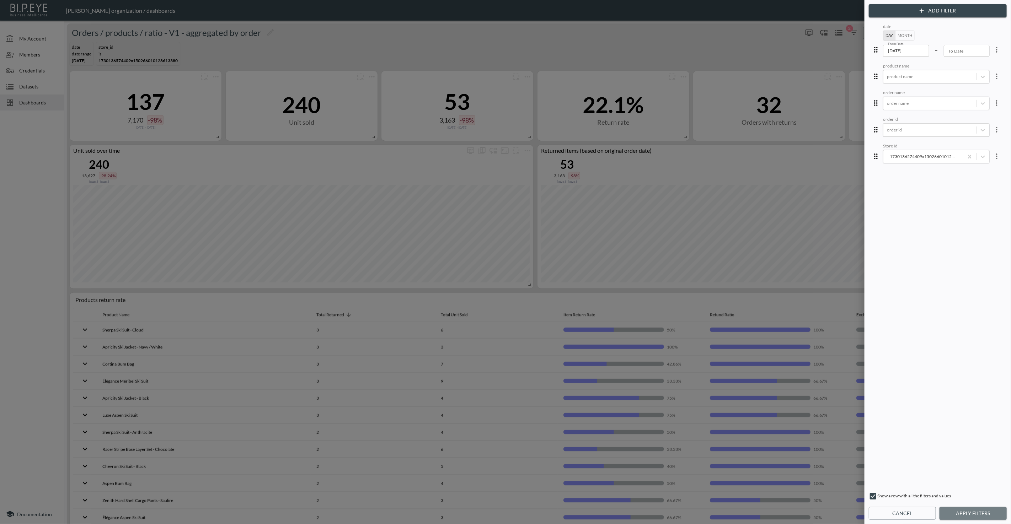
click at [970, 511] on button "Apply Filters" at bounding box center [972, 513] width 67 height 13
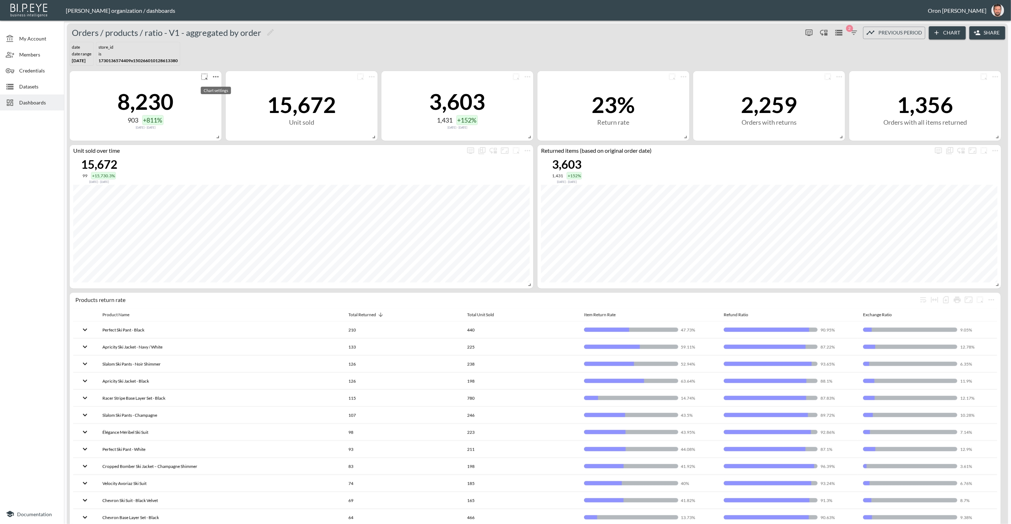
click at [214, 76] on icon "more" at bounding box center [216, 76] width 6 height 1
click at [214, 86] on li "Edit" at bounding box center [215, 90] width 55 height 13
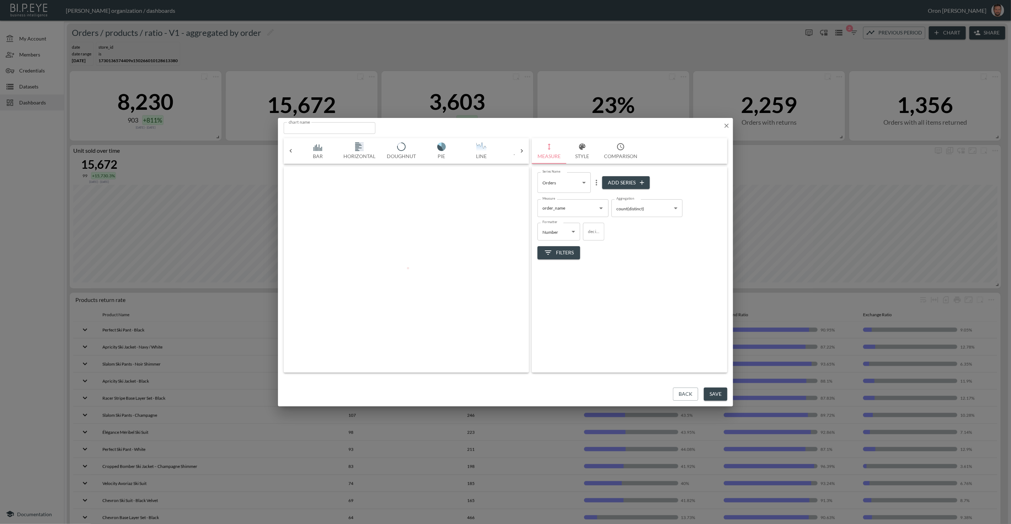
scroll to position [0, 37]
click at [581, 146] on icon "button" at bounding box center [582, 147] width 6 height 6
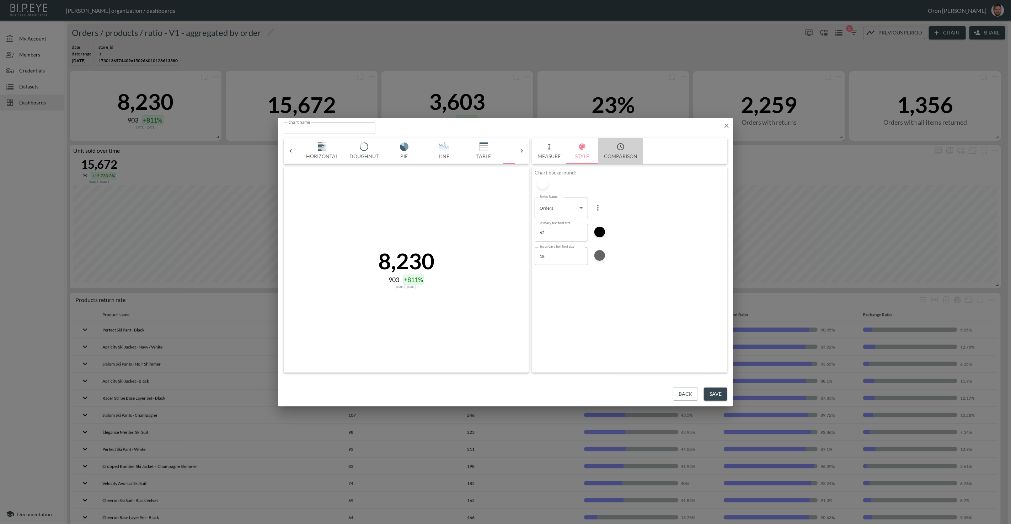
click at [621, 149] on icon "button" at bounding box center [620, 146] width 9 height 9
click at [678, 183] on input "Show Summary" at bounding box center [678, 183] width 41 height 14
checkbox input "false"
drag, startPoint x: 721, startPoint y: 395, endPoint x: 712, endPoint y: 386, distance: 13.1
click at [721, 395] on button "Save" at bounding box center [715, 394] width 23 height 13
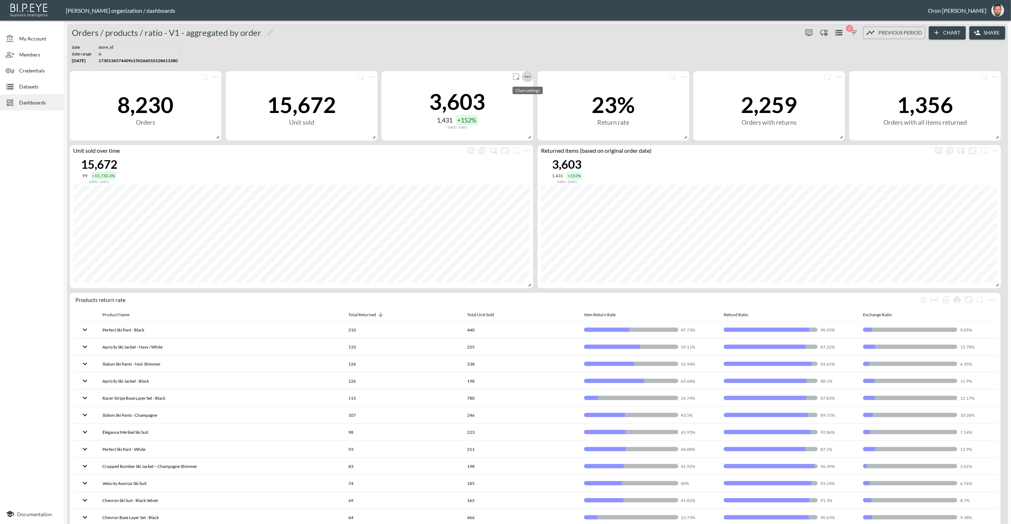
click at [528, 76] on icon "more" at bounding box center [527, 76] width 9 height 9
click at [529, 84] on li "Edit" at bounding box center [526, 90] width 55 height 13
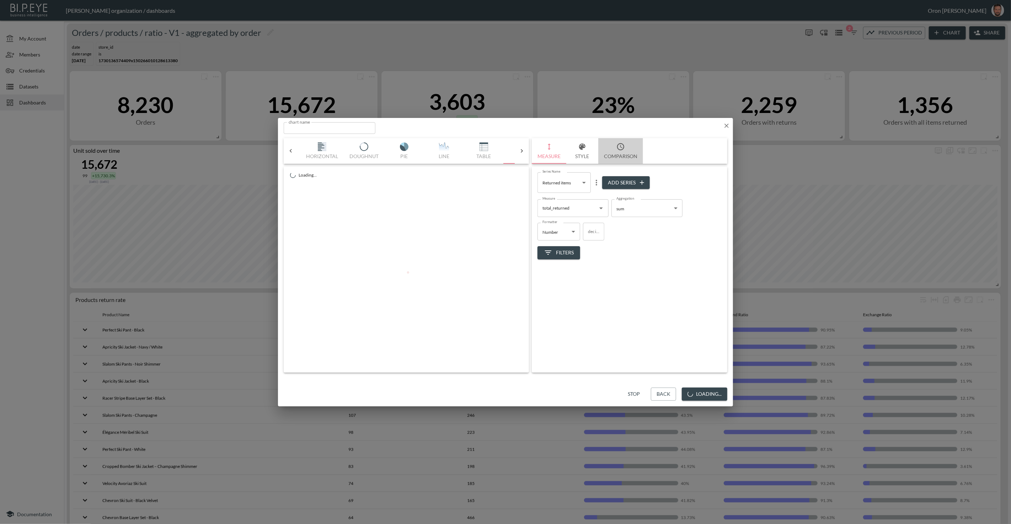
click at [628, 151] on button "Comparison" at bounding box center [620, 151] width 45 height 26
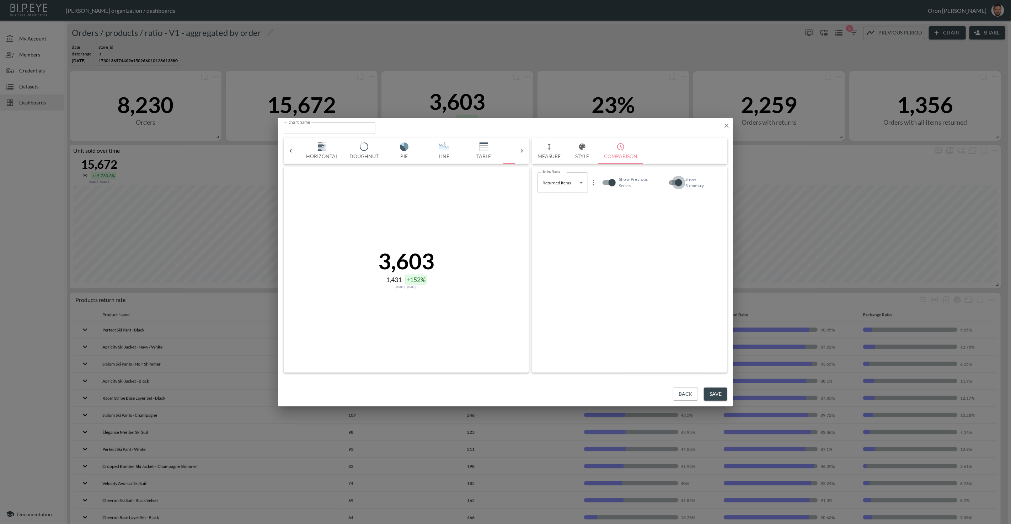
click at [673, 182] on input "Show Summary" at bounding box center [678, 183] width 41 height 14
checkbox input "false"
drag, startPoint x: 720, startPoint y: 392, endPoint x: 697, endPoint y: 325, distance: 70.1
click at [720, 390] on button "Save" at bounding box center [715, 394] width 23 height 13
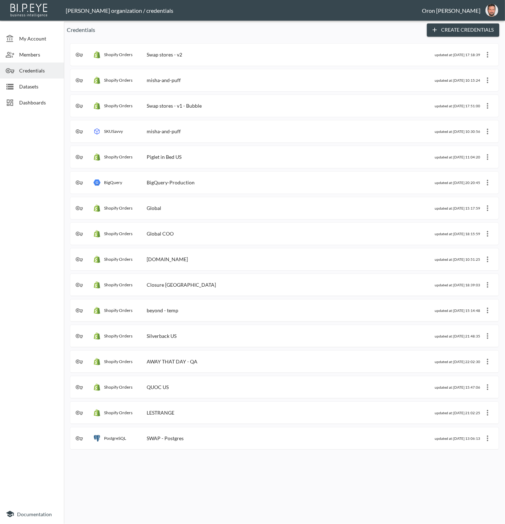
click at [448, 29] on button "Create Credentials" at bounding box center [463, 29] width 72 height 13
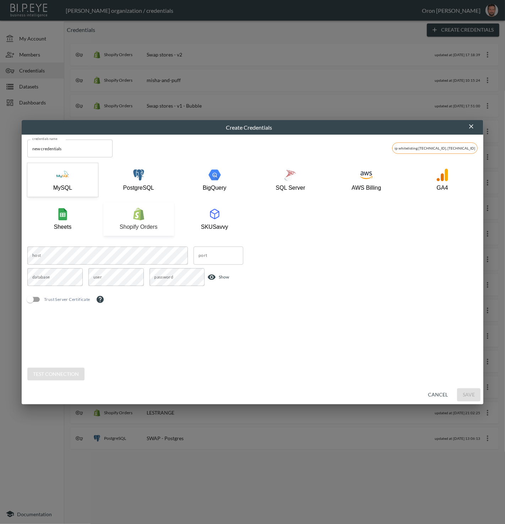
click at [148, 219] on div "Shopify Orders" at bounding box center [139, 219] width 64 height 22
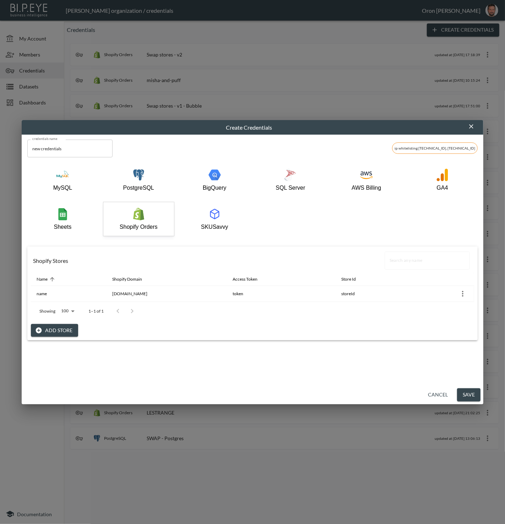
click at [75, 142] on input "new credentials" at bounding box center [69, 149] width 85 height 18
paste input "my-sunday-ski.myshopify.com"
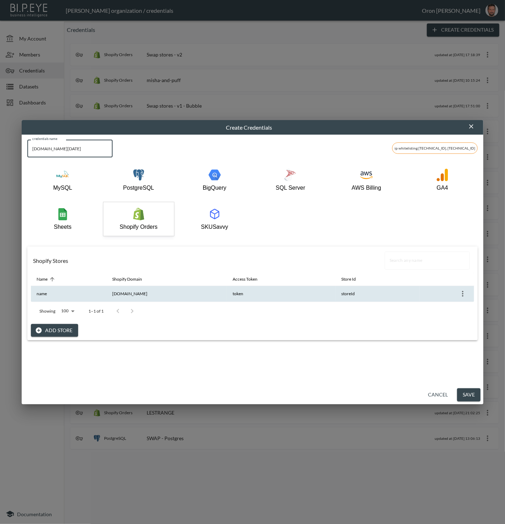
type input "my-sunday-ski.myshopify.com"
click at [459, 294] on icon "more" at bounding box center [463, 294] width 9 height 9
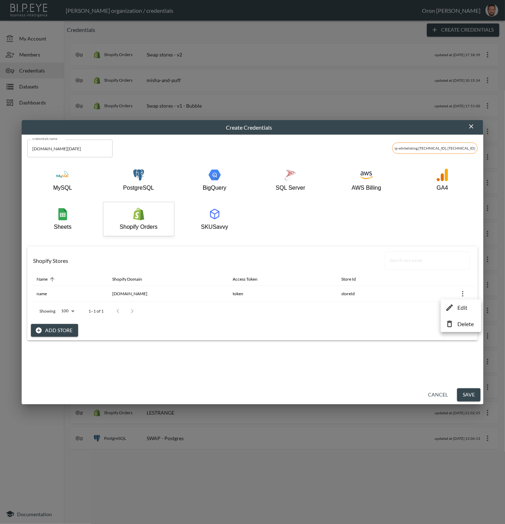
click at [448, 306] on icon at bounding box center [450, 307] width 9 height 9
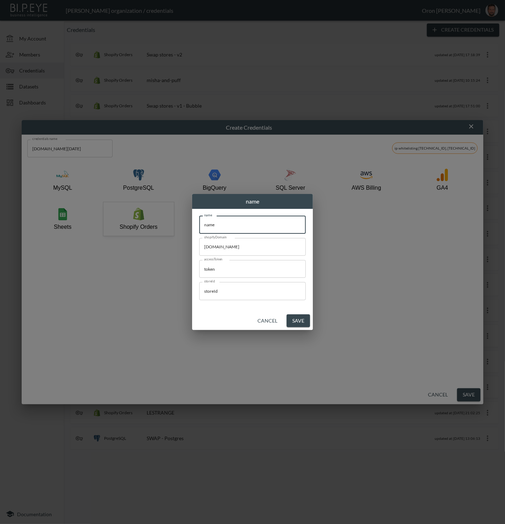
click at [233, 225] on input "name" at bounding box center [252, 225] width 107 height 18
paste input "my-sunday-ski.myshopify.com"
type input "my-sunday-ski.myshopify.com"
click at [239, 244] on input "example.myshopify.com" at bounding box center [252, 247] width 107 height 18
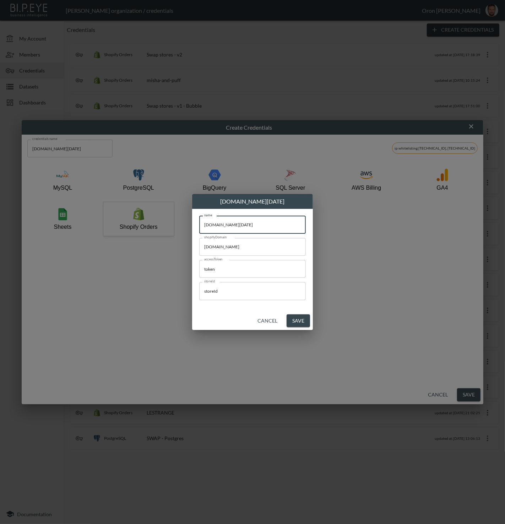
click at [239, 244] on input "example.myshopify.com" at bounding box center [252, 247] width 107 height 18
paste input "my-sunday-ski.myshopify.com"
type input "my-sunday-ski.myshopify.com"
click at [260, 225] on input "my-sunday-ski.myshopify.com" at bounding box center [252, 225] width 107 height 18
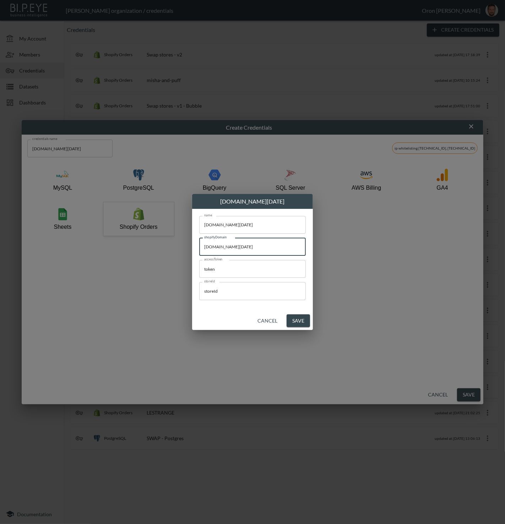
click at [260, 225] on input "my-sunday-ski.myshopify.com" at bounding box center [252, 225] width 107 height 18
drag, startPoint x: 260, startPoint y: 225, endPoint x: 229, endPoint y: 227, distance: 31.3
click at [260, 225] on input "my-sunday-ski.myshopify.com" at bounding box center [252, 225] width 107 height 18
paste input "My Sunday Ski"
type input "My Sunday Ski"
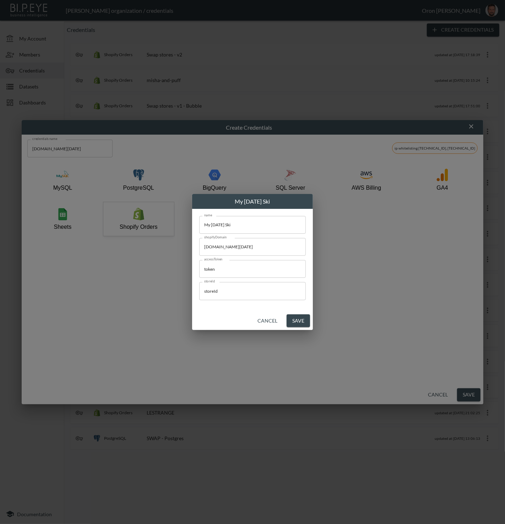
click at [227, 270] on input "token" at bounding box center [252, 269] width 107 height 18
paste input "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"
type input "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"
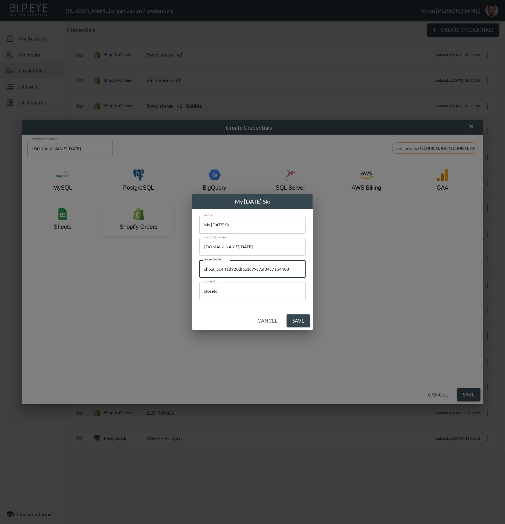
click at [234, 294] on input "storeId" at bounding box center [252, 291] width 107 height 18
paste input "1730136574409x150266010128613380"
type input "1730136574409x150266010128613380"
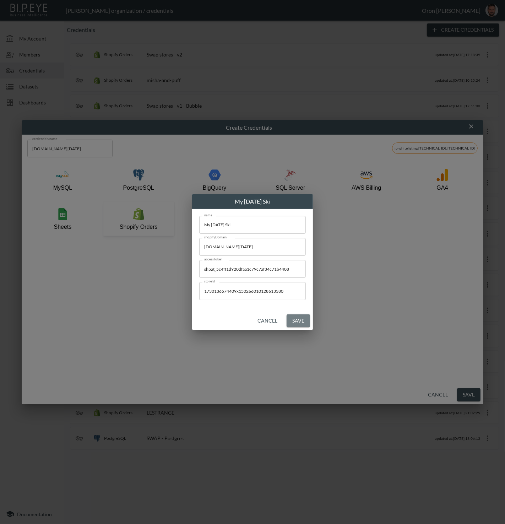
click at [302, 320] on button "Save" at bounding box center [298, 320] width 23 height 13
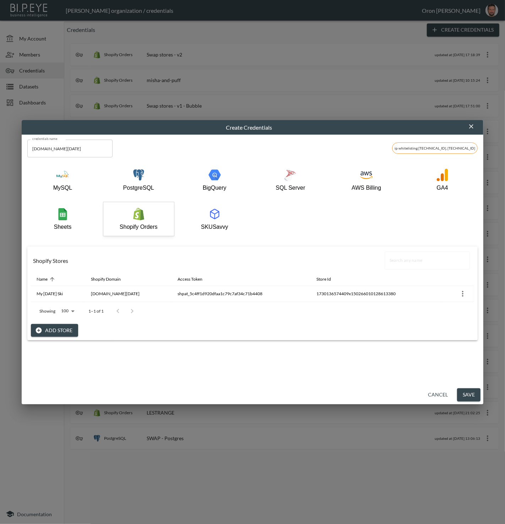
drag, startPoint x: 472, startPoint y: 394, endPoint x: 475, endPoint y: 387, distance: 7.0
click at [472, 393] on button "Save" at bounding box center [468, 394] width 23 height 13
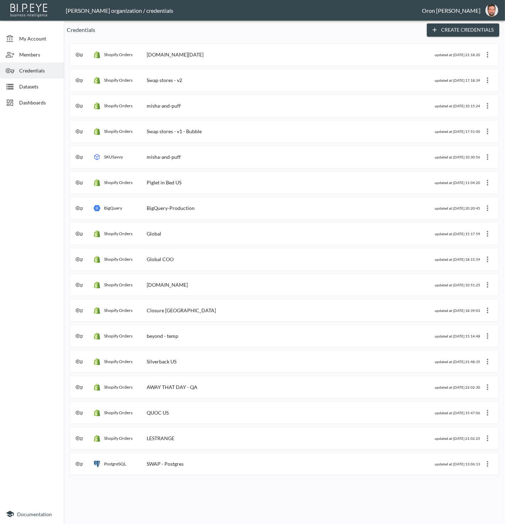
click at [20, 83] on span "Datasets" at bounding box center [38, 86] width 39 height 7
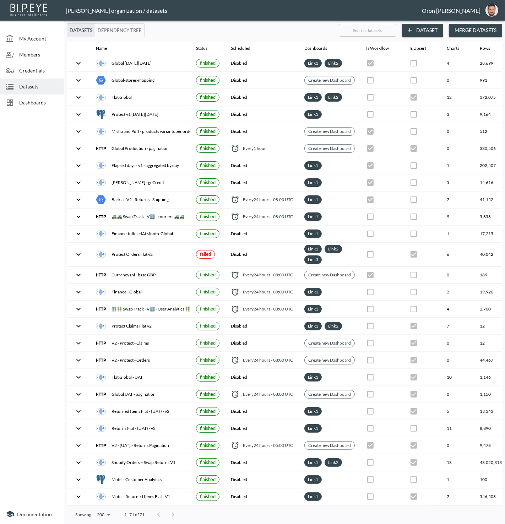
click at [373, 34] on input "text" at bounding box center [368, 30] width 58 height 18
type input "v"
checkbox input "false"
checkbox input "true"
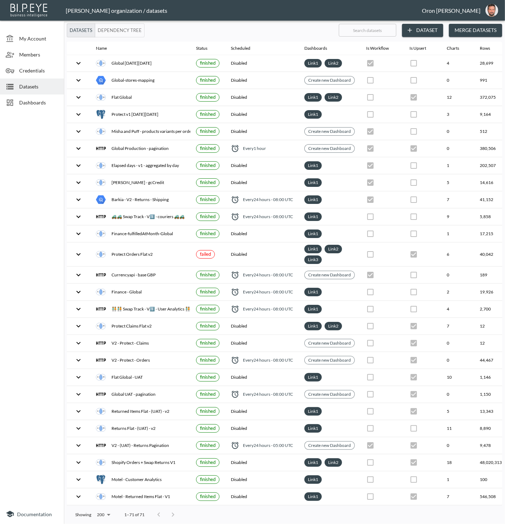
checkbox input "false"
checkbox input "true"
checkbox input "false"
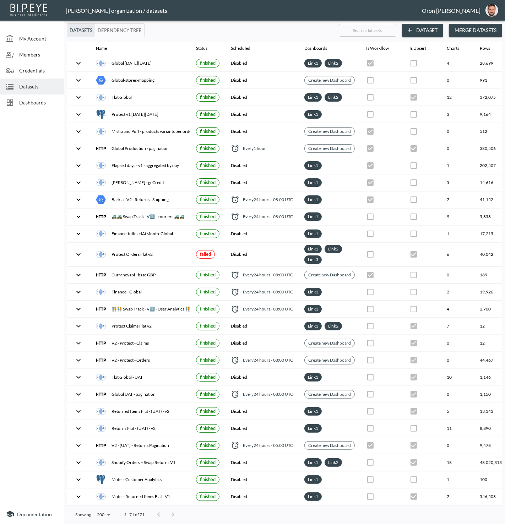
checkbox input "false"
checkbox input "true"
checkbox input "false"
checkbox input "true"
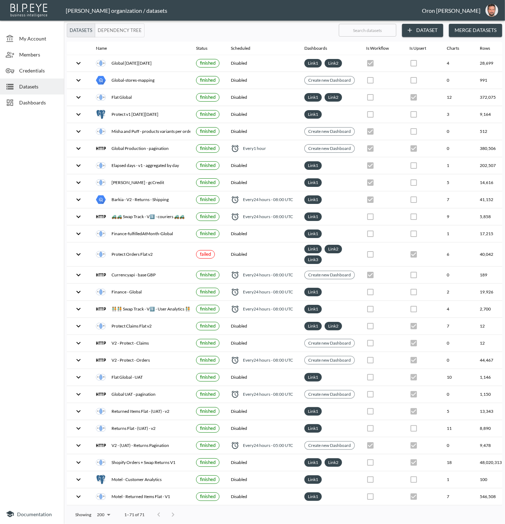
checkbox input "true"
checkbox input "false"
checkbox input "true"
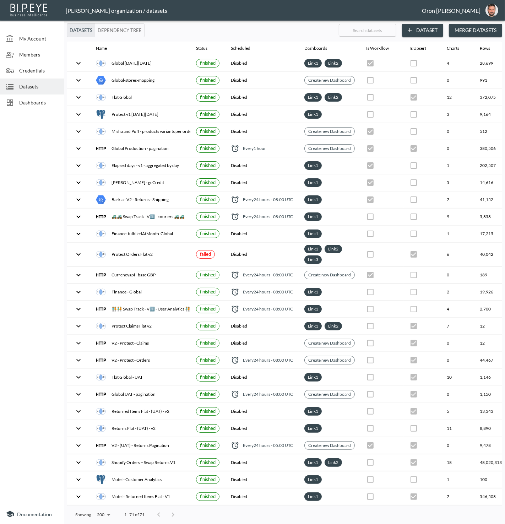
checkbox input "false"
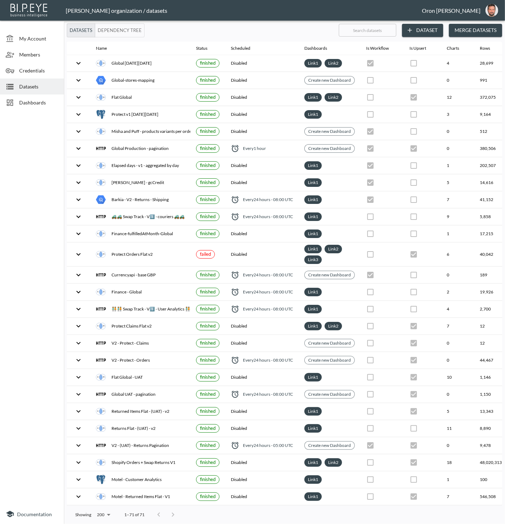
checkbox input "true"
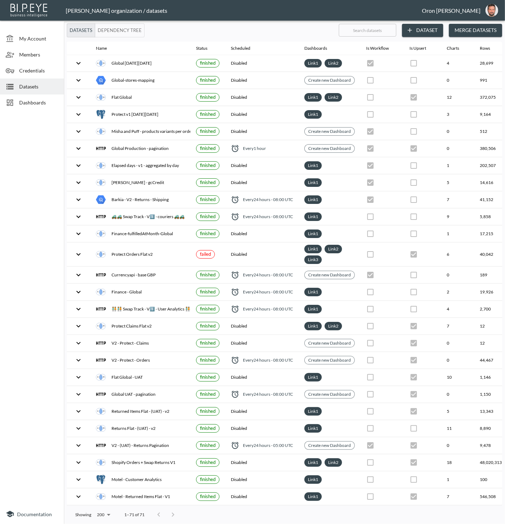
checkbox input "true"
checkbox input "false"
checkbox input "true"
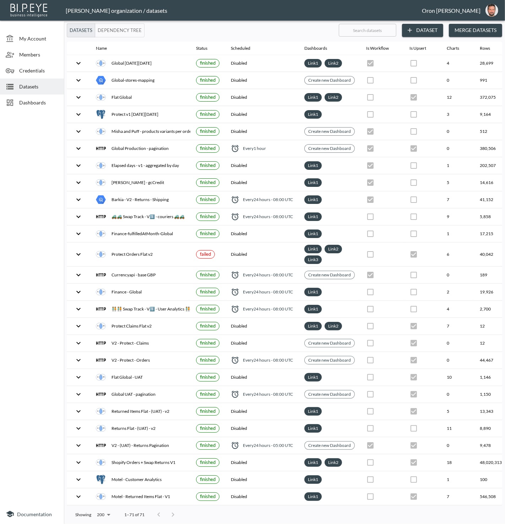
checkbox input "true"
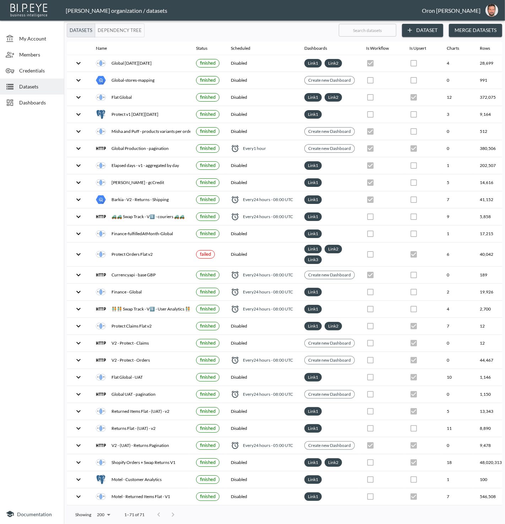
checkbox input "false"
checkbox input "true"
checkbox input "false"
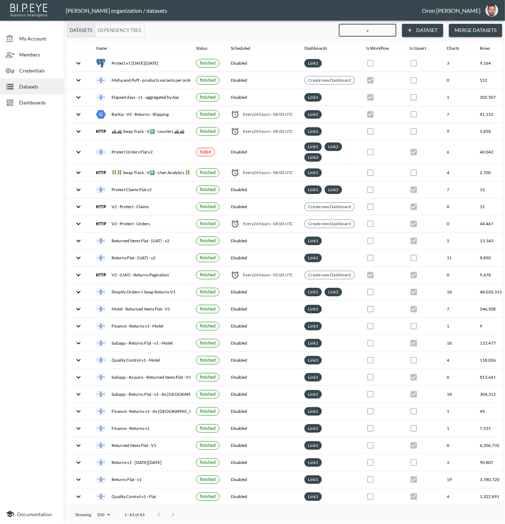
type input "v1"
checkbox input "false"
checkbox input "true"
checkbox input "false"
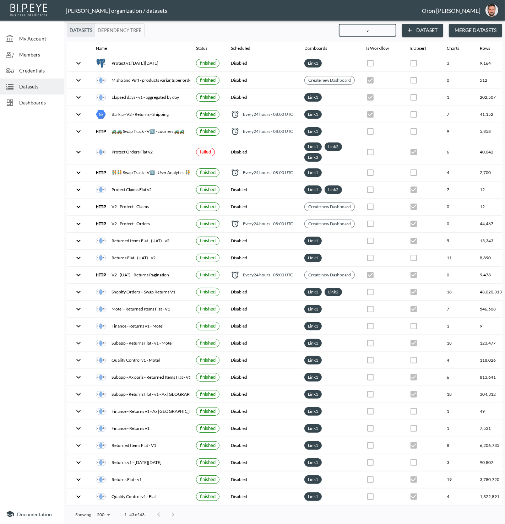
checkbox input "false"
checkbox input "true"
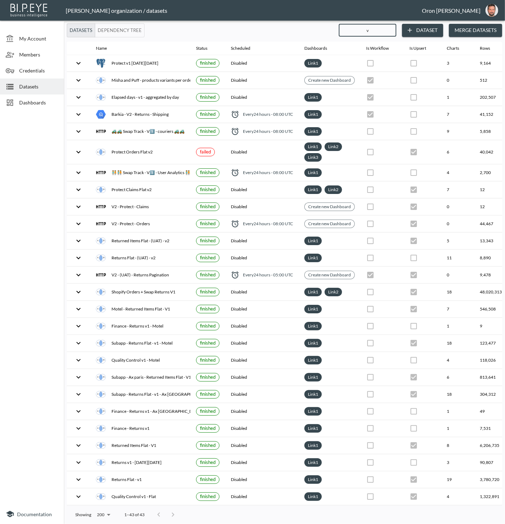
checkbox input "true"
checkbox input "false"
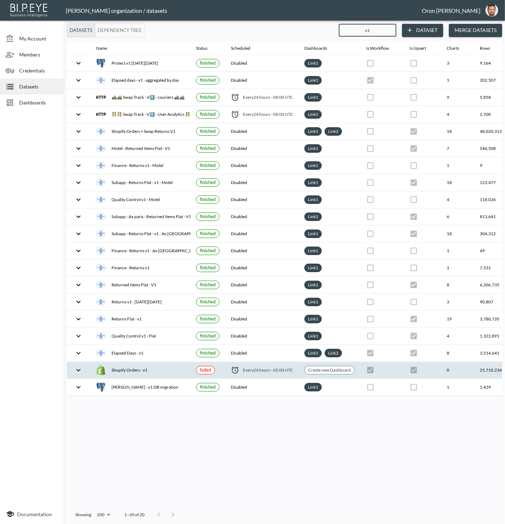
type input "v1"
click at [273, 367] on span "Every 24 hours - 02:00 UTC" at bounding box center [268, 370] width 50 height 6
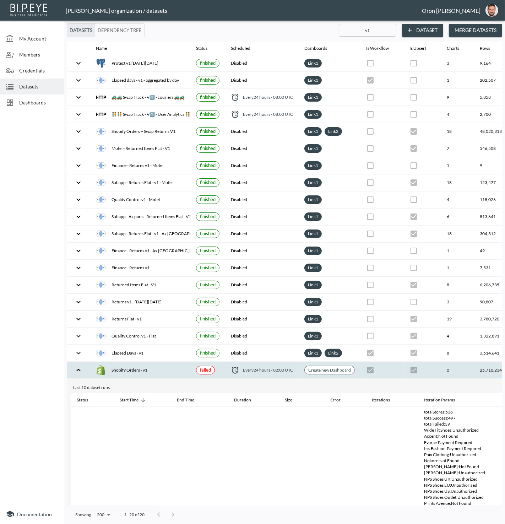
scroll to position [0, 84]
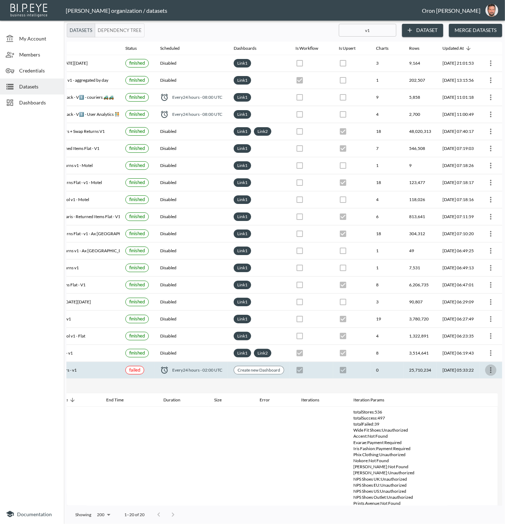
click at [491, 366] on icon "more" at bounding box center [491, 370] width 9 height 9
click at [481, 375] on p "Edit Data Pipeline" at bounding box center [470, 377] width 44 height 9
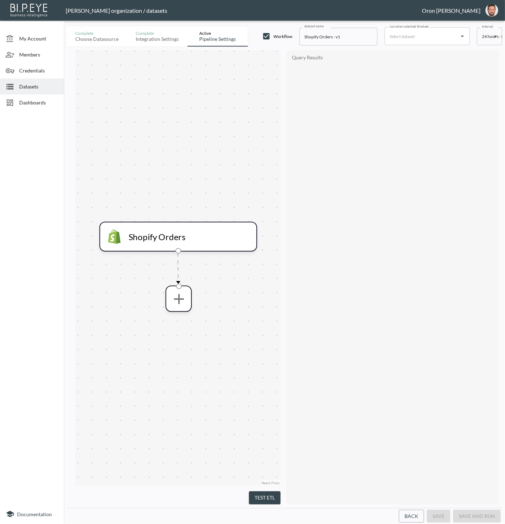
click at [413, 517] on button "Back" at bounding box center [411, 516] width 25 height 13
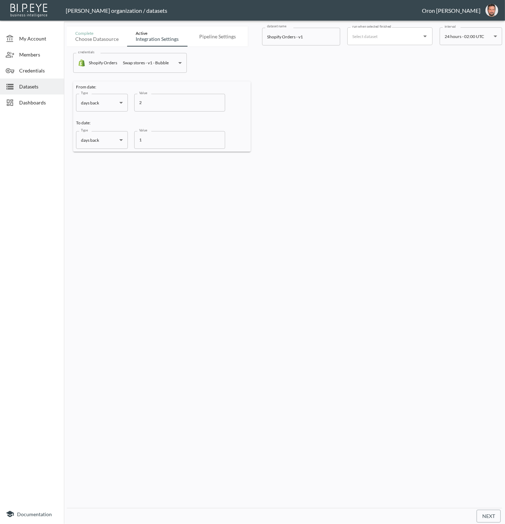
click at [123, 58] on body "BI.P.EYE, Interactive Analytics Dashboards - app Zach Bailet organization / dat…" at bounding box center [252, 262] width 505 height 524
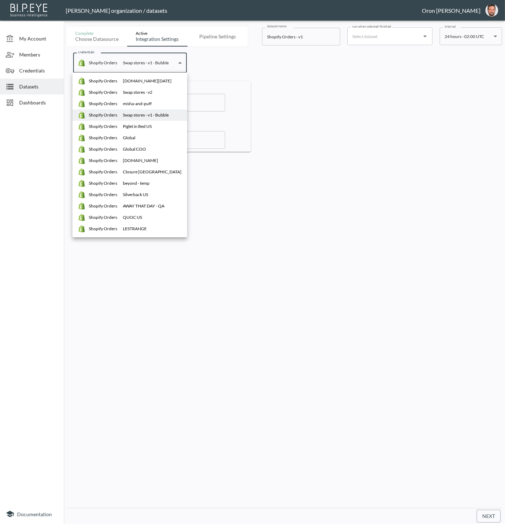
click at [128, 78] on div "my-sunday-ski.myshopify.com" at bounding box center [147, 81] width 49 height 6
type input "29a508f3-67ab-4635-8dbb-4edb2947a452"
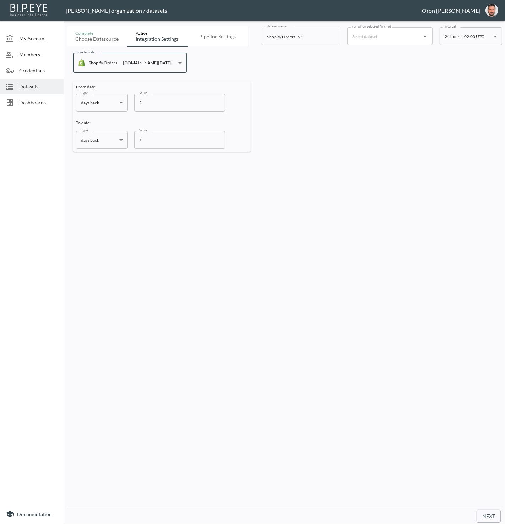
drag, startPoint x: 481, startPoint y: 512, endPoint x: 477, endPoint y: 490, distance: 23.1
click at [481, 511] on button "Next" at bounding box center [489, 516] width 24 height 13
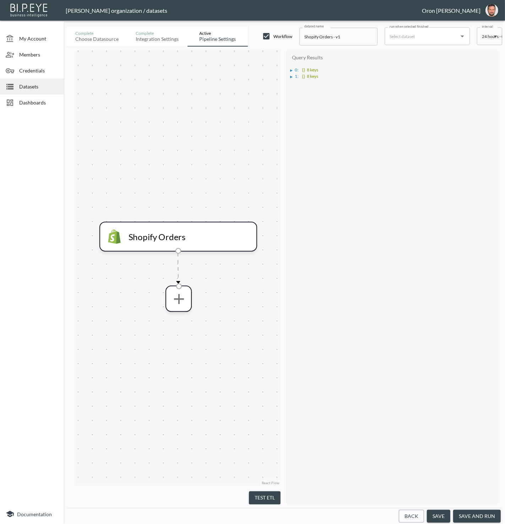
click at [406, 516] on button "Back" at bounding box center [411, 516] width 25 height 13
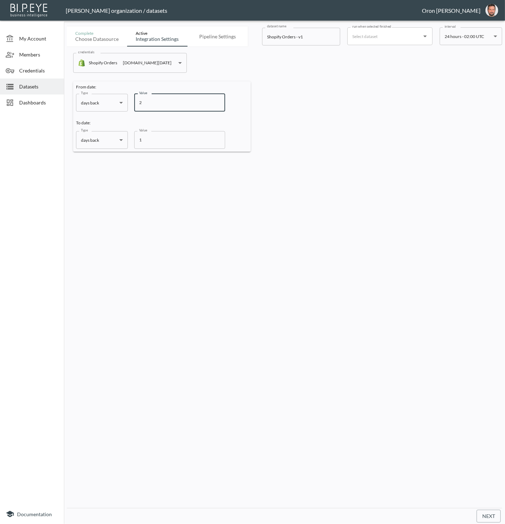
drag, startPoint x: 145, startPoint y: 102, endPoint x: 135, endPoint y: 102, distance: 9.6
click at [135, 102] on input "2" at bounding box center [179, 103] width 91 height 18
type input "240"
drag, startPoint x: 134, startPoint y: 140, endPoint x: 127, endPoint y: 140, distance: 6.8
click at [127, 140] on div "Type days back days back Type Value 1 Value" at bounding box center [150, 140] width 149 height 18
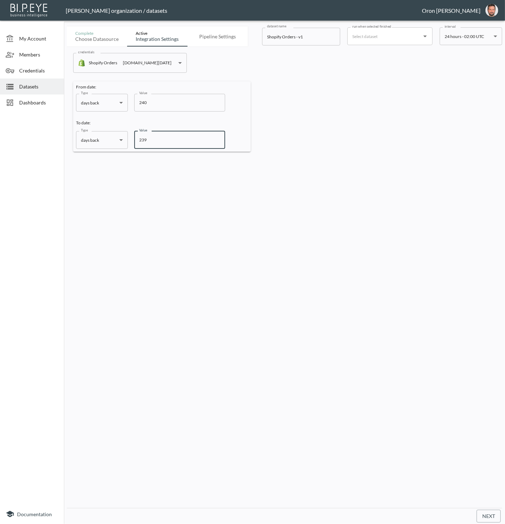
type input "239"
click at [479, 519] on button "Next" at bounding box center [489, 516] width 24 height 13
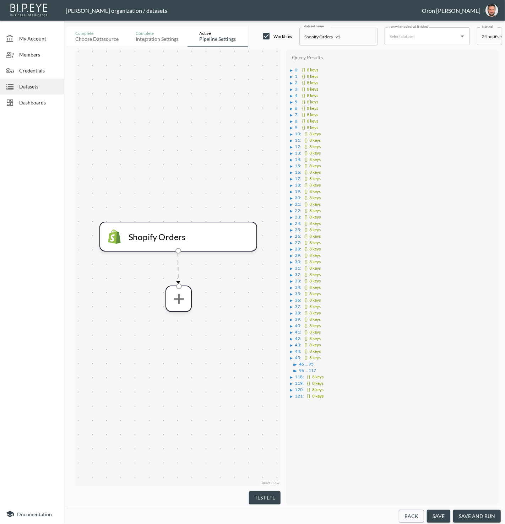
click at [290, 70] on div "▶ 0 : {} 8 keys ▶ 1 : {} 8 keys ▶ 2 : {} 8 keys ▶ 3 : {} 8 keys ▶ 4 : {} 8 keys…" at bounding box center [392, 232] width 205 height 337
click at [291, 69] on div "▶" at bounding box center [292, 71] width 2 height 4
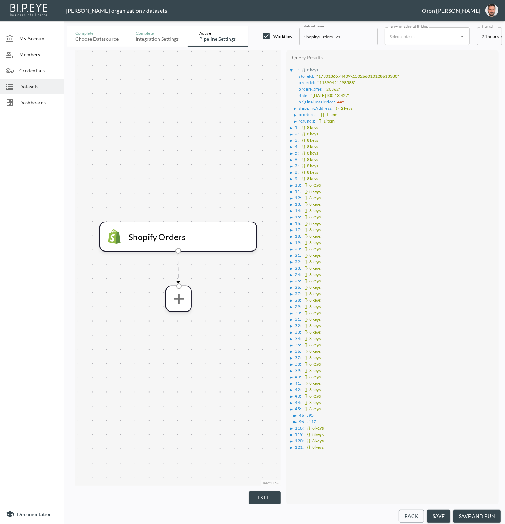
click at [417, 518] on button "Back" at bounding box center [411, 516] width 25 height 13
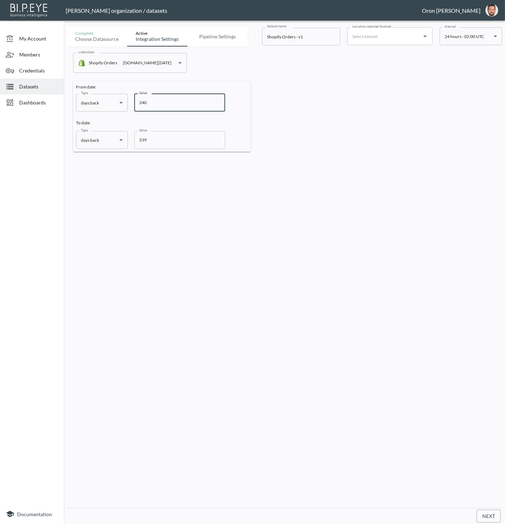
drag, startPoint x: 139, startPoint y: 101, endPoint x: 143, endPoint y: 100, distance: 3.8
click at [143, 100] on input "240" at bounding box center [179, 103] width 91 height 18
click at [145, 100] on input "240" at bounding box center [179, 103] width 91 height 18
click at [143, 99] on input "240" at bounding box center [179, 103] width 91 height 18
type input "230"
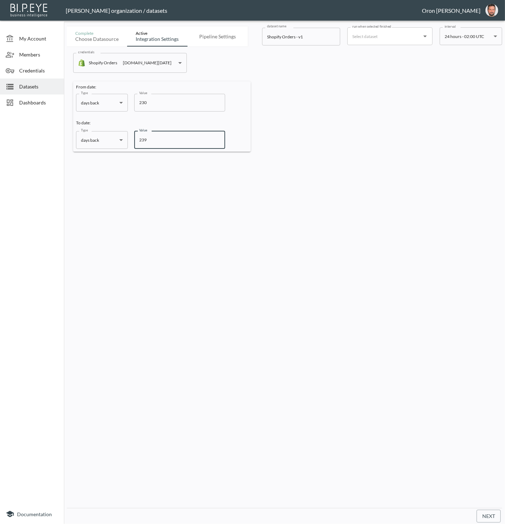
click at [147, 139] on input "239" at bounding box center [179, 140] width 91 height 18
drag, startPoint x: 142, startPoint y: 138, endPoint x: 149, endPoint y: 137, distance: 6.5
click at [149, 137] on input "239" at bounding box center [179, 140] width 91 height 18
type input "229"
click at [485, 512] on button "Next" at bounding box center [489, 516] width 24 height 13
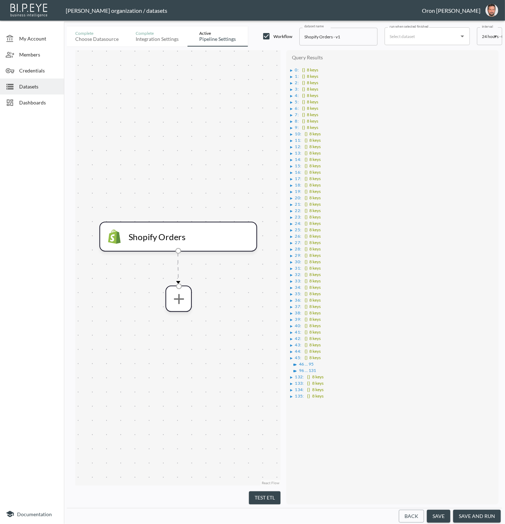
click at [294, 69] on div "▶" at bounding box center [293, 71] width 5 height 4
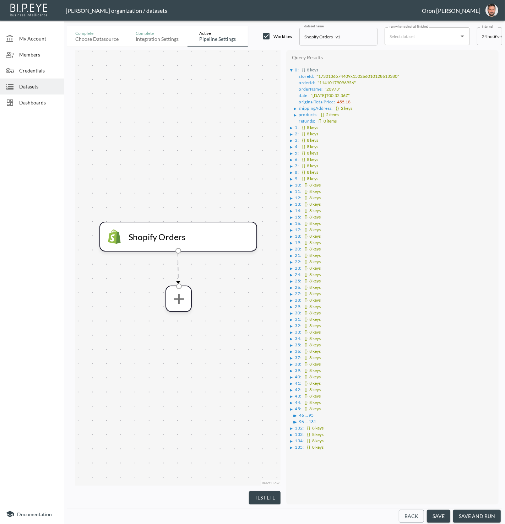
click at [417, 515] on button "Back" at bounding box center [411, 516] width 25 height 13
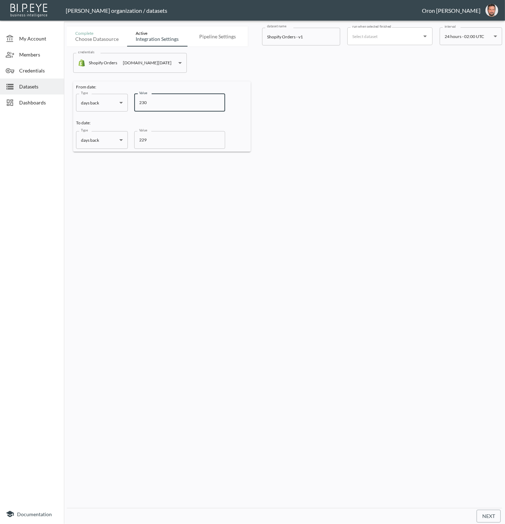
click at [146, 98] on input "230" at bounding box center [179, 103] width 91 height 18
drag, startPoint x: 141, startPoint y: 99, endPoint x: 148, endPoint y: 99, distance: 7.1
click at [148, 99] on input "230" at bounding box center [179, 103] width 91 height 18
drag, startPoint x: 141, startPoint y: 101, endPoint x: 148, endPoint y: 100, distance: 6.5
click at [148, 100] on input "229" at bounding box center [179, 103] width 91 height 18
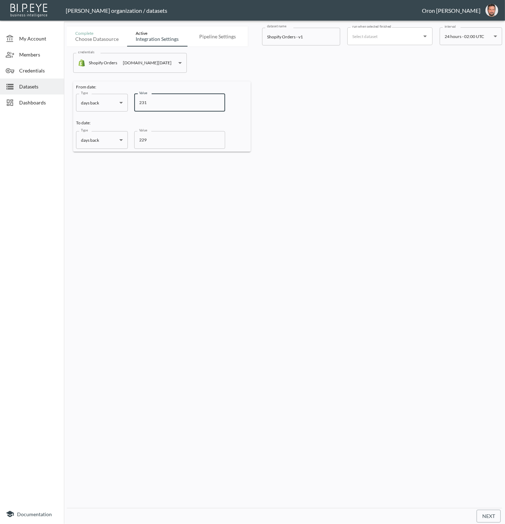
type input "231"
drag, startPoint x: 493, startPoint y: 514, endPoint x: 479, endPoint y: 491, distance: 26.3
click at [493, 513] on button "Next" at bounding box center [489, 516] width 24 height 13
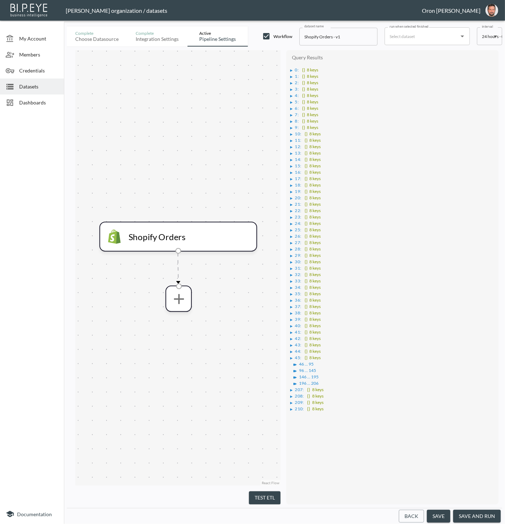
click at [294, 69] on div "▶" at bounding box center [293, 71] width 5 height 4
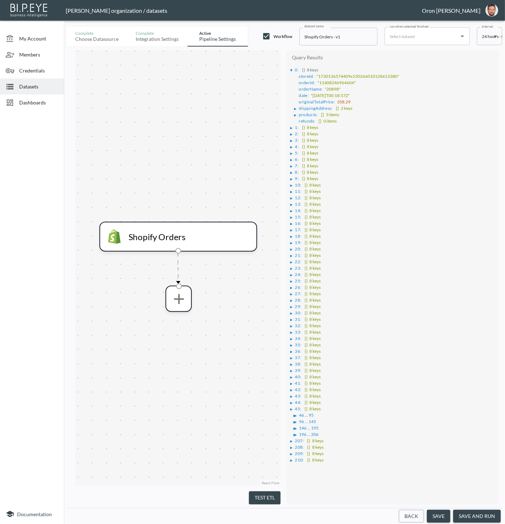
click at [417, 518] on button "Back" at bounding box center [411, 516] width 25 height 13
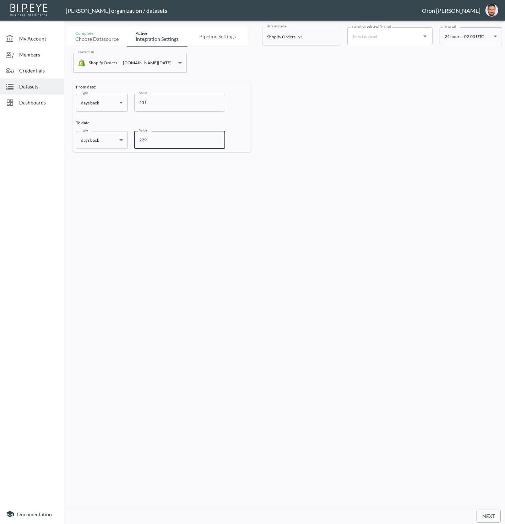
drag, startPoint x: 149, startPoint y: 139, endPoint x: 122, endPoint y: 138, distance: 27.0
click at [122, 138] on div "Type days back days back Type Value 229 Value" at bounding box center [150, 140] width 149 height 18
type input "200"
click at [487, 515] on button "Next" at bounding box center [489, 516] width 24 height 13
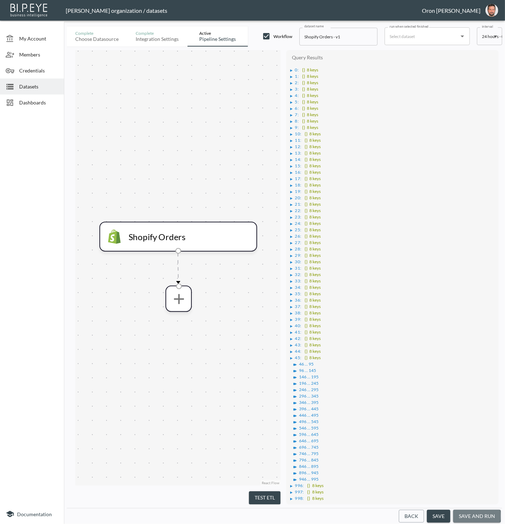
click at [466, 516] on button "save and run" at bounding box center [477, 516] width 48 height 13
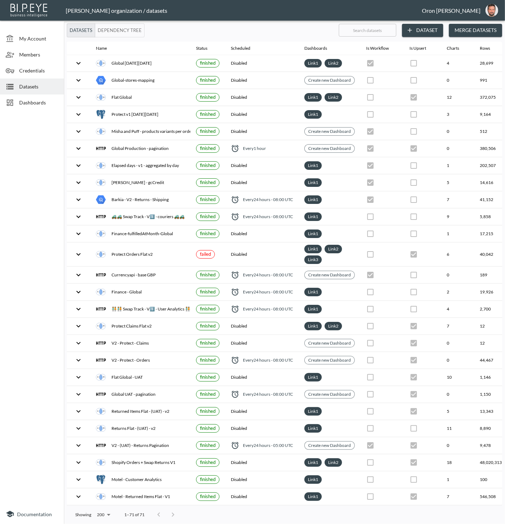
checkbox input "true"
checkbox input "false"
checkbox input "true"
checkbox input "false"
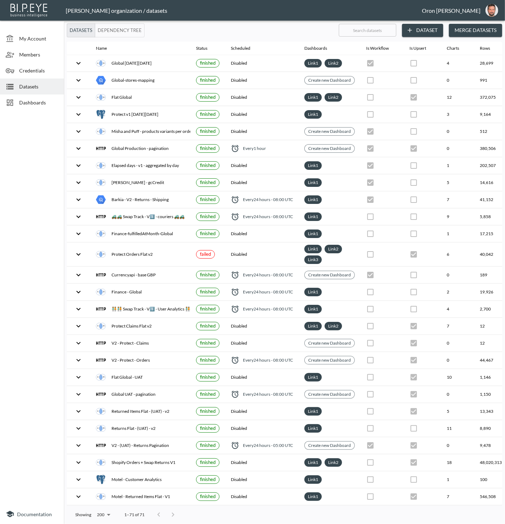
checkbox input "true"
checkbox input "false"
checkbox input "true"
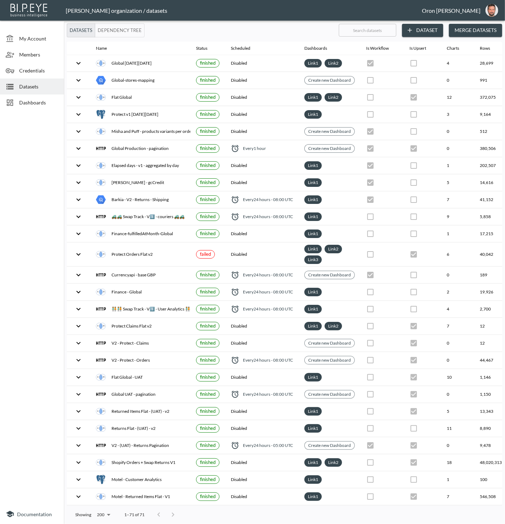
checkbox input "true"
checkbox input "false"
checkbox input "true"
checkbox input "false"
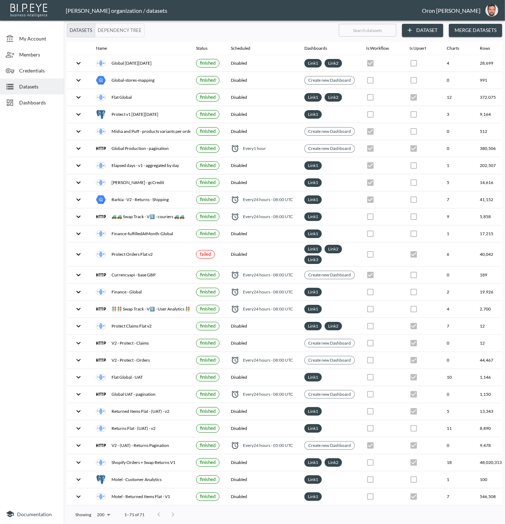
checkbox input "true"
checkbox input "false"
checkbox input "true"
checkbox input "false"
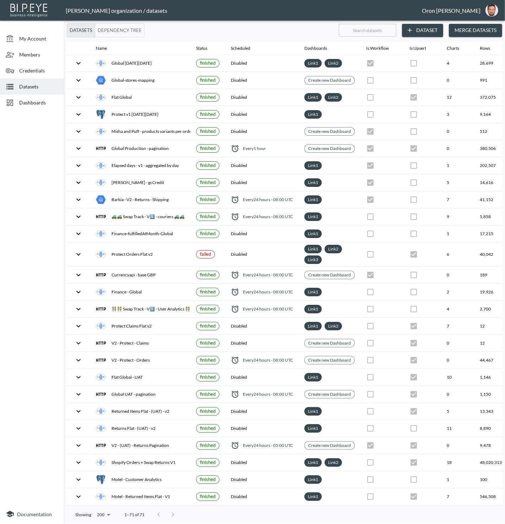
checkbox input "true"
checkbox input "false"
checkbox input "true"
checkbox input "false"
checkbox input "true"
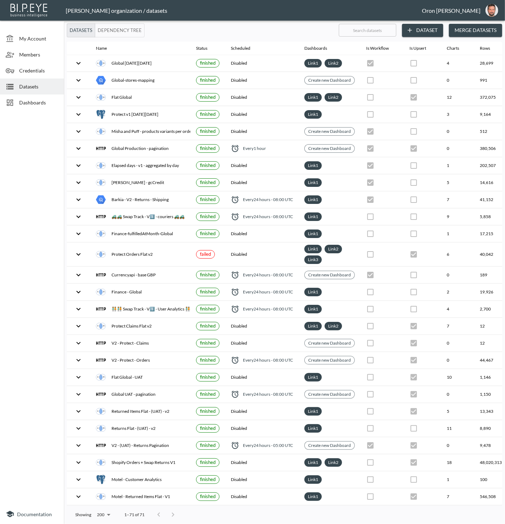
checkbox input "false"
checkbox input "true"
checkbox input "false"
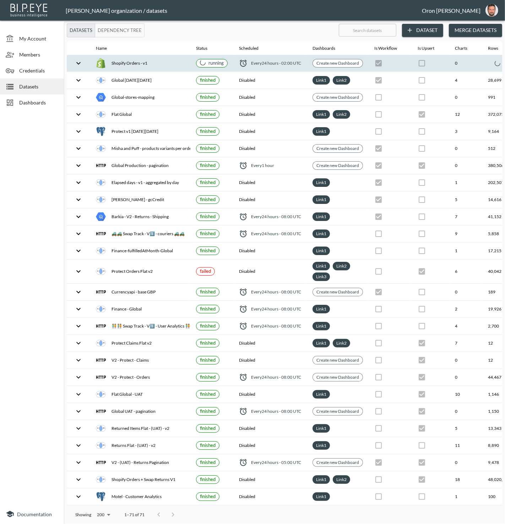
click at [167, 62] on div "Shopify Orders - v1" at bounding box center [140, 63] width 89 height 10
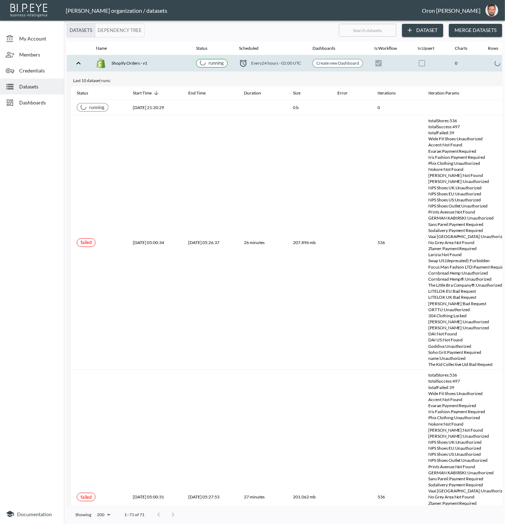
click at [142, 62] on div "Shopify Orders - v1" at bounding box center [140, 63] width 89 height 10
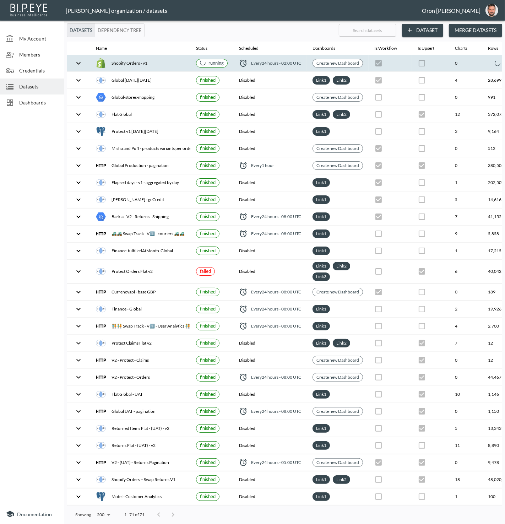
scroll to position [0, 1]
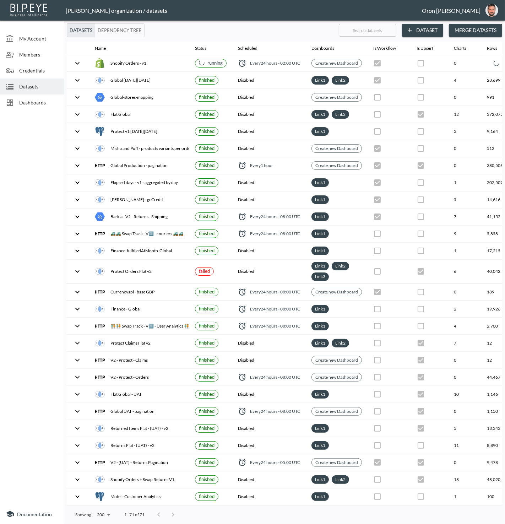
click at [119, 32] on button "Dependency Tree" at bounding box center [120, 30] width 50 height 14
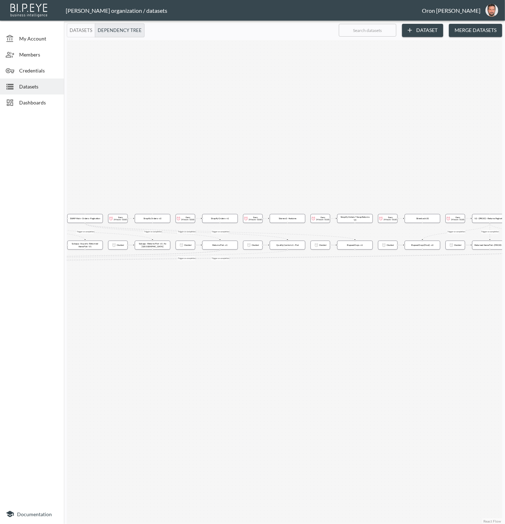
drag, startPoint x: 187, startPoint y: 176, endPoint x: 293, endPoint y: 168, distance: 106.2
click at [379, 165] on div "Trigger on completion Trigger on completion Trigger on completion Trigger on co…" at bounding box center [285, 282] width 436 height 484
drag, startPoint x: 277, startPoint y: 159, endPoint x: 372, endPoint y: 150, distance: 95.7
click at [372, 150] on div "Trigger on completion Trigger on completion Trigger on completion Trigger on co…" at bounding box center [285, 282] width 436 height 484
drag, startPoint x: 354, startPoint y: 130, endPoint x: 338, endPoint y: 134, distance: 17.1
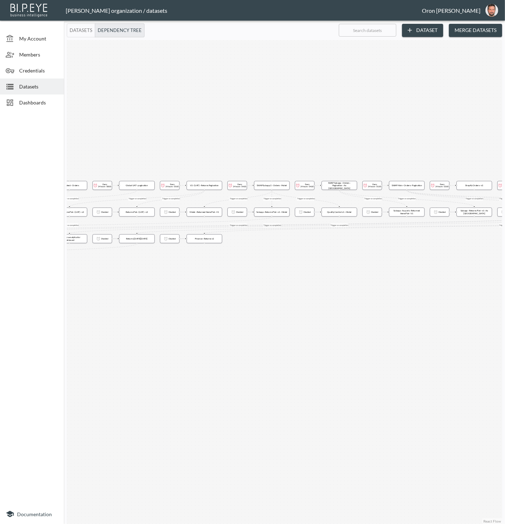
click at [364, 129] on div "Trigger on completion Trigger on completion Trigger on completion Trigger on co…" at bounding box center [285, 282] width 436 height 484
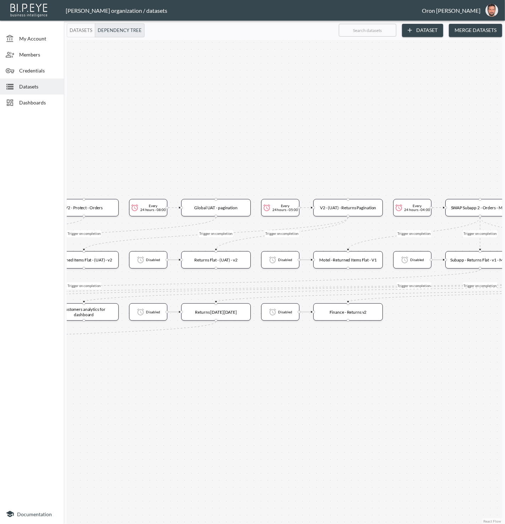
drag, startPoint x: 203, startPoint y: 158, endPoint x: 279, endPoint y: 156, distance: 75.7
click at [371, 148] on div "Trigger on completion Trigger on completion Trigger on completion Trigger on co…" at bounding box center [285, 282] width 436 height 484
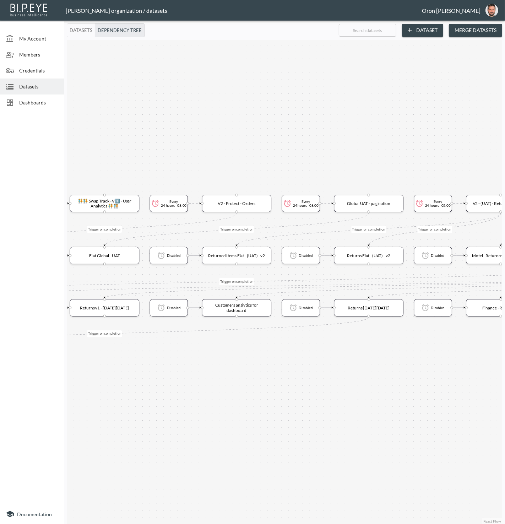
drag, startPoint x: 263, startPoint y: 153, endPoint x: 372, endPoint y: 150, distance: 109.1
click at [372, 150] on div "Trigger on completion Trigger on completion Trigger on completion Trigger on co…" at bounding box center [285, 282] width 436 height 484
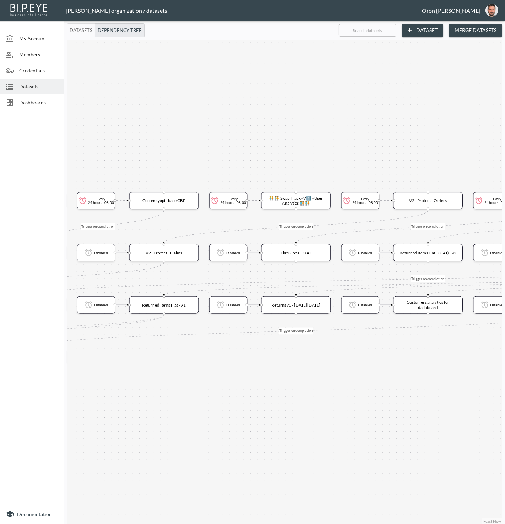
drag, startPoint x: 224, startPoint y: 152, endPoint x: 370, endPoint y: 152, distance: 145.7
click at [374, 151] on div "Trigger on completion Trigger on completion Trigger on completion Trigger on co…" at bounding box center [285, 282] width 436 height 484
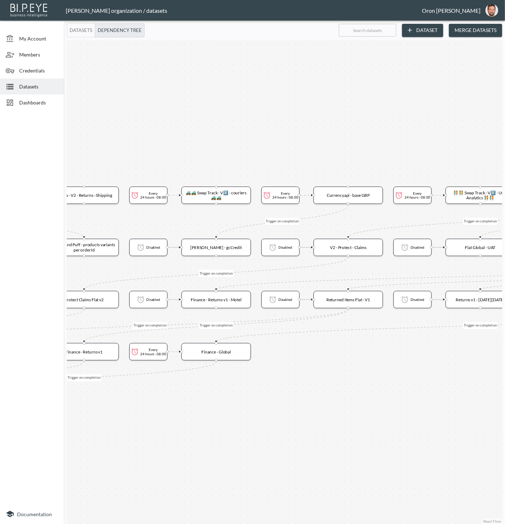
drag, startPoint x: 248, startPoint y: 152, endPoint x: 337, endPoint y: 156, distance: 88.9
click at [419, 148] on div "Trigger on completion Trigger on completion Trigger on completion Trigger on co…" at bounding box center [285, 282] width 436 height 484
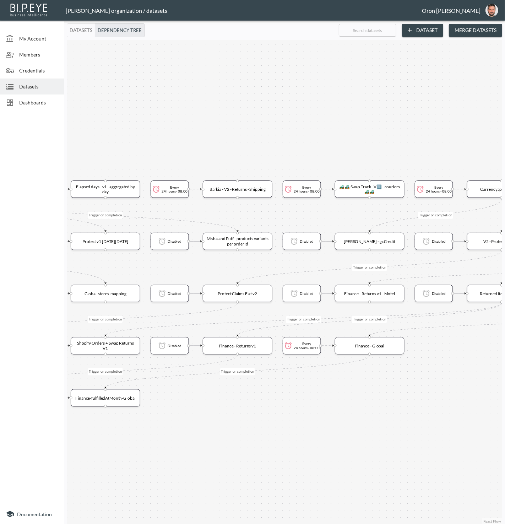
drag, startPoint x: 400, startPoint y: 146, endPoint x: 360, endPoint y: 148, distance: 40.2
click at [422, 145] on div "Trigger on completion Trigger on completion Trigger on completion Trigger on co…" at bounding box center [285, 282] width 436 height 484
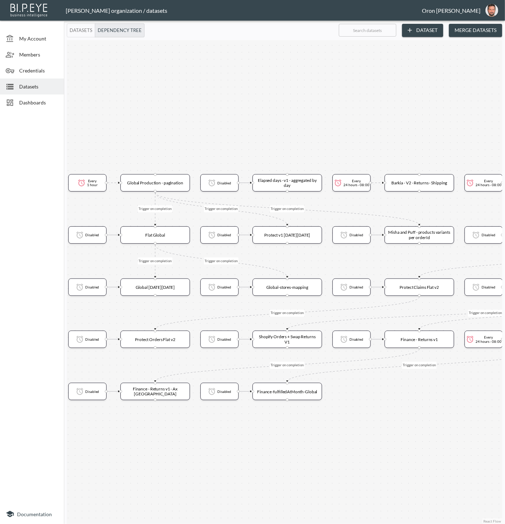
click at [479, 141] on div "Trigger on completion Trigger on completion Trigger on completion Trigger on co…" at bounding box center [285, 282] width 436 height 484
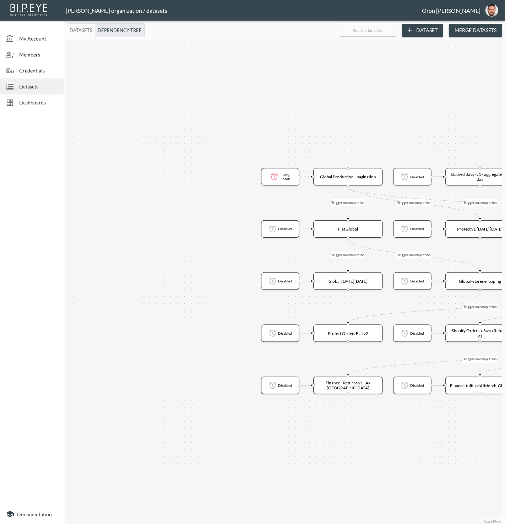
drag, startPoint x: 376, startPoint y: 131, endPoint x: 327, endPoint y: 136, distance: 49.3
click at [437, 131] on div "Trigger on completion Trigger on completion Trigger on completion Trigger on co…" at bounding box center [285, 282] width 436 height 484
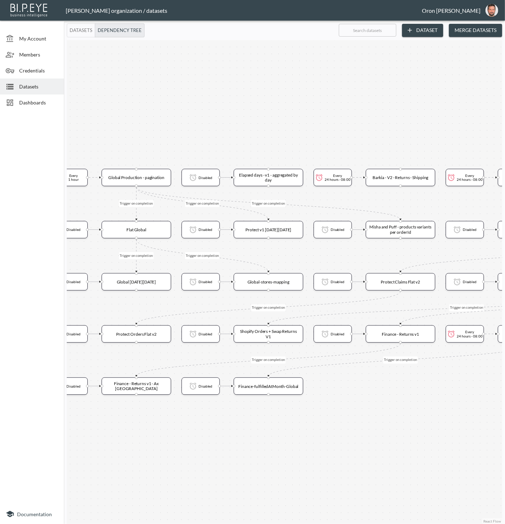
drag, startPoint x: 380, startPoint y: 134, endPoint x: 171, endPoint y: 133, distance: 208.6
click at [165, 134] on div "Trigger on completion Trigger on completion Trigger on completion Trigger on co…" at bounding box center [285, 282] width 436 height 484
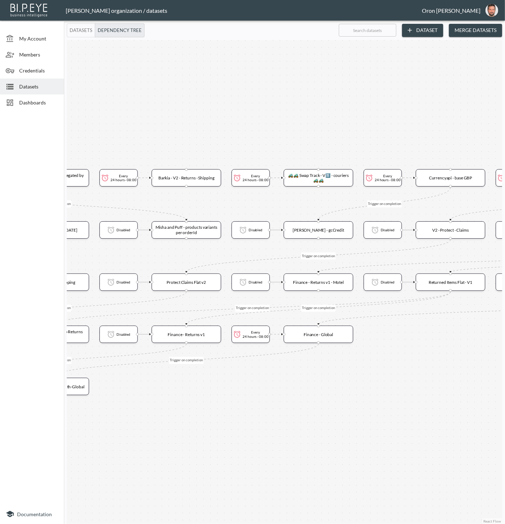
drag, startPoint x: 392, startPoint y: 135, endPoint x: 192, endPoint y: 135, distance: 200.8
click at [188, 136] on div "Trigger on completion Trigger on completion Trigger on completion Trigger on co…" at bounding box center [285, 282] width 436 height 484
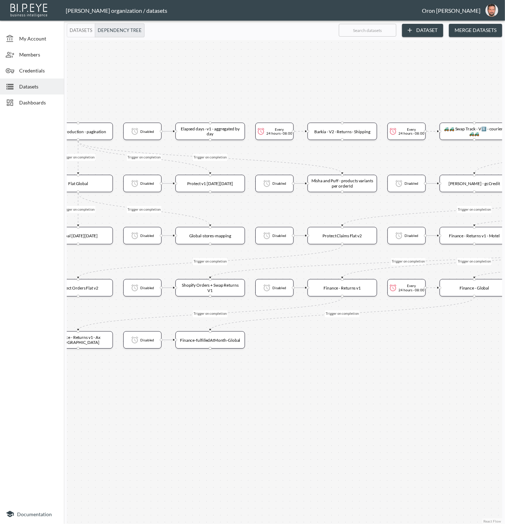
drag, startPoint x: 307, startPoint y: 132, endPoint x: 401, endPoint y: 99, distance: 99.9
click at [416, 93] on div "Trigger on completion Trigger on completion Trigger on completion Trigger on co…" at bounding box center [285, 282] width 436 height 484
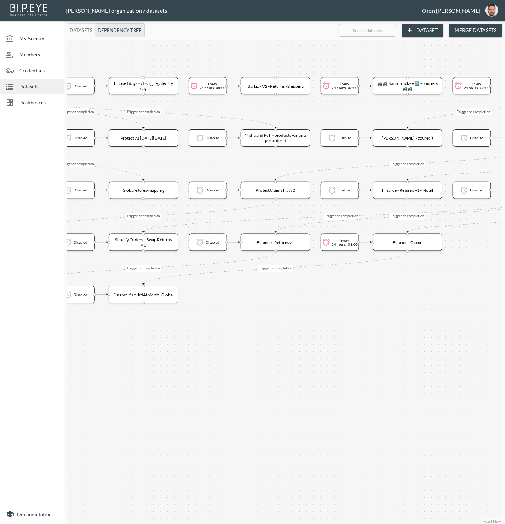
drag, startPoint x: 311, startPoint y: 404, endPoint x: 244, endPoint y: 361, distance: 79.9
click at [243, 361] on div "Trigger on completion Trigger on completion Trigger on completion Trigger on co…" at bounding box center [285, 282] width 436 height 484
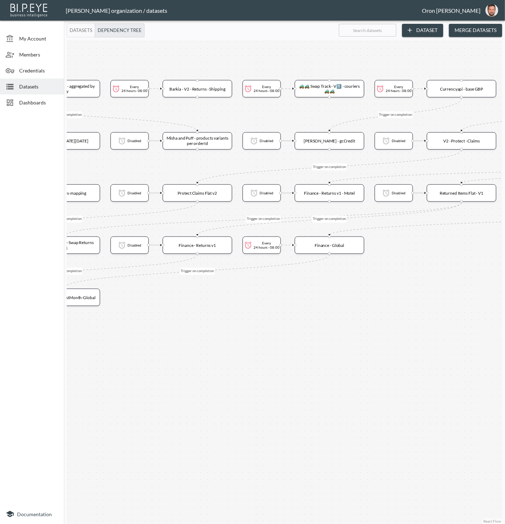
drag, startPoint x: 396, startPoint y: 356, endPoint x: 312, endPoint y: 357, distance: 83.9
click at [273, 359] on div "Trigger on completion Trigger on completion Trigger on completion Trigger on co…" at bounding box center [285, 282] width 436 height 484
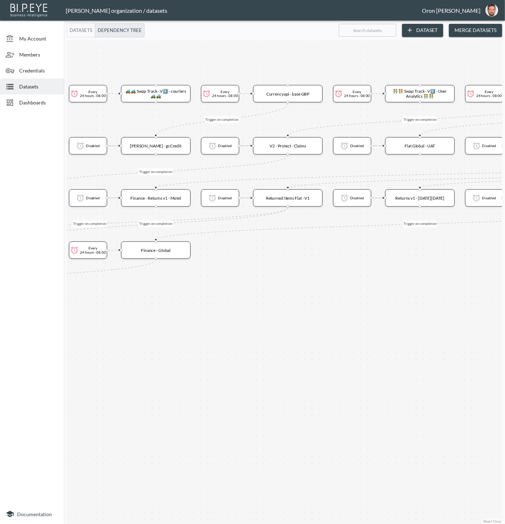
drag, startPoint x: 416, startPoint y: 353, endPoint x: 334, endPoint y: 355, distance: 82.5
click at [306, 357] on div "Trigger on completion Trigger on completion Trigger on completion Trigger on co…" at bounding box center [285, 282] width 436 height 484
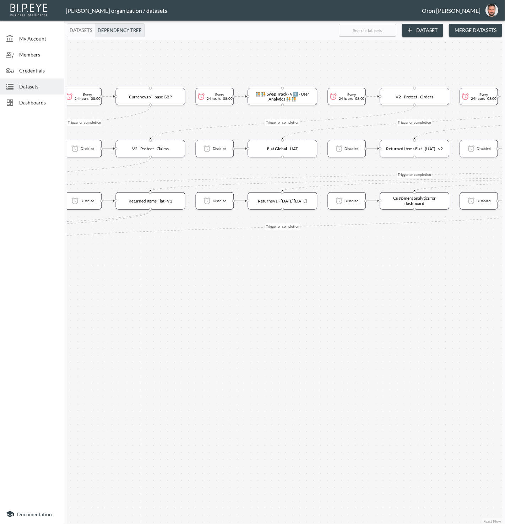
drag, startPoint x: 451, startPoint y: 350, endPoint x: 362, endPoint y: 351, distance: 88.5
click at [352, 352] on div "Trigger on completion Trigger on completion Trigger on completion Trigger on co…" at bounding box center [285, 282] width 436 height 484
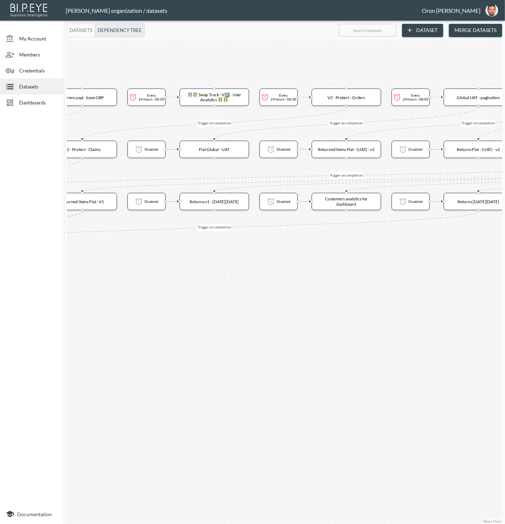
drag, startPoint x: 357, startPoint y: 350, endPoint x: 188, endPoint y: 356, distance: 169.2
click at [185, 356] on div "Trigger on completion Trigger on completion Trigger on completion Trigger on co…" at bounding box center [285, 282] width 436 height 484
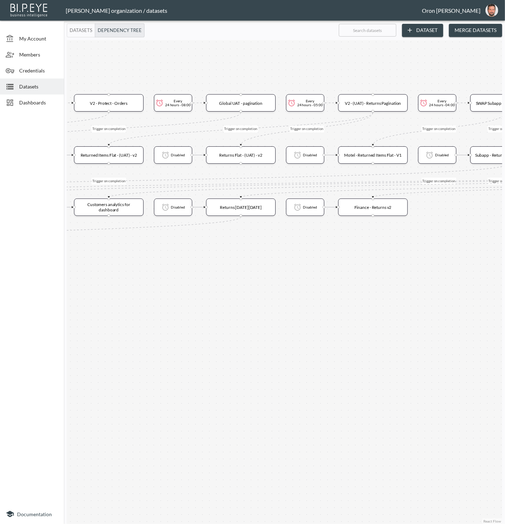
drag, startPoint x: 227, startPoint y: 350, endPoint x: 211, endPoint y: 350, distance: 15.3
click at [192, 351] on div "Trigger on completion Trigger on completion Trigger on completion Trigger on co…" at bounding box center [285, 282] width 436 height 484
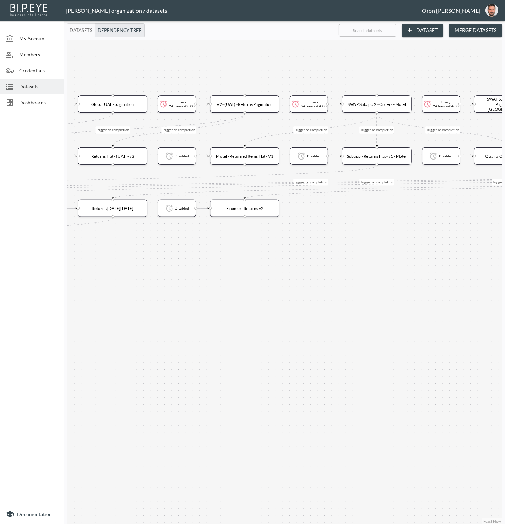
drag, startPoint x: 217, startPoint y: 349, endPoint x: 162, endPoint y: 349, distance: 55.8
click at [145, 350] on div "Trigger on completion Trigger on completion Trigger on completion Trigger on co…" at bounding box center [285, 282] width 436 height 484
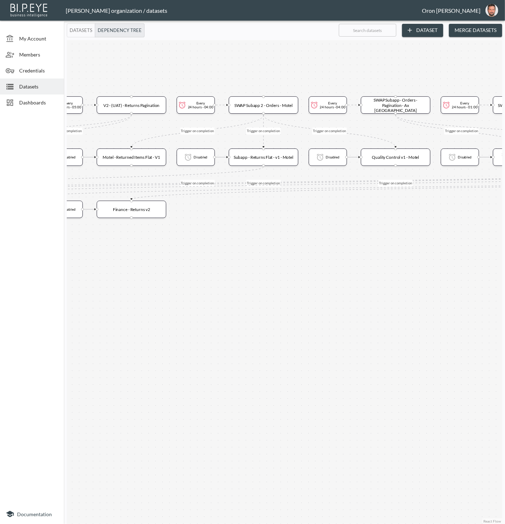
drag, startPoint x: 268, startPoint y: 345, endPoint x: 170, endPoint y: 348, distance: 98.5
click at [152, 349] on div "Trigger on completion Trigger on completion Trigger on completion Trigger on co…" at bounding box center [285, 282] width 436 height 484
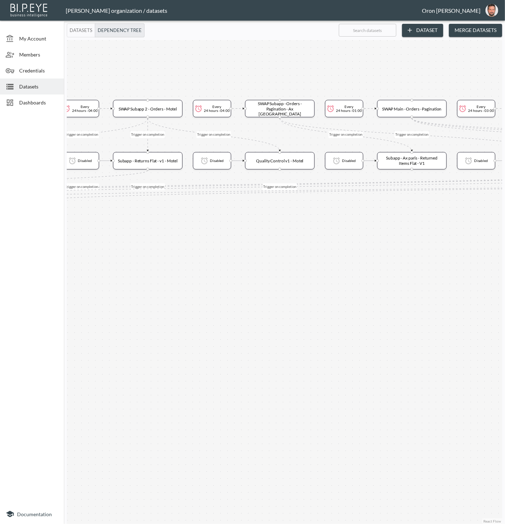
drag, startPoint x: 193, startPoint y: 346, endPoint x: 163, endPoint y: 345, distance: 29.9
click at [162, 346] on div "Trigger on completion Trigger on completion Trigger on completion Trigger on co…" at bounding box center [285, 282] width 436 height 484
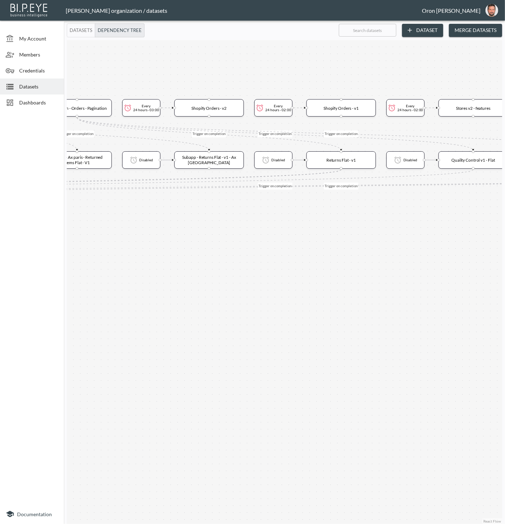
drag, startPoint x: 284, startPoint y: 343, endPoint x: 232, endPoint y: 342, distance: 52.6
click at [163, 344] on div "Trigger on completion Trigger on completion Trigger on completion Trigger on co…" at bounding box center [285, 282] width 436 height 484
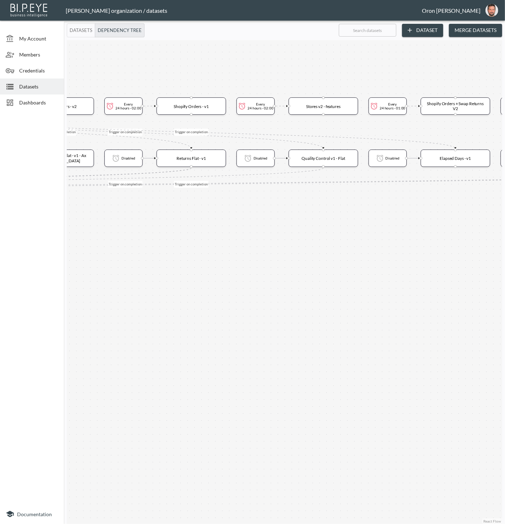
drag, startPoint x: 197, startPoint y: 340, endPoint x: 151, endPoint y: 340, distance: 45.5
click at [151, 340] on div "Trigger on completion Trigger on completion Trigger on completion Trigger on co…" at bounding box center [285, 282] width 436 height 484
click at [28, 86] on span "Datasets" at bounding box center [38, 86] width 39 height 7
click at [79, 29] on button "Datasets" at bounding box center [81, 30] width 28 height 14
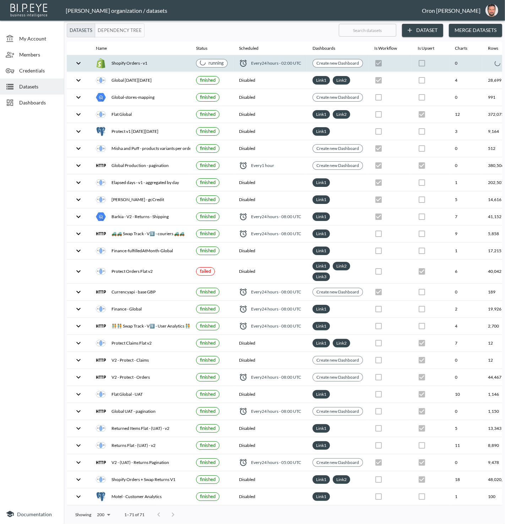
click at [470, 65] on th "0" at bounding box center [465, 63] width 33 height 17
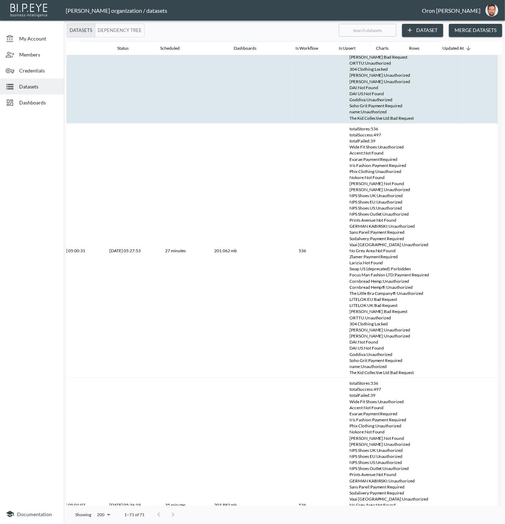
scroll to position [0, 92]
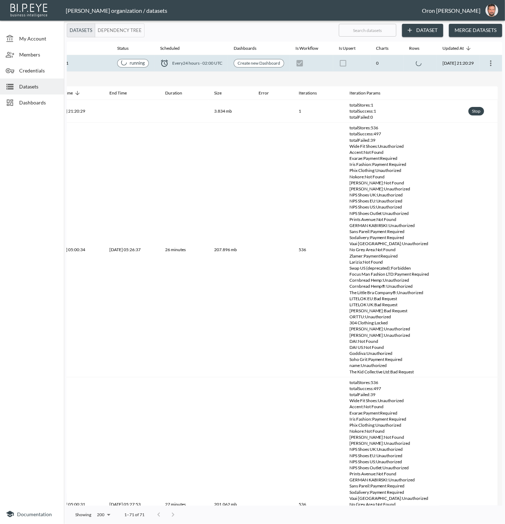
click at [184, 61] on span "Every 24 hours - 02:00 UTC" at bounding box center [197, 63] width 50 height 6
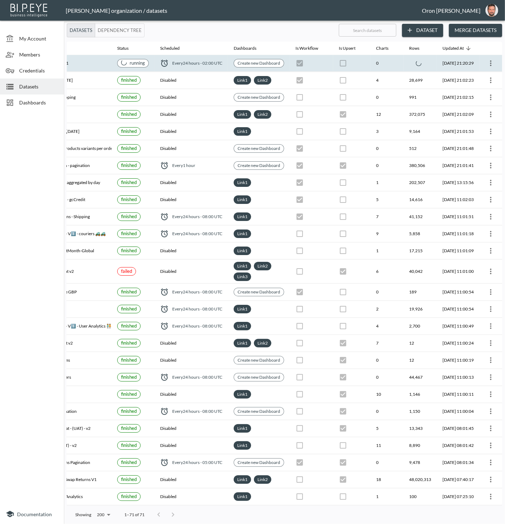
click at [385, 62] on th "0" at bounding box center [387, 63] width 33 height 17
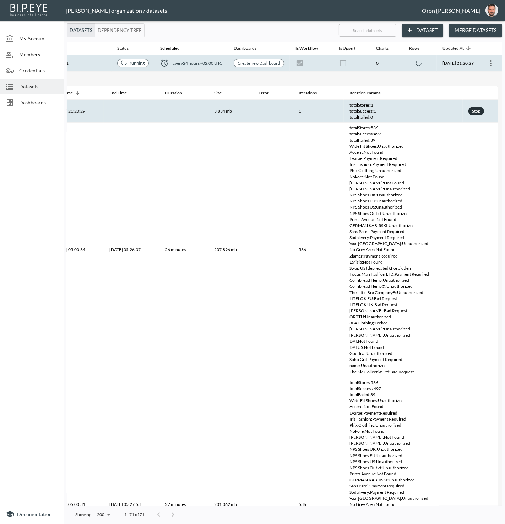
click at [480, 112] on div "Stop" at bounding box center [476, 111] width 11 height 9
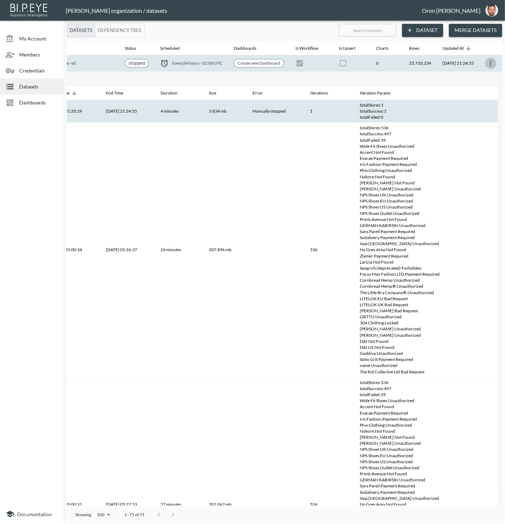
click at [493, 63] on icon "more" at bounding box center [491, 63] width 9 height 9
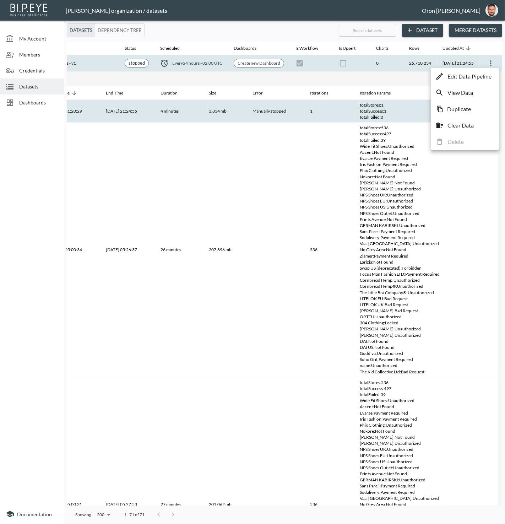
click at [484, 76] on p "Edit Data Pipeline" at bounding box center [470, 76] width 44 height 9
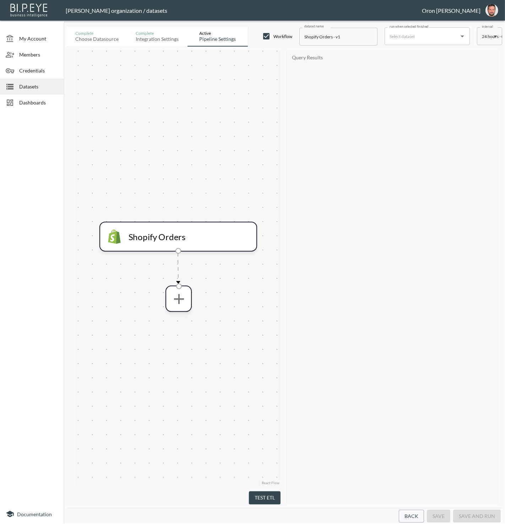
click at [416, 516] on button "Back" at bounding box center [411, 516] width 25 height 13
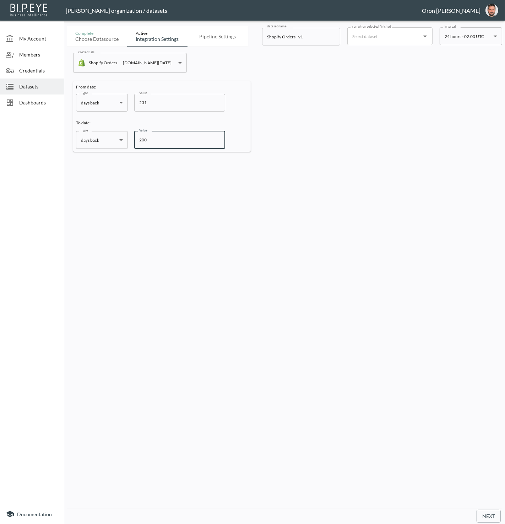
drag, startPoint x: 141, startPoint y: 138, endPoint x: 150, endPoint y: 137, distance: 8.9
click at [150, 137] on input "200" at bounding box center [179, 140] width 91 height 18
click at [147, 140] on input "221" at bounding box center [179, 140] width 91 height 18
type input "220"
click at [495, 514] on button "Next" at bounding box center [489, 516] width 24 height 13
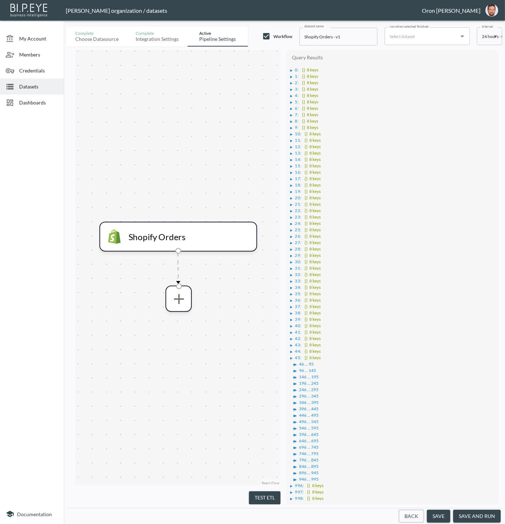
click at [475, 519] on button "save and run" at bounding box center [477, 516] width 48 height 13
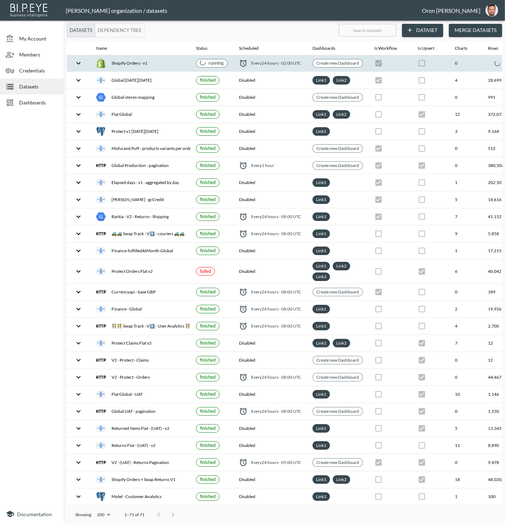
click at [275, 60] on span "Every 24 hours - 02:00 UTC" at bounding box center [276, 63] width 50 height 6
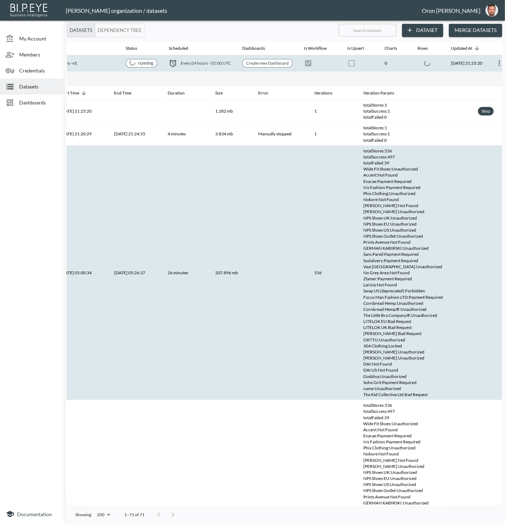
scroll to position [0, 92]
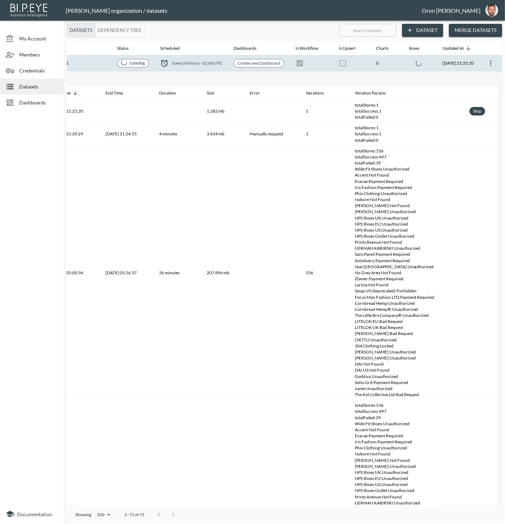
click at [371, 65] on th "0" at bounding box center [387, 63] width 33 height 17
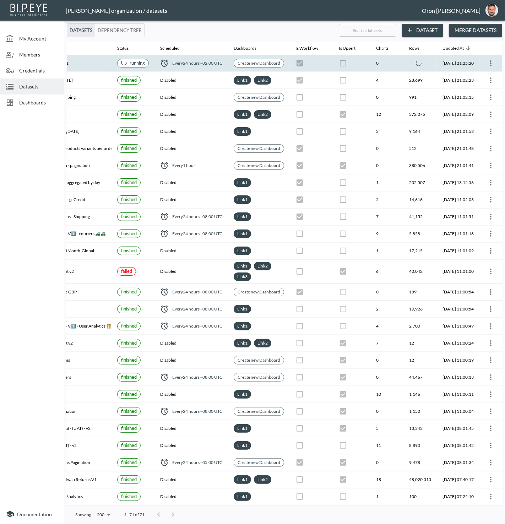
click at [371, 64] on th "0" at bounding box center [387, 63] width 33 height 17
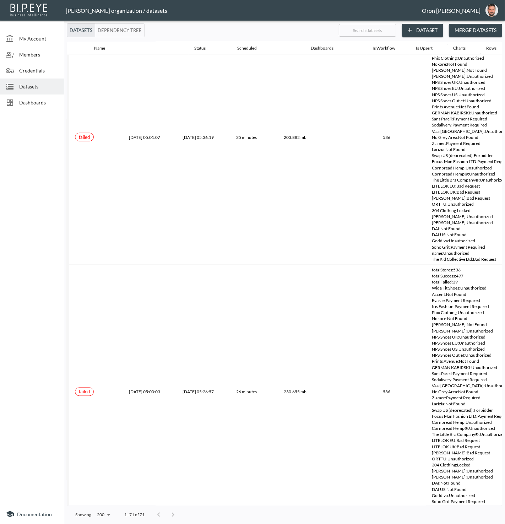
scroll to position [0, 2]
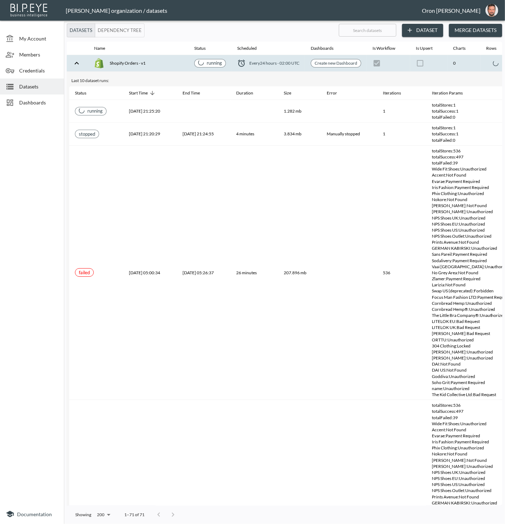
drag, startPoint x: 274, startPoint y: 67, endPoint x: 277, endPoint y: 81, distance: 13.8
click at [274, 67] on th "Every 24 hours - 02:00 UTC" at bounding box center [269, 63] width 74 height 17
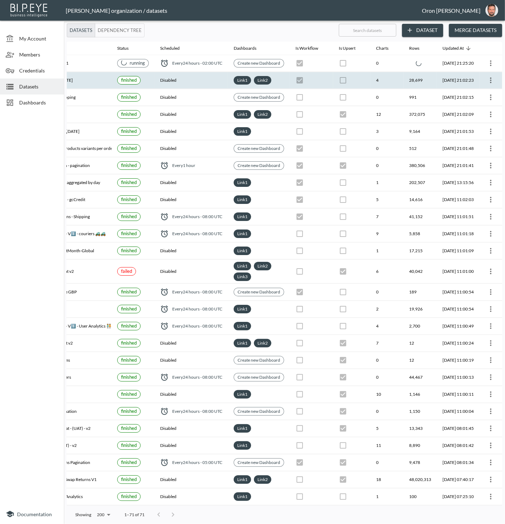
scroll to position [0, 0]
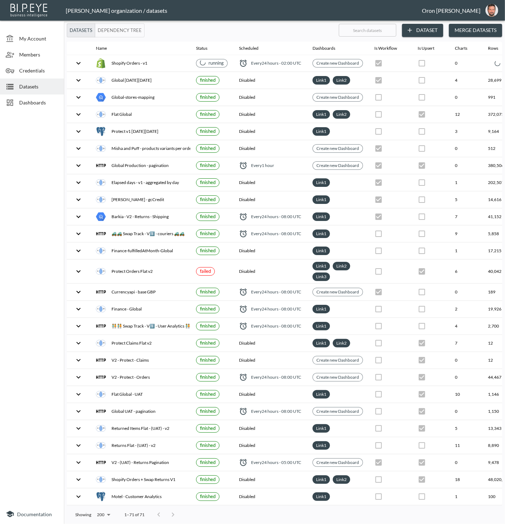
checkbox input "true"
checkbox input "false"
checkbox input "true"
checkbox input "false"
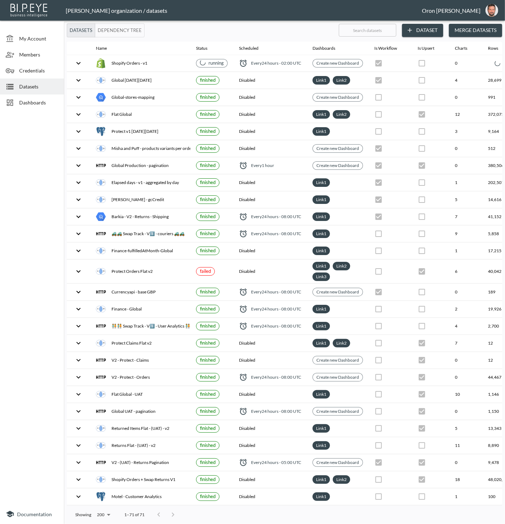
checkbox input "true"
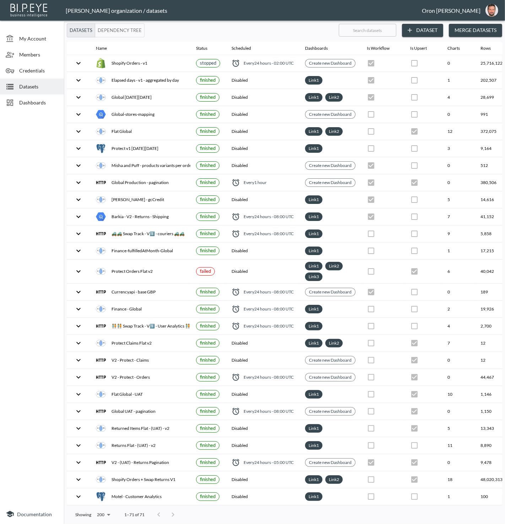
drag, startPoint x: 31, startPoint y: 70, endPoint x: 24, endPoint y: 73, distance: 7.2
click at [30, 70] on span "Credentials" at bounding box center [38, 70] width 39 height 7
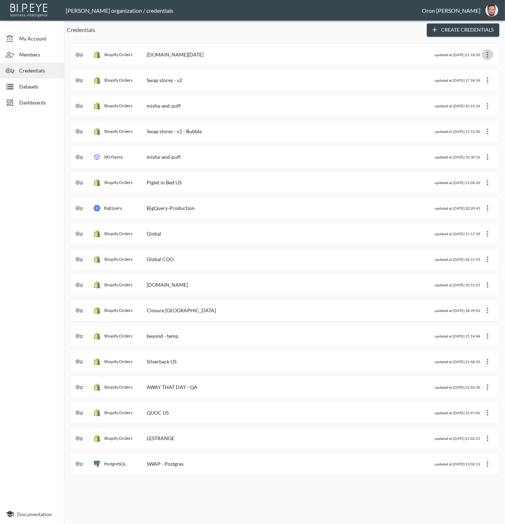
click at [488, 53] on icon "more" at bounding box center [488, 54] width 9 height 9
click at [486, 64] on li "Edit" at bounding box center [479, 68] width 37 height 13
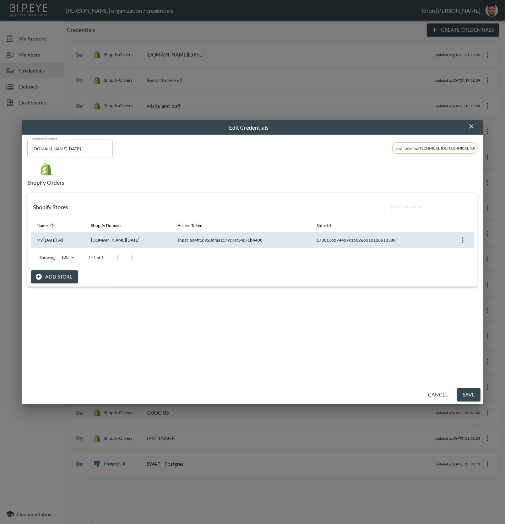
click at [382, 237] on th "1730136574409x150266010128613380" at bounding box center [376, 240] width 131 height 16
copy div "1730136574409x150266010128613380"
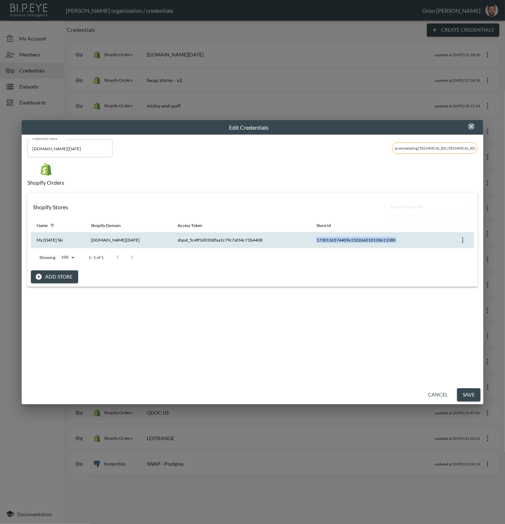
click at [469, 128] on icon "button" at bounding box center [471, 126] width 7 height 7
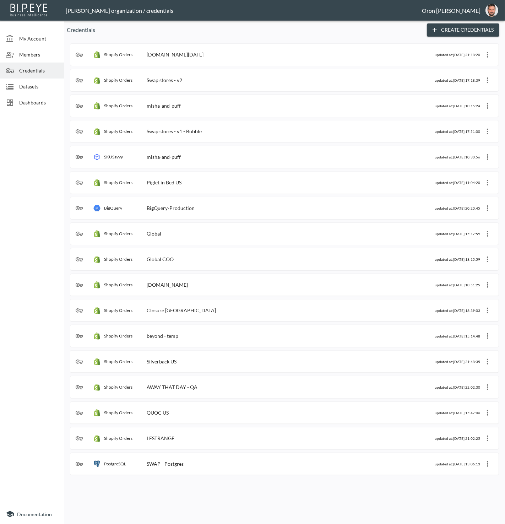
click at [44, 99] on span "Dashboards" at bounding box center [38, 102] width 39 height 7
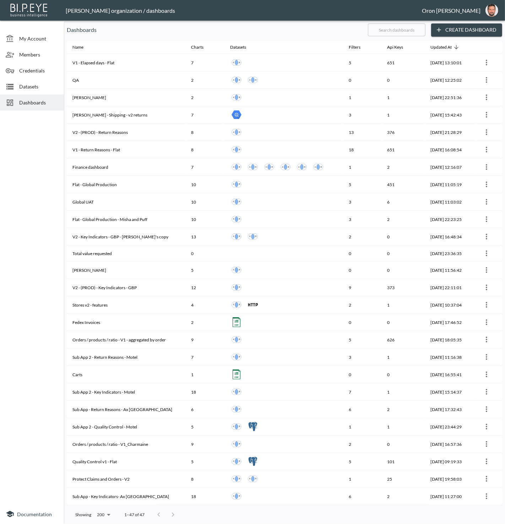
click at [385, 31] on input "text" at bounding box center [397, 30] width 58 height 18
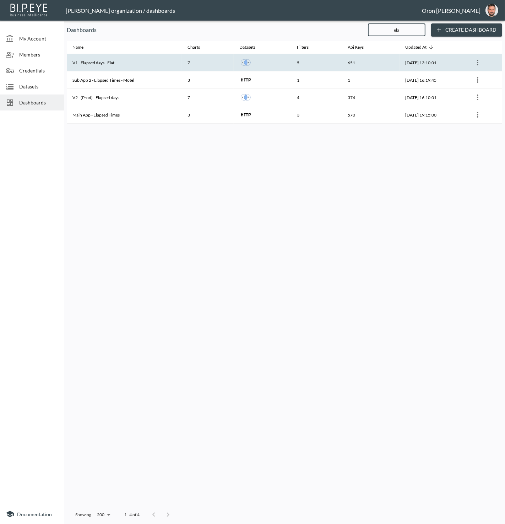
type input "ela"
click at [130, 63] on th "V1 - Elapsed days - Flat" at bounding box center [124, 62] width 115 height 17
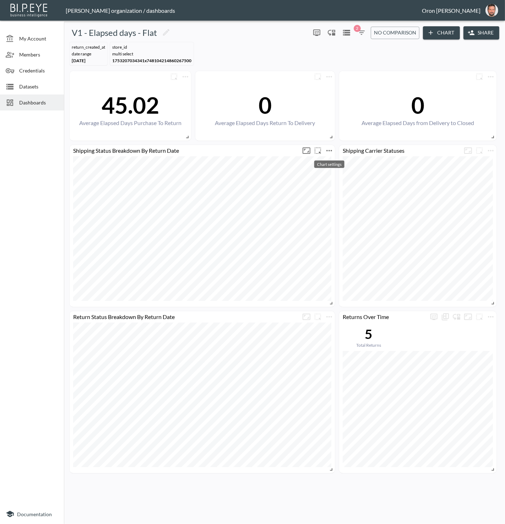
click at [330, 149] on icon "more" at bounding box center [329, 150] width 9 height 9
click at [40, 87] on div at bounding box center [252, 262] width 505 height 524
click at [35, 86] on span "Datasets" at bounding box center [38, 86] width 39 height 7
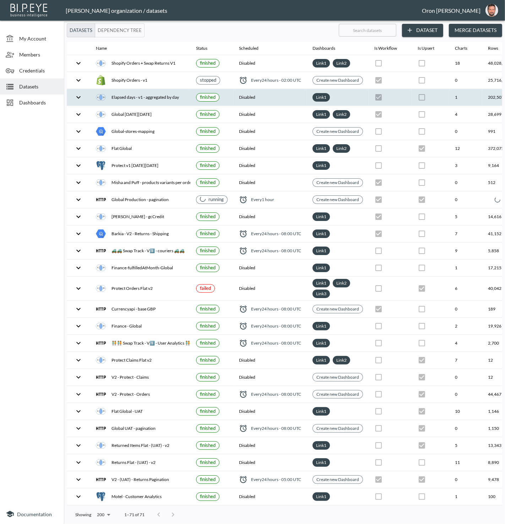
click at [169, 95] on div "Elapsed days - v1 - aggregated by day" at bounding box center [140, 97] width 89 height 10
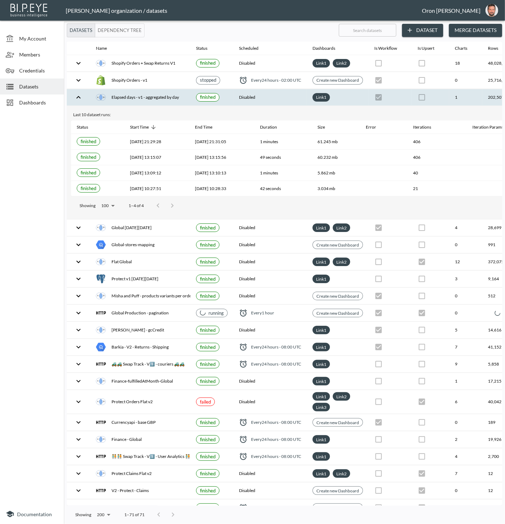
scroll to position [0, 92]
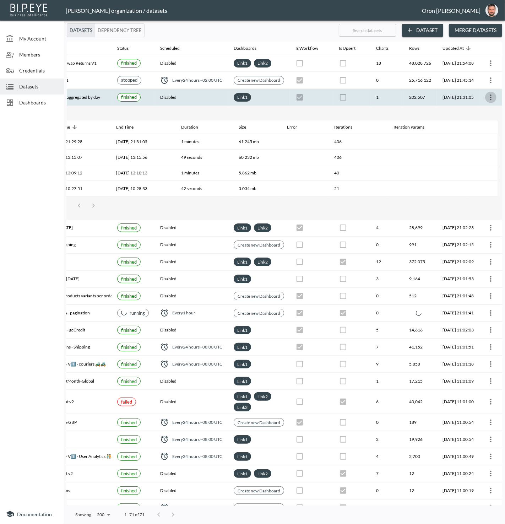
click at [492, 97] on icon "more" at bounding box center [491, 97] width 9 height 9
click at [480, 123] on li "View Data" at bounding box center [465, 126] width 65 height 13
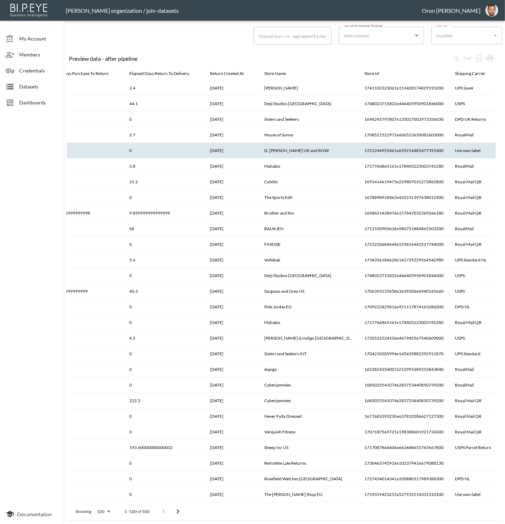
scroll to position [0, 173]
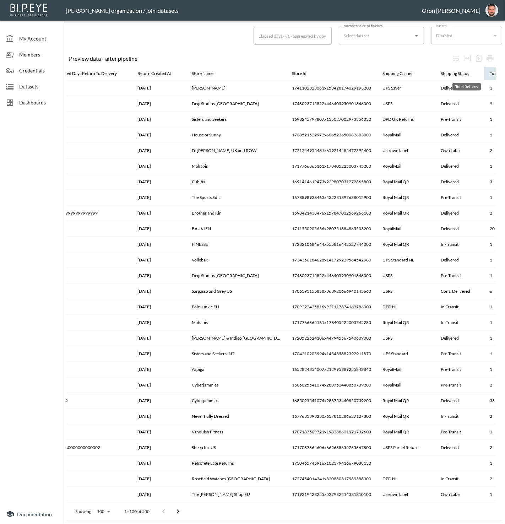
click at [490, 75] on div "Total Returns" at bounding box center [502, 73] width 25 height 9
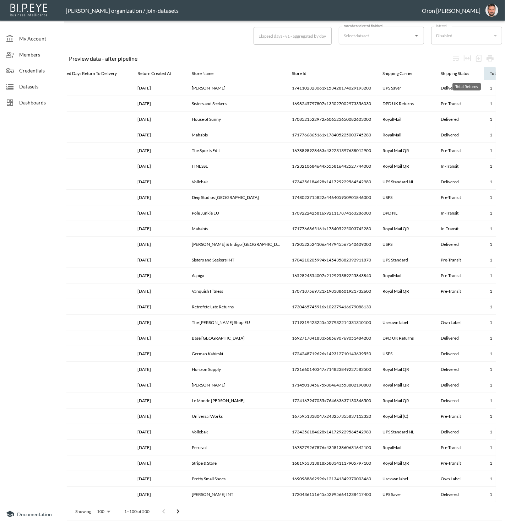
scroll to position [0, 171]
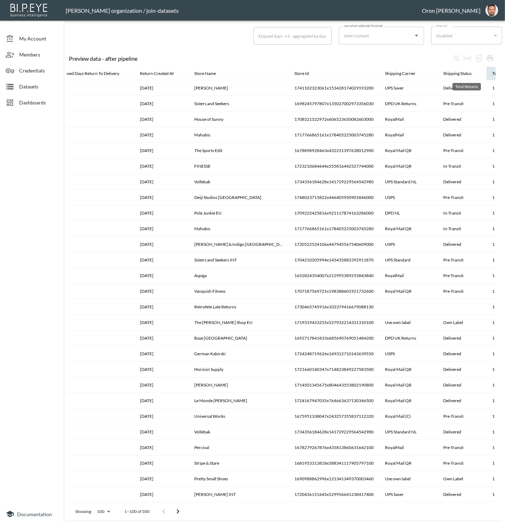
click at [492, 75] on div "Total Returns" at bounding box center [504, 73] width 25 height 9
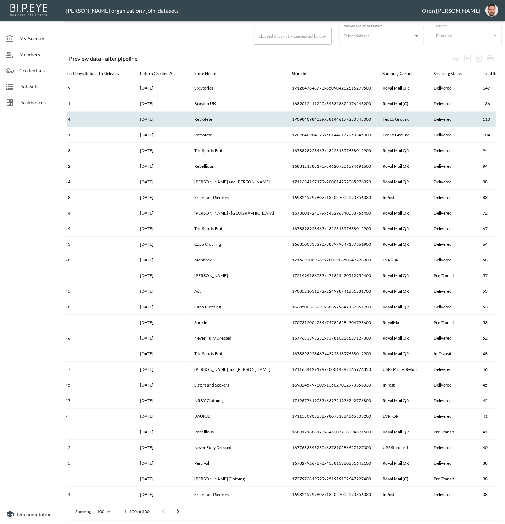
scroll to position [0, 0]
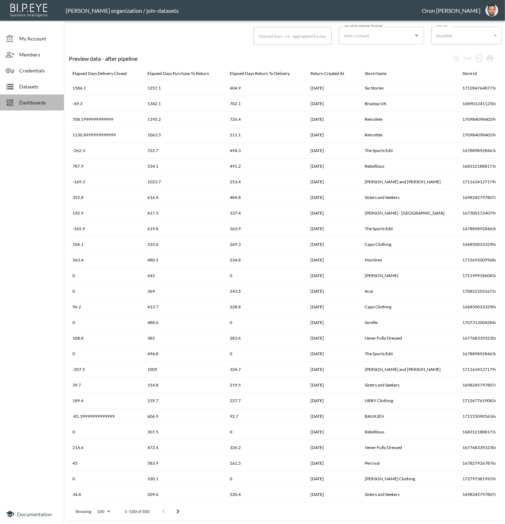
click at [36, 101] on span "Dashboards" at bounding box center [38, 102] width 39 height 7
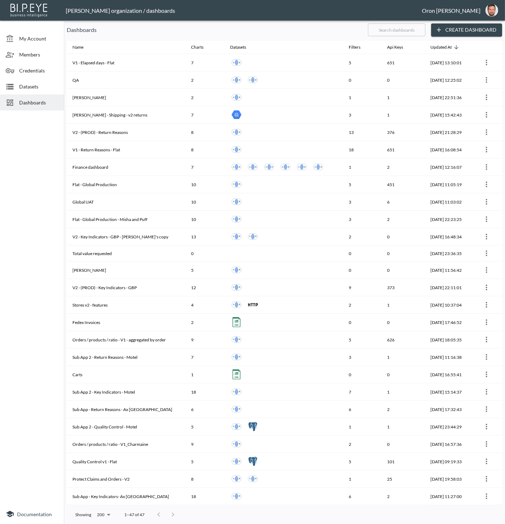
click at [406, 30] on input "text" at bounding box center [397, 30] width 58 height 18
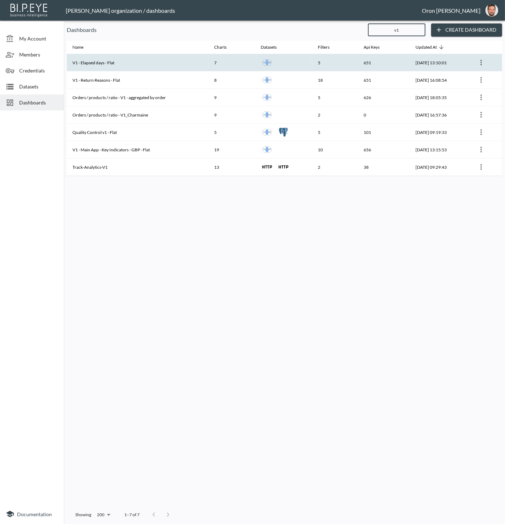
type input "v1"
click at [410, 66] on th "2025-08-19, 13:10:01" at bounding box center [440, 62] width 60 height 17
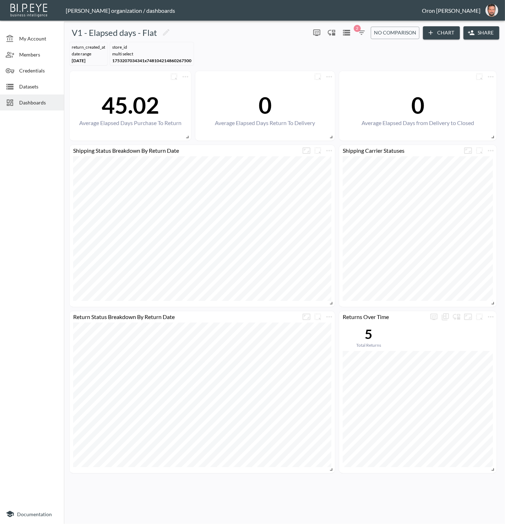
click at [176, 60] on span "1753207034341x748104214860267500" at bounding box center [151, 60] width 79 height 5
copy span "1753207034341x748104214860267500"
drag, startPoint x: 354, startPoint y: 47, endPoint x: 361, endPoint y: 43, distance: 8.1
click at [355, 46] on div "return_created_at DATE RANGE Feb 01, 2025 store_id MULTI SELECT 1753207034341x7…" at bounding box center [285, 53] width 436 height 29
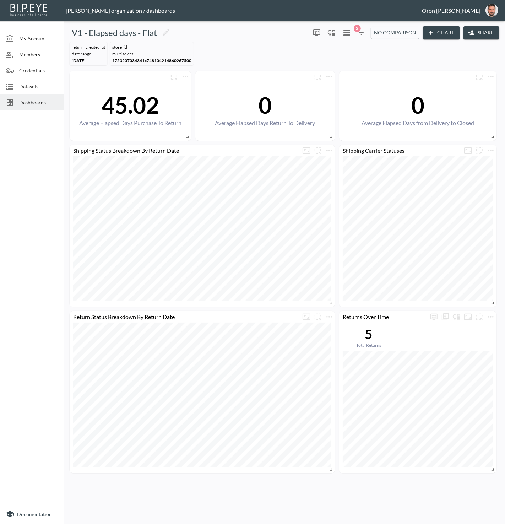
click at [363, 33] on icon "button" at bounding box center [362, 33] width 6 height 4
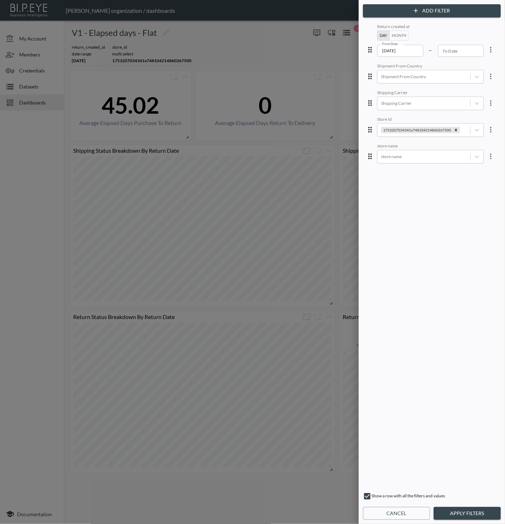
click at [415, 50] on input "2025-02-01" at bounding box center [400, 51] width 46 height 12
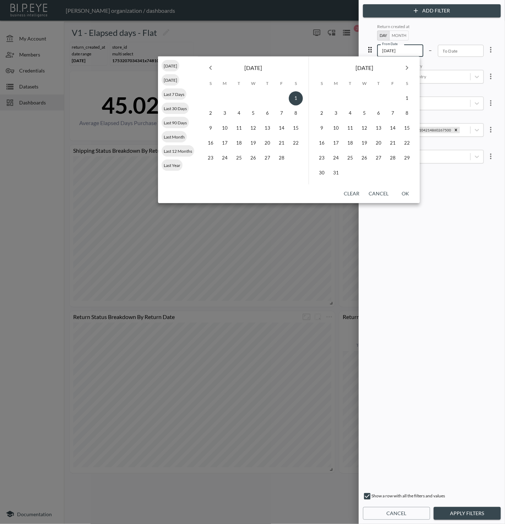
click at [415, 50] on input "2025-02-01" at bounding box center [400, 51] width 46 height 12
click at [347, 194] on button "Clear" at bounding box center [351, 193] width 23 height 13
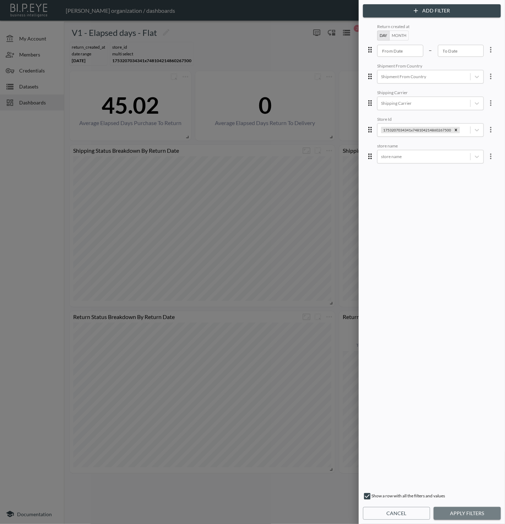
drag, startPoint x: 481, startPoint y: 513, endPoint x: 481, endPoint y: 508, distance: 4.6
click at [481, 512] on button "Apply Filters" at bounding box center [467, 513] width 67 height 13
type input "2025-02-01"
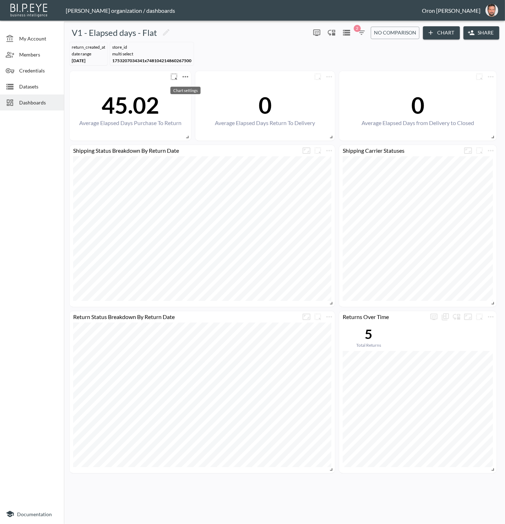
click at [183, 72] on icon "more" at bounding box center [185, 76] width 9 height 9
click at [189, 91] on li "Edit" at bounding box center [184, 90] width 55 height 13
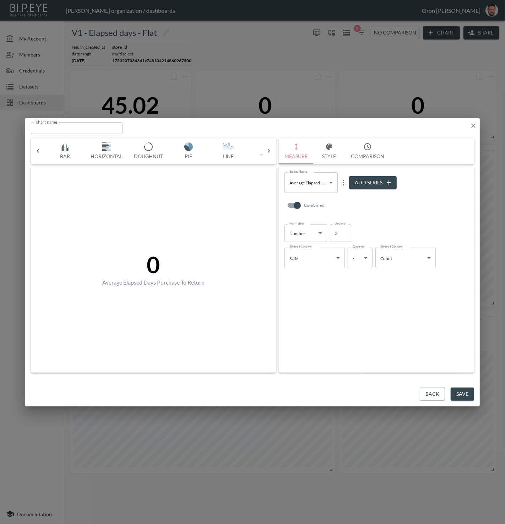
scroll to position [0, 37]
click at [423, 393] on button "Back" at bounding box center [432, 394] width 25 height 13
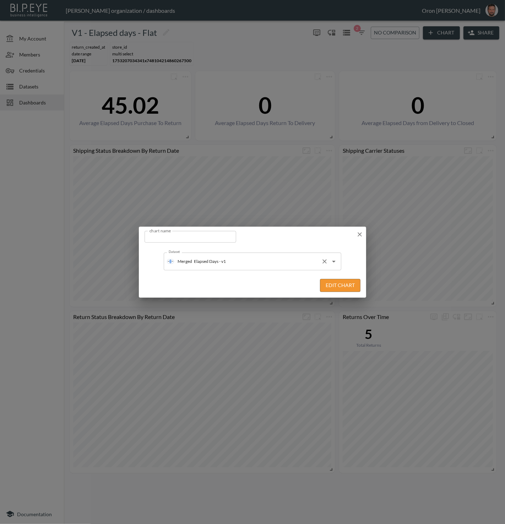
click at [226, 261] on input "Elapsed Days - v1" at bounding box center [255, 261] width 126 height 11
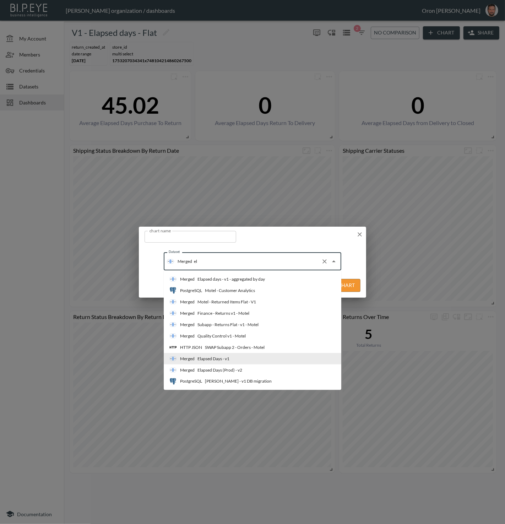
scroll to position [0, 0]
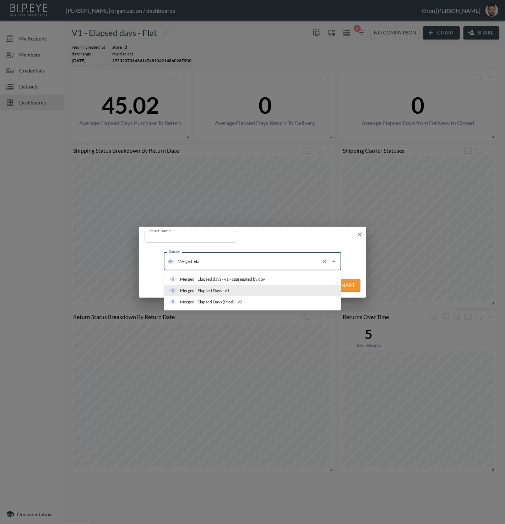
type input "elap"
click at [242, 279] on div "Elapsed days - v1 - aggregated by day" at bounding box center [232, 279] width 68 height 6
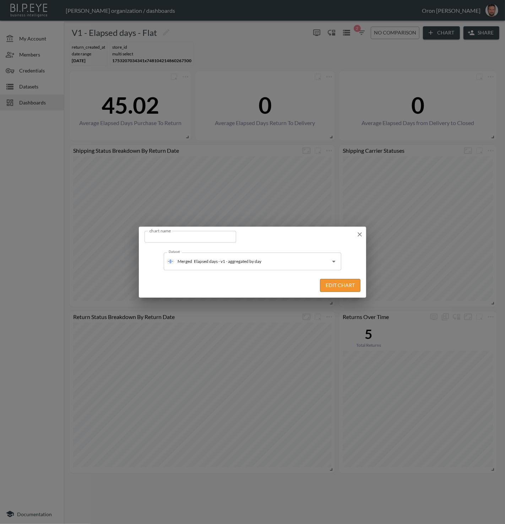
click at [338, 281] on button "Edit Chart" at bounding box center [340, 285] width 41 height 13
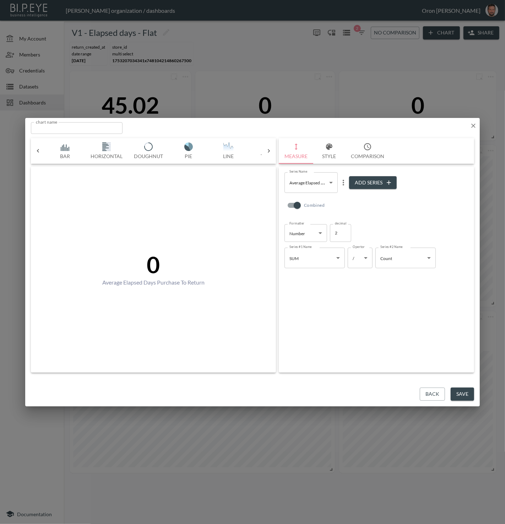
scroll to position [0, 37]
click at [311, 184] on body "BI.P.EYE, Interactive Analytics Dashboards - app Zach Bailet organization / das…" at bounding box center [252, 262] width 505 height 524
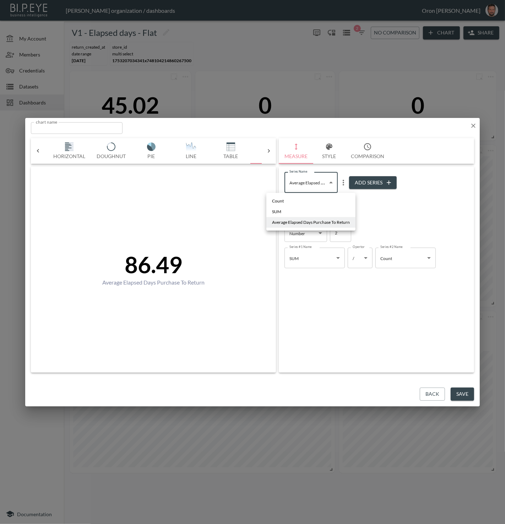
click at [298, 196] on li "Count" at bounding box center [311, 201] width 89 height 11
type input "167e44da-5a00-4c1f-91cd-17c5911983b2"
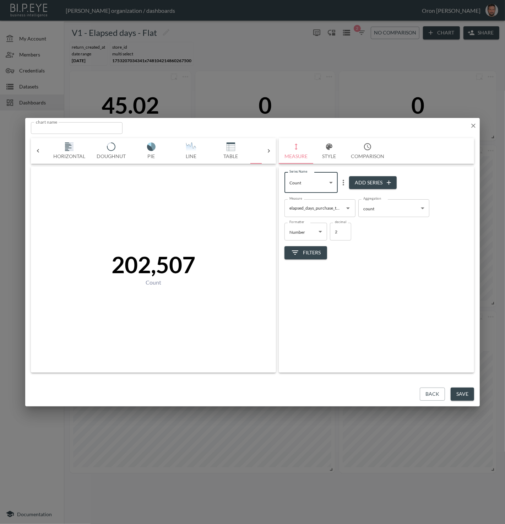
click at [322, 211] on input "elapsed_days_purchase_to_return" at bounding box center [315, 208] width 54 height 11
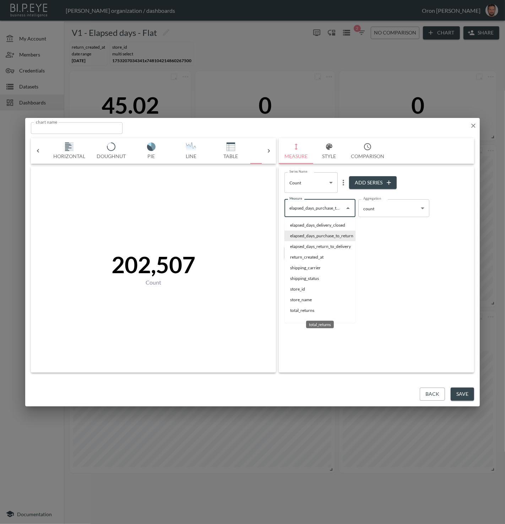
click at [315, 311] on li "total_returns" at bounding box center [320, 310] width 71 height 11
type input "total_returns"
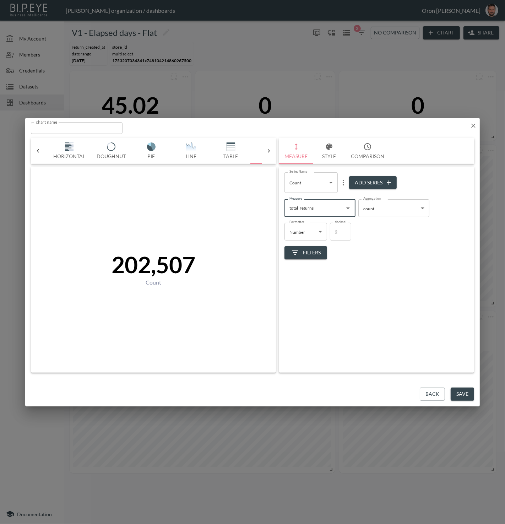
click at [373, 209] on body "BI.P.EYE, Interactive Analytics Dashboards - app Zach Bailet organization / das…" at bounding box center [252, 262] width 505 height 524
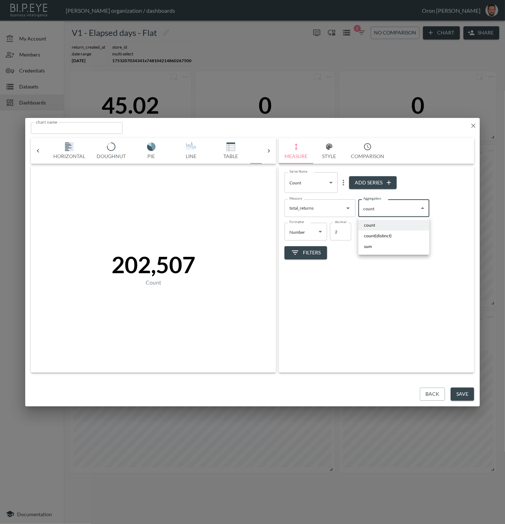
click at [373, 247] on li "sum" at bounding box center [394, 246] width 71 height 11
type input "sum"
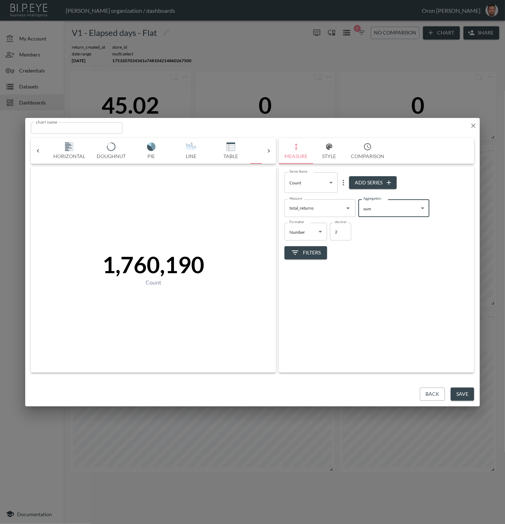
click at [317, 179] on body "BI.P.EYE, Interactive Analytics Dashboards - app Zach Bailet organization / das…" at bounding box center [252, 262] width 505 height 524
click at [308, 210] on li "SUM" at bounding box center [311, 211] width 89 height 11
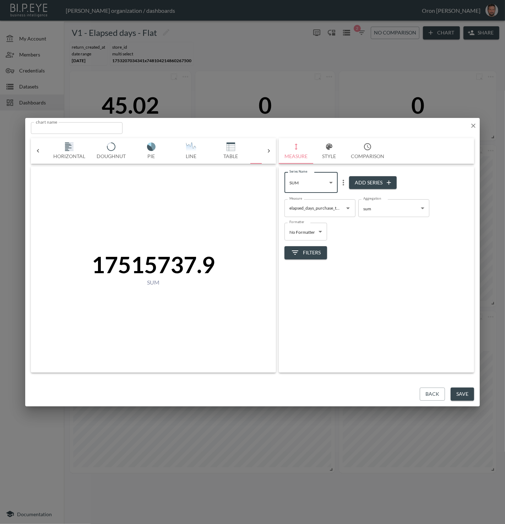
click at [297, 177] on body "BI.P.EYE, Interactive Analytics Dashboards - app Zach Bailet organization / das…" at bounding box center [252, 262] width 505 height 524
click at [300, 220] on span "Average Elapsed Days Purchase To Return" at bounding box center [311, 222] width 78 height 6
type input "c0062873-f777-4d51-9ee7-2ce84668139a"
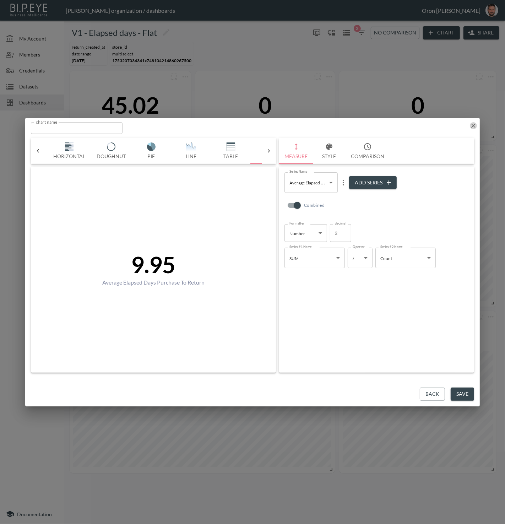
drag, startPoint x: 475, startPoint y: 123, endPoint x: 205, endPoint y: 94, distance: 272.4
click at [475, 123] on icon "button" at bounding box center [473, 125] width 7 height 7
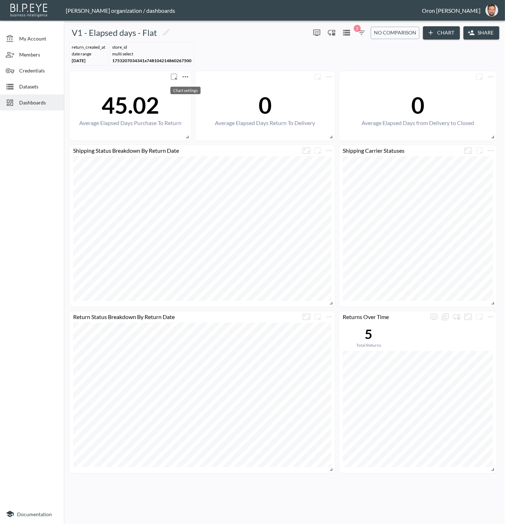
click at [187, 78] on icon "more" at bounding box center [185, 76] width 9 height 9
click at [186, 86] on li "Edit" at bounding box center [184, 90] width 55 height 13
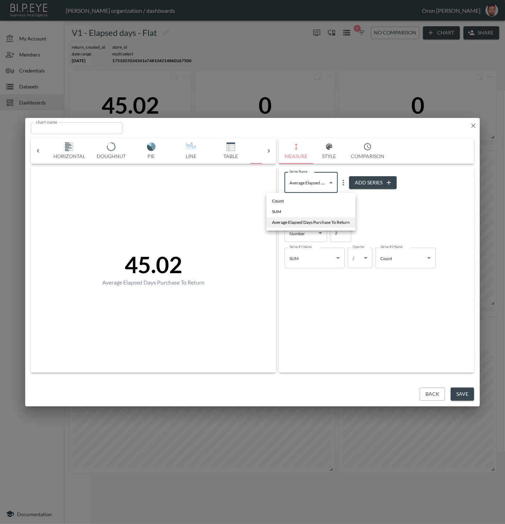
click at [300, 187] on body "BI.P.EYE, Interactive Analytics Dashboards - app Zach Bailet organization / das…" at bounding box center [252, 262] width 505 height 524
click at [301, 197] on li "Count" at bounding box center [311, 201] width 89 height 11
type input "167e44da-5a00-4c1f-91cd-17c5911983b2"
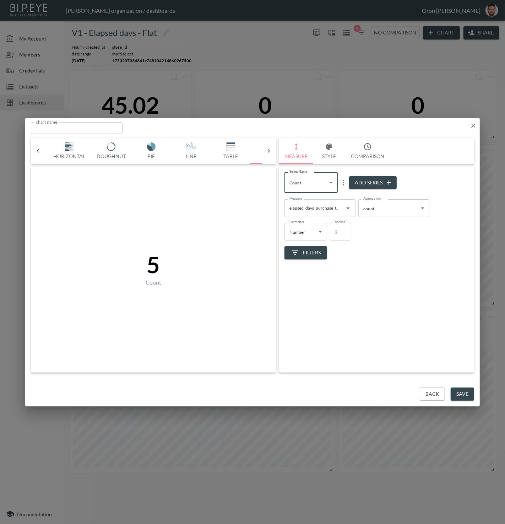
click at [325, 210] on input "elapsed_days_purchase_to_return" at bounding box center [315, 208] width 54 height 11
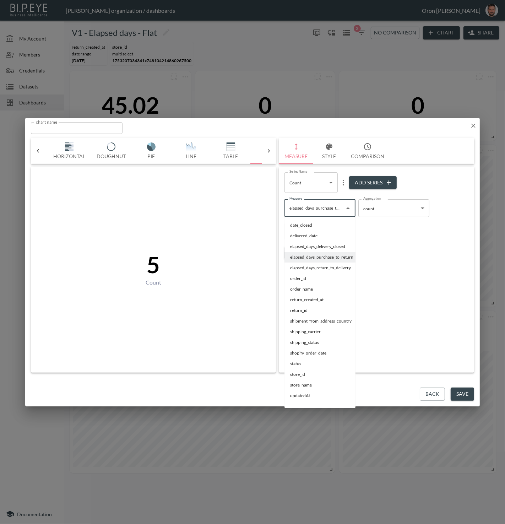
click at [396, 242] on div "Filters" at bounding box center [377, 250] width 184 height 19
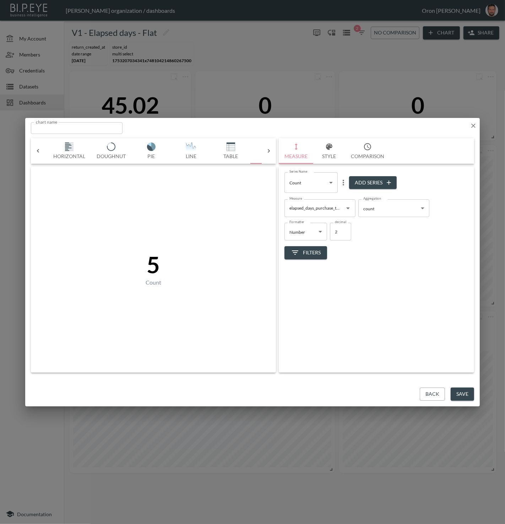
click at [475, 124] on icon "button" at bounding box center [474, 126] width 4 height 4
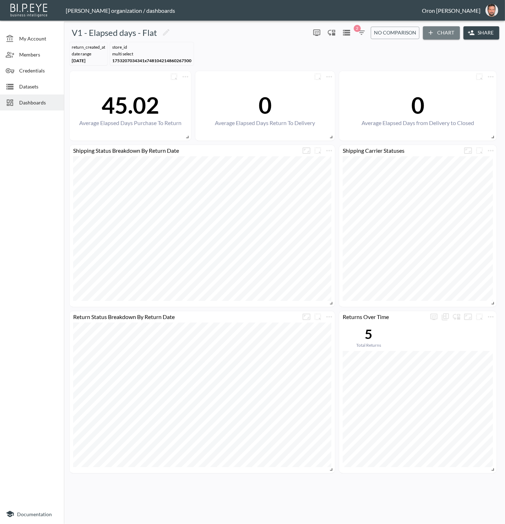
click at [444, 29] on button "Chart" at bounding box center [441, 32] width 37 height 13
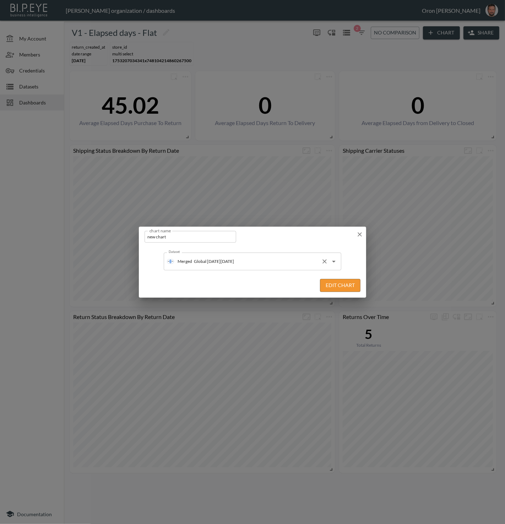
click at [250, 254] on div "Merged Global black friday Dataset" at bounding box center [253, 262] width 178 height 18
type input "ela"
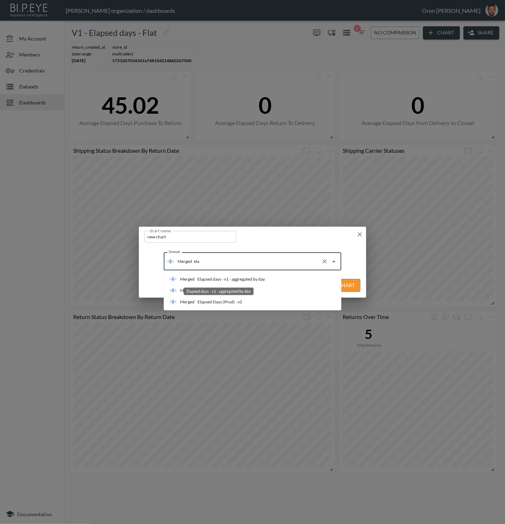
click at [249, 279] on div "Elapsed days - v1 - aggregated by day" at bounding box center [232, 279] width 68 height 6
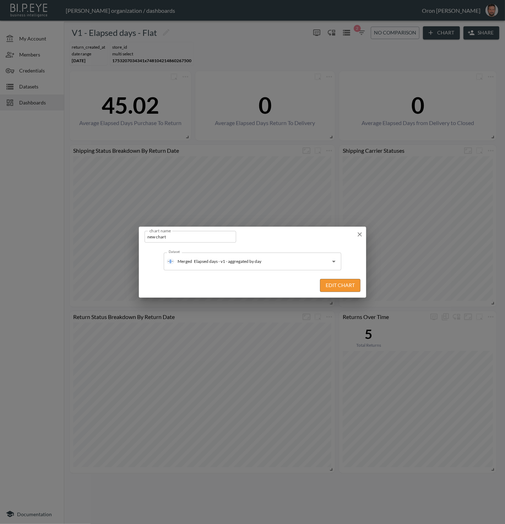
click at [336, 284] on button "Edit Chart" at bounding box center [340, 285] width 41 height 13
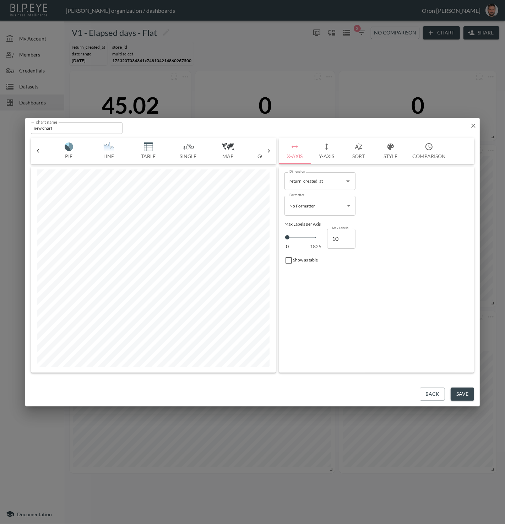
scroll to position [0, 120]
click at [188, 149] on img "button" at bounding box center [188, 146] width 28 height 9
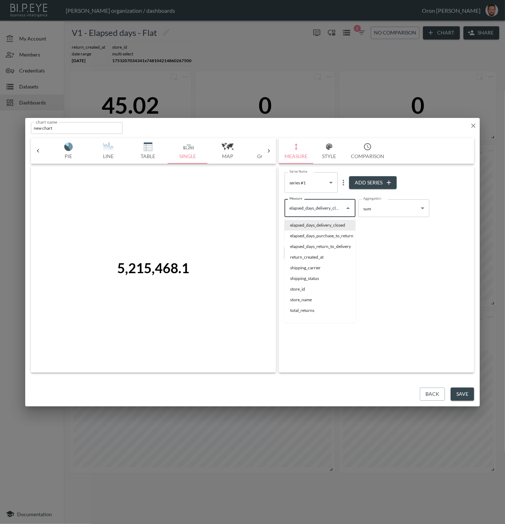
click at [306, 207] on input "elapsed_days_delivery_closed" at bounding box center [315, 208] width 54 height 11
drag, startPoint x: 401, startPoint y: 263, endPoint x: 377, endPoint y: 260, distance: 24.0
click at [400, 262] on div "Series Name series #1 151079ab-66af-4919-a292-e4c4cc63e866 Series Name Add Seri…" at bounding box center [376, 270] width 195 height 206
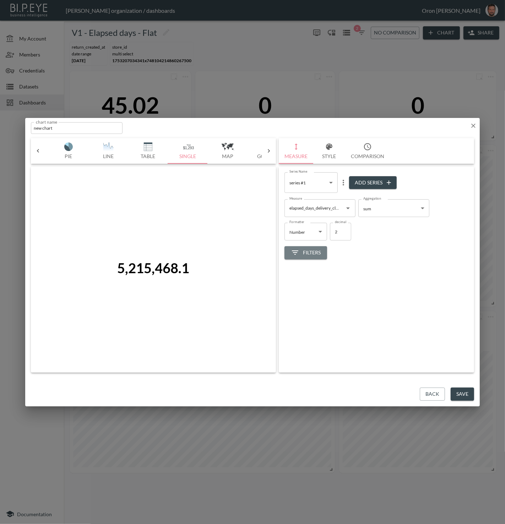
click at [318, 252] on span "Filters" at bounding box center [306, 252] width 30 height 9
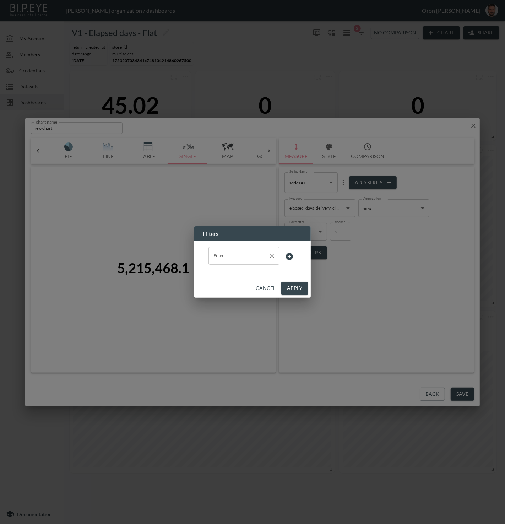
click at [249, 255] on input "Filter" at bounding box center [239, 255] width 54 height 11
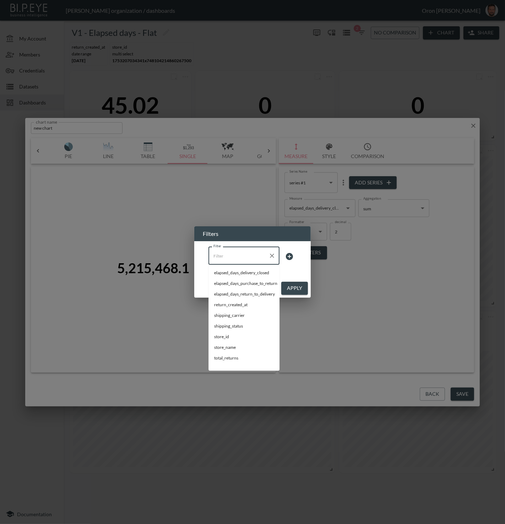
paste input "1753207034341x748104214860267500"
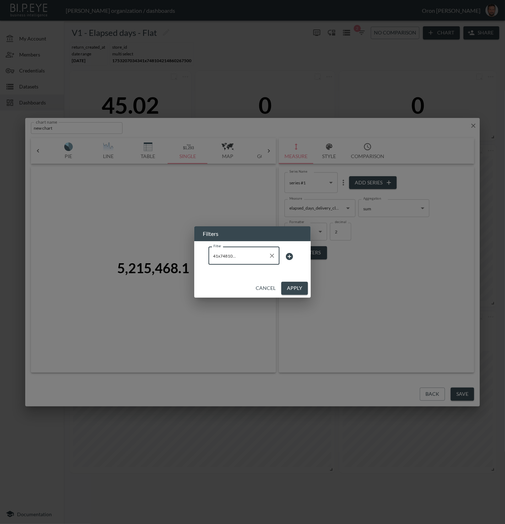
type input "1753207034341x748104214860267500"
click at [263, 296] on div "Cancel Apply" at bounding box center [252, 288] width 117 height 19
drag, startPoint x: 271, startPoint y: 294, endPoint x: 291, endPoint y: 280, distance: 23.5
click at [271, 294] on button "Cancel" at bounding box center [266, 288] width 26 height 13
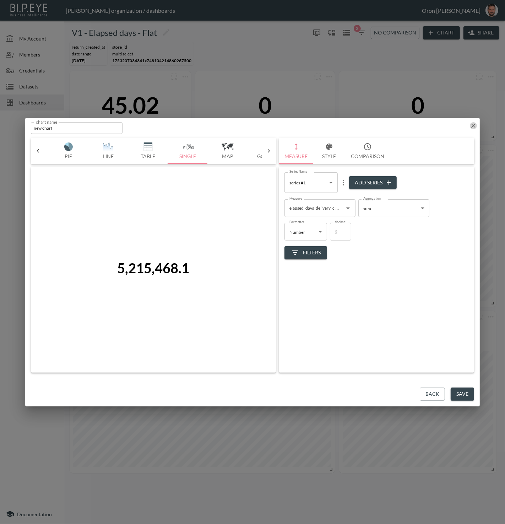
drag, startPoint x: 471, startPoint y: 123, endPoint x: 470, endPoint y: 127, distance: 4.3
click at [471, 123] on icon "button" at bounding box center [473, 125] width 7 height 7
